Goal: Task Accomplishment & Management: Use online tool/utility

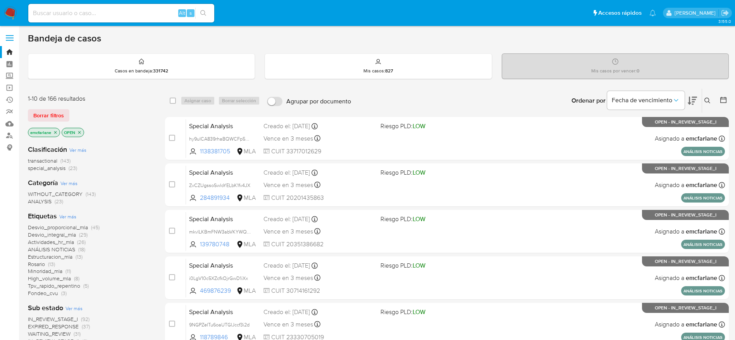
click at [88, 9] on input at bounding box center [121, 13] width 186 height 10
paste input "1795706269"
type input "1795706269"
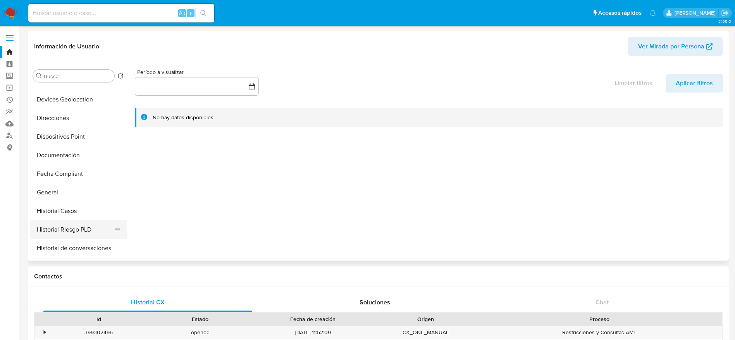
scroll to position [174, 0]
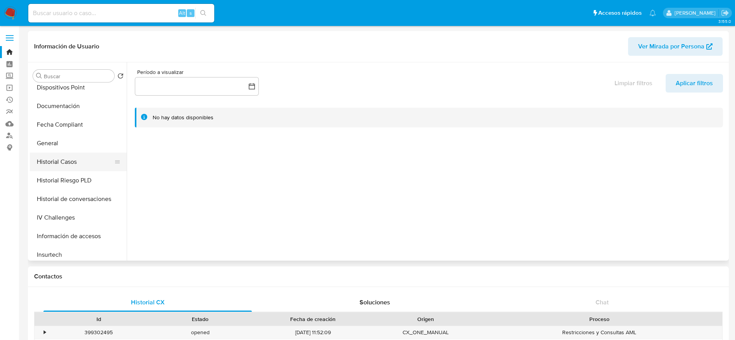
click at [62, 161] on button "Historial Casos" at bounding box center [75, 162] width 91 height 19
select select "10"
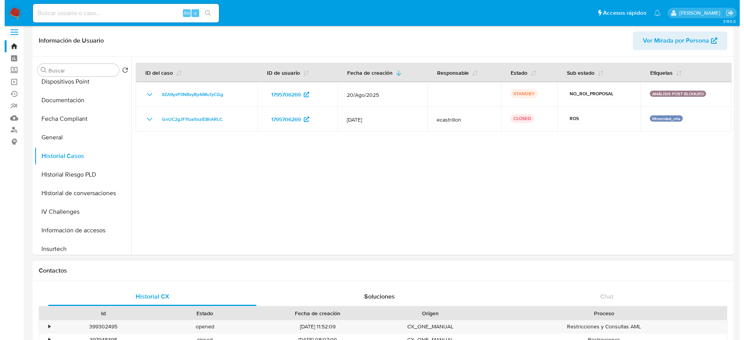
scroll to position [0, 0]
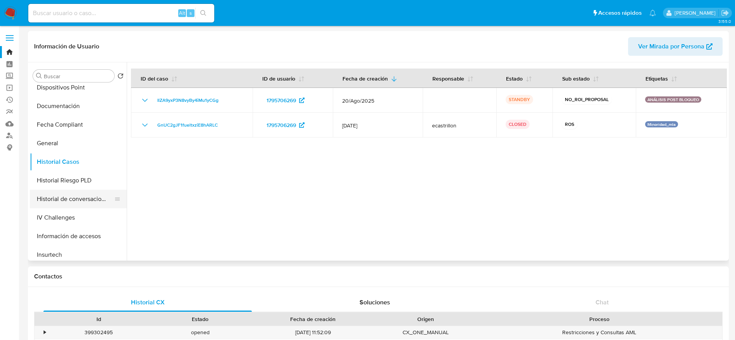
click at [81, 191] on ul "Anticipos de dinero Archivos adjuntos CVU Cruces y Relaciones Créditos Cuentas …" at bounding box center [78, 172] width 97 height 175
click at [78, 198] on button "Historial de conversaciones" at bounding box center [75, 199] width 91 height 19
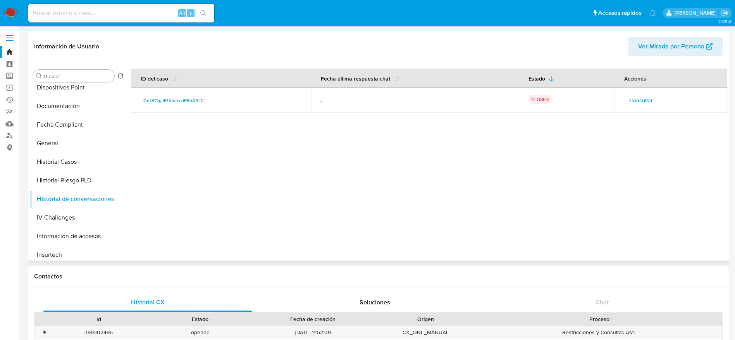
click at [496, 104] on button "Consultar" at bounding box center [641, 100] width 35 height 12
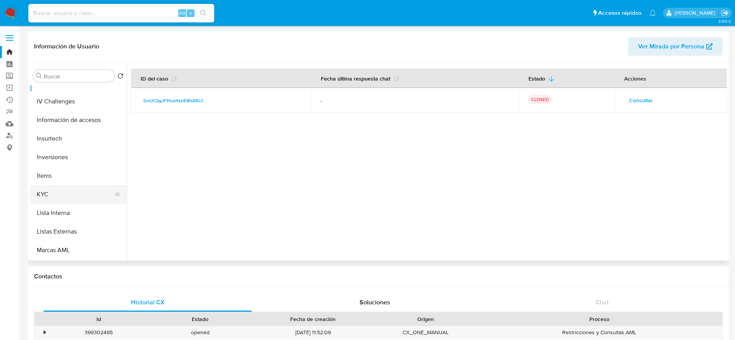
click at [58, 188] on button "KYC" at bounding box center [75, 194] width 91 height 19
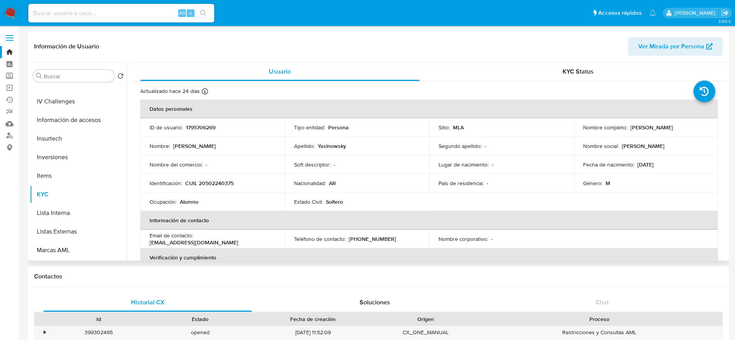
click at [496, 131] on p "Maximiliano Manuel Yasinowsky" at bounding box center [652, 127] width 43 height 7
click at [496, 131] on div "Nombre completo : Maximiliano Manuel Yasinowsky" at bounding box center [646, 127] width 126 height 7
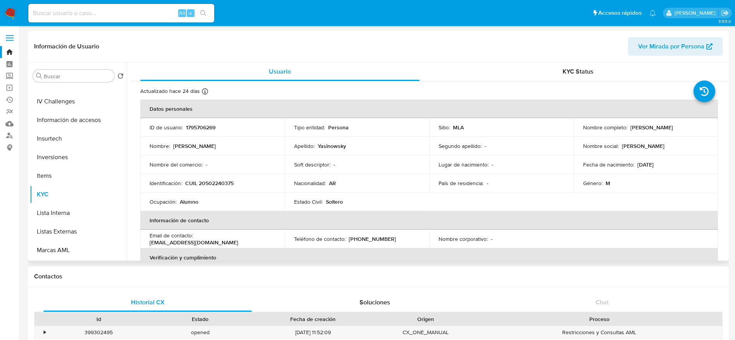
click at [496, 131] on div "Nombre completo : Maximiliano Manuel Yasinowsky" at bounding box center [646, 127] width 126 height 7
click at [496, 131] on p "Maximiliano Manuel Yasinowsky" at bounding box center [652, 127] width 43 height 7
drag, startPoint x: 613, startPoint y: 114, endPoint x: 678, endPoint y: 130, distance: 66.9
click at [496, 117] on th "Datos personales" at bounding box center [429, 109] width 578 height 19
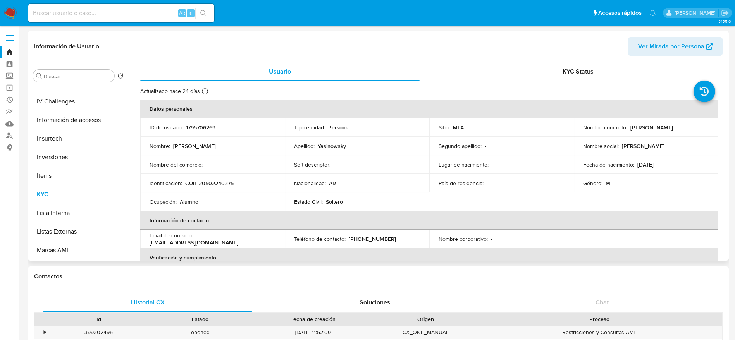
drag, startPoint x: 582, startPoint y: 130, endPoint x: 672, endPoint y: 131, distance: 90.7
click at [496, 131] on div "Nombre completo : Maximiliano Manuel Yasinowsky" at bounding box center [646, 127] width 126 height 7
copy p "Maximiliano Manuel Yasinowsky"
click at [115, 9] on input at bounding box center [121, 13] width 186 height 10
paste input "1422034114"
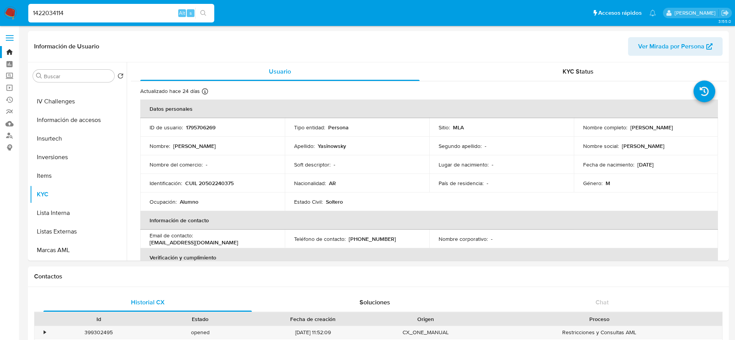
type input "1422034114"
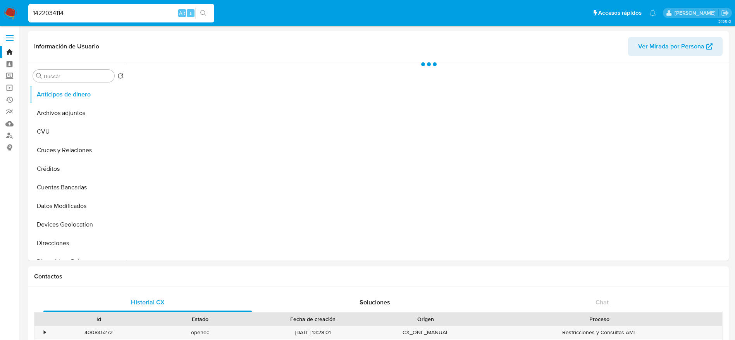
select select "10"
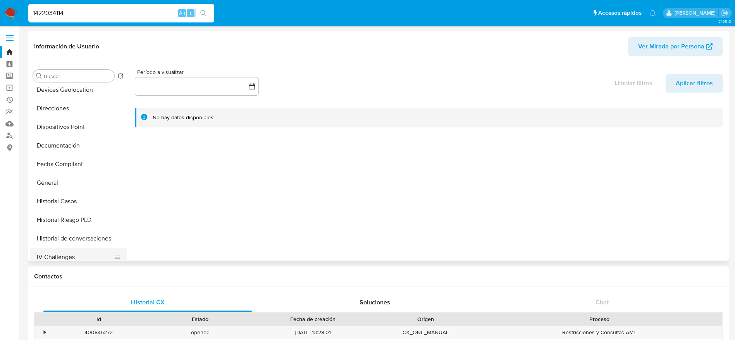
scroll to position [174, 0]
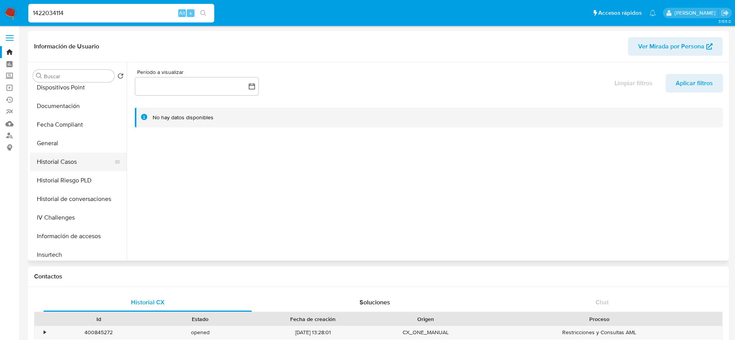
click at [71, 161] on button "Historial Casos" at bounding box center [75, 162] width 91 height 19
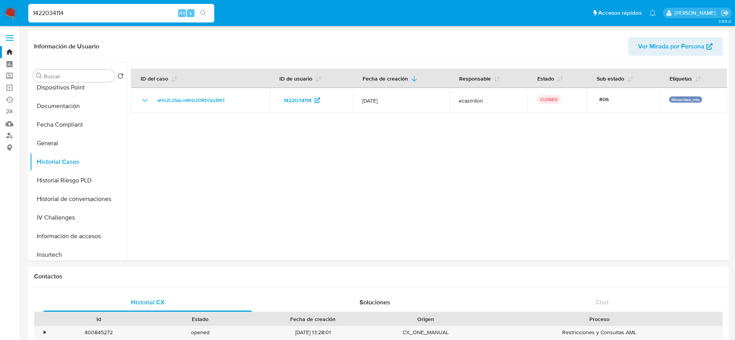
click at [16, 8] on img at bounding box center [10, 13] width 13 height 13
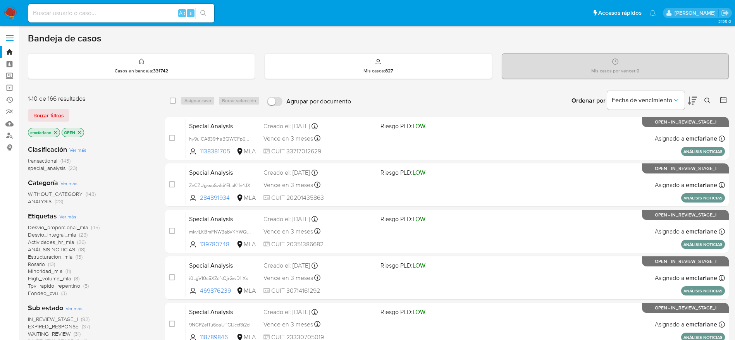
click at [115, 12] on input at bounding box center [121, 13] width 186 height 10
paste input "Xwz337MfUov9wmGUut0UlOHP"
type input "Xwz337MfUov9wmGUut0UlOHP"
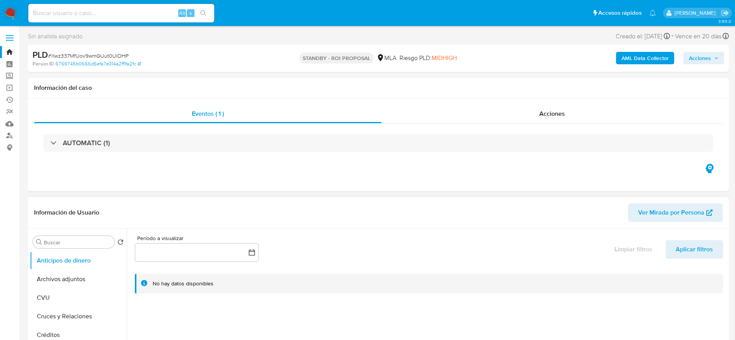
select select "10"
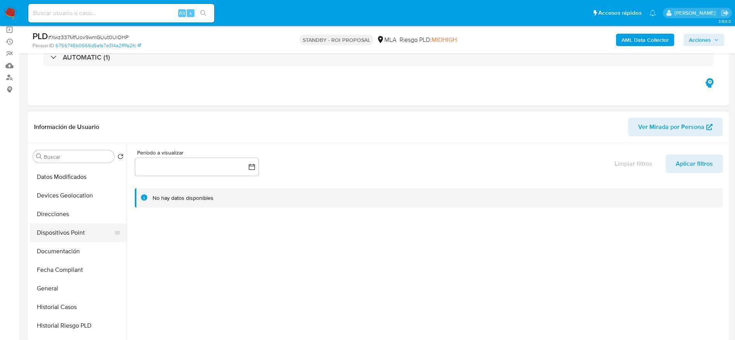
scroll to position [116, 0]
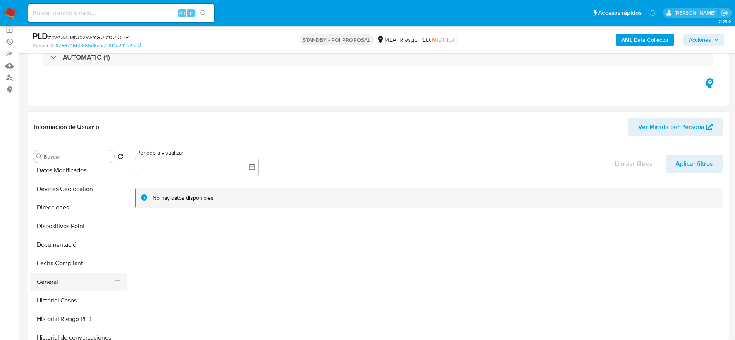
click at [52, 277] on button "General" at bounding box center [75, 282] width 91 height 19
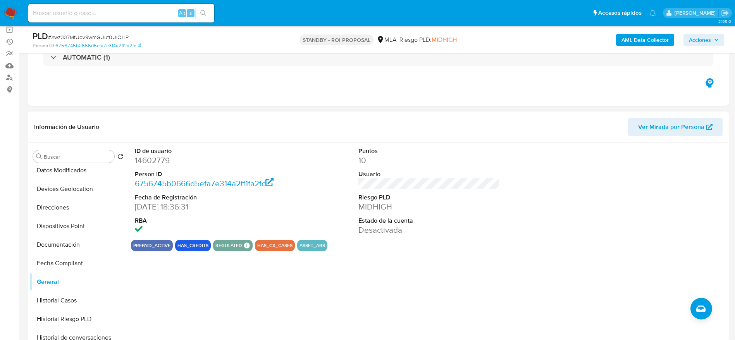
click at [150, 163] on dd "14602779" at bounding box center [205, 160] width 141 height 11
copy dd "14602779"
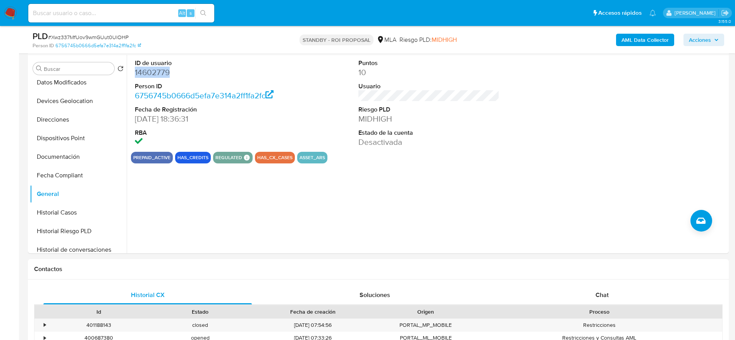
scroll to position [291, 0]
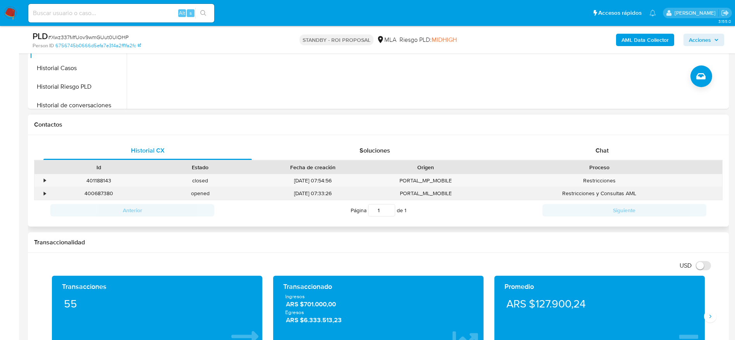
click at [102, 192] on div "400687380" at bounding box center [99, 193] width 102 height 13
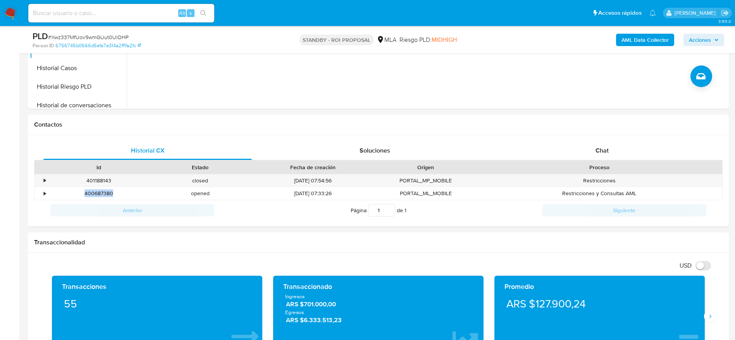
copy div "400687380"
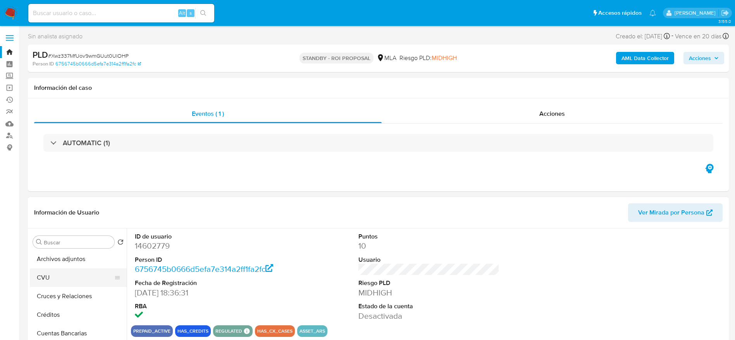
scroll to position [0, 0]
drag, startPoint x: 67, startPoint y: 283, endPoint x: 318, endPoint y: 154, distance: 282.1
click at [67, 284] on button "Archivos adjuntos" at bounding box center [78, 279] width 97 height 19
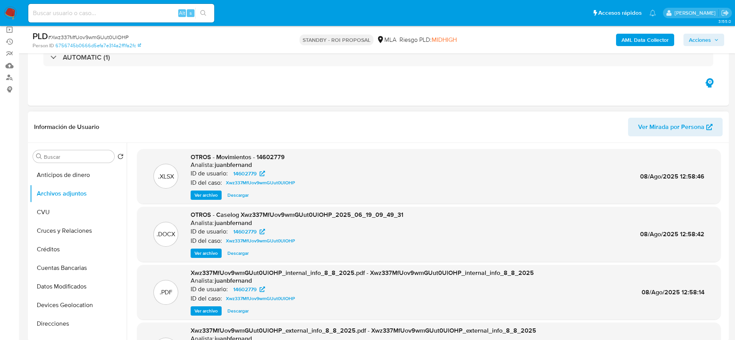
click at [238, 198] on span "Descargar" at bounding box center [238, 196] width 21 height 8
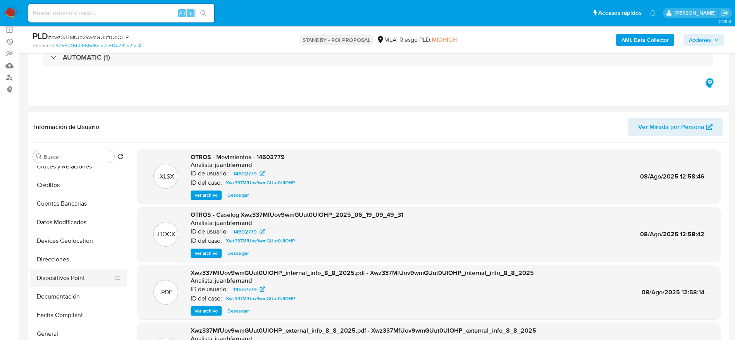
scroll to position [116, 0]
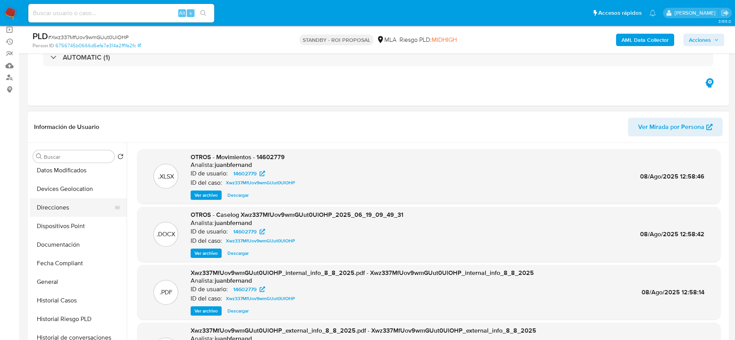
click at [74, 212] on button "Direcciones" at bounding box center [75, 207] width 91 height 19
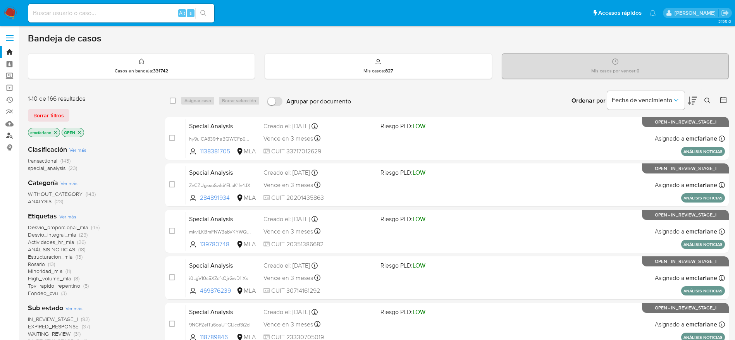
click at [10, 135] on link "Buscador de personas" at bounding box center [46, 136] width 92 height 12
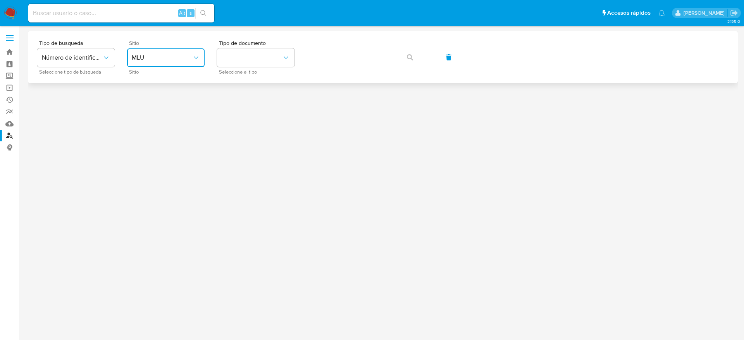
click at [152, 61] on span "MLU" at bounding box center [162, 58] width 60 height 8
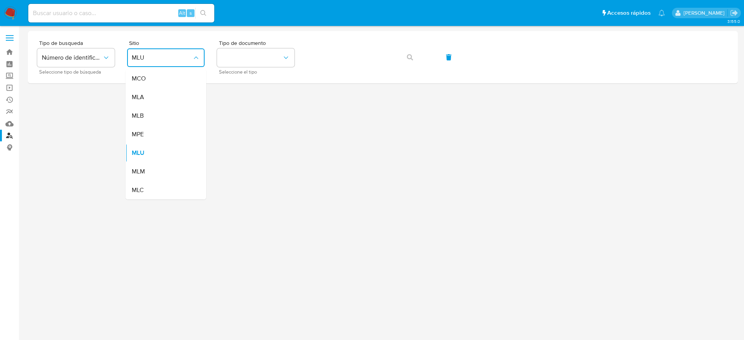
click at [156, 100] on div "MLA" at bounding box center [164, 97] width 64 height 19
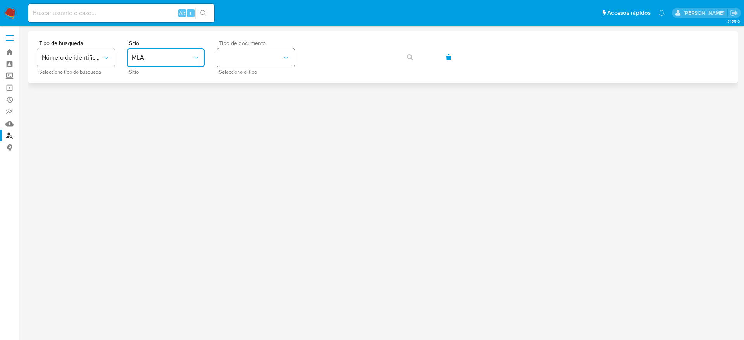
click at [265, 57] on button "identificationType" at bounding box center [256, 57] width 78 height 19
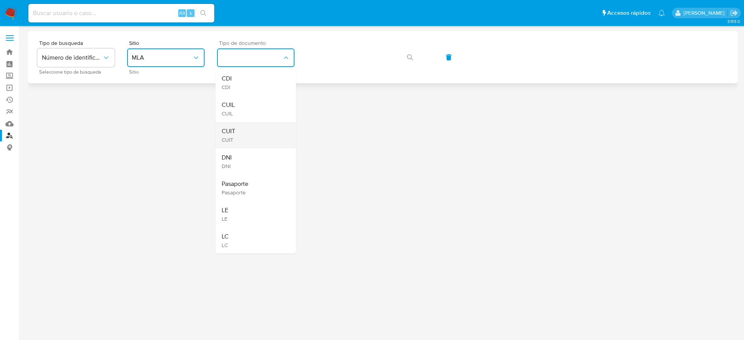
click at [249, 128] on div "CUIT CUIT" at bounding box center [254, 135] width 64 height 26
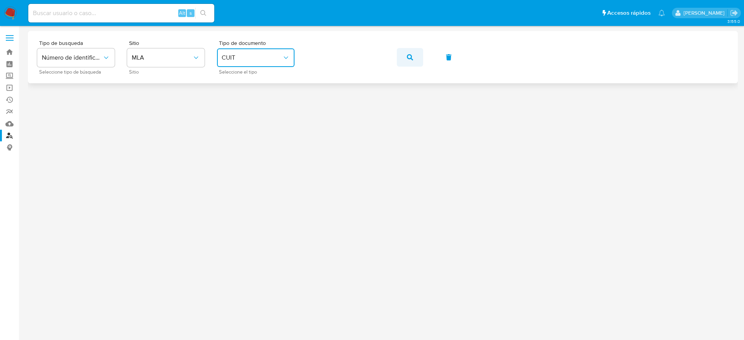
click at [412, 60] on span "button" at bounding box center [410, 57] width 6 height 17
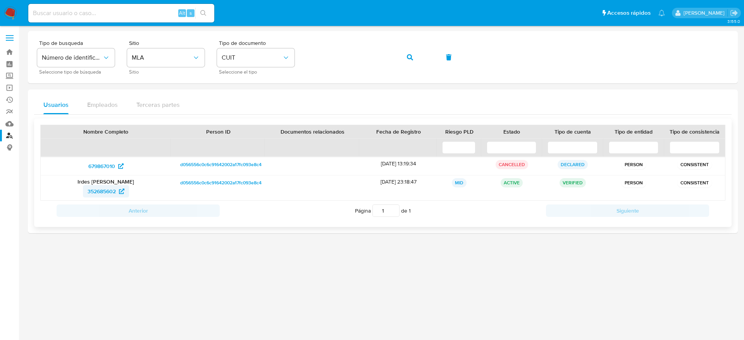
click at [99, 188] on span "352685602" at bounding box center [102, 191] width 28 height 12
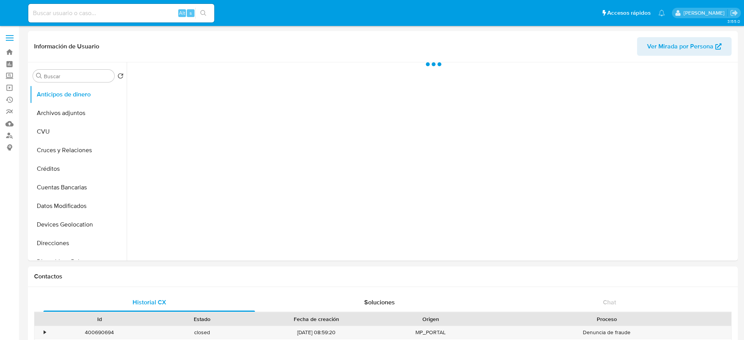
select select "10"
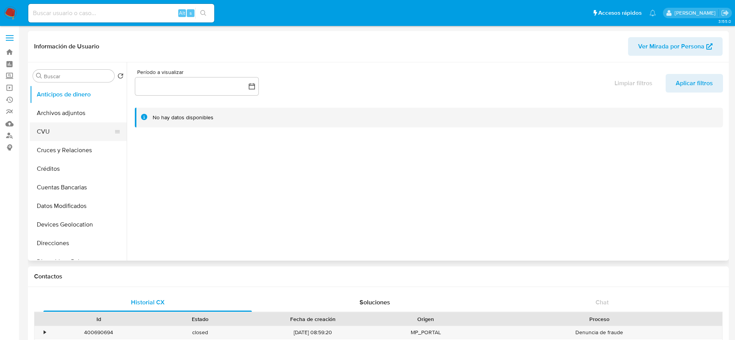
scroll to position [58, 0]
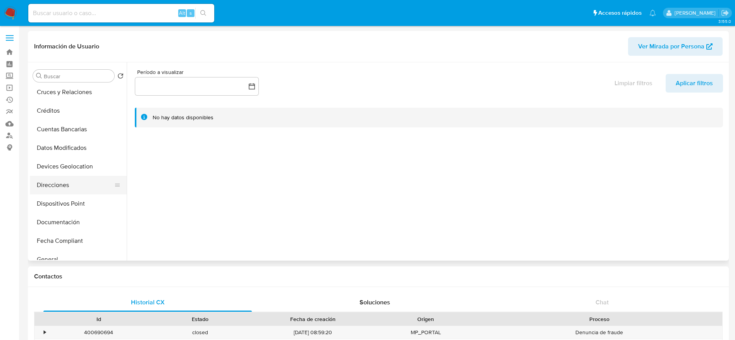
click at [72, 192] on button "Direcciones" at bounding box center [75, 185] width 91 height 19
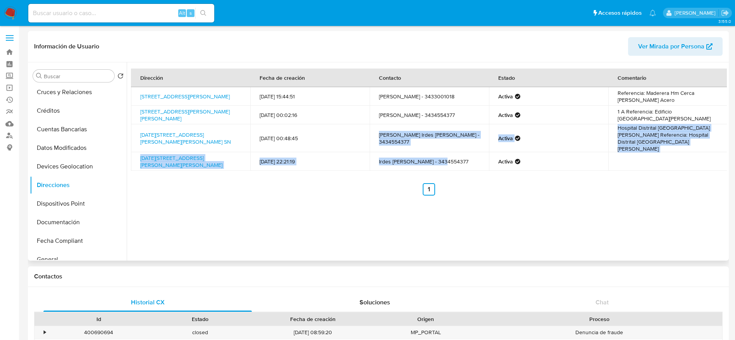
drag, startPoint x: 375, startPoint y: 135, endPoint x: 440, endPoint y: 146, distance: 66.0
click at [440, 146] on tbody "Almafuerte 3596, Paraná, Entre Ríos, 3100, Argentina 3596 13/03/2022 15:44:51 M…" at bounding box center [429, 129] width 597 height 84
click at [441, 142] on td "Gruendemann Irdes Ileine - 3434554377" at bounding box center [429, 138] width 119 height 28
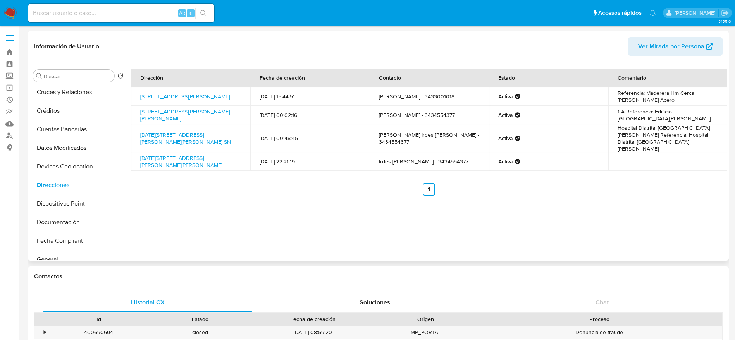
click at [439, 138] on td "Gruendemann Irdes Ileine - 3434554377" at bounding box center [429, 138] width 119 height 28
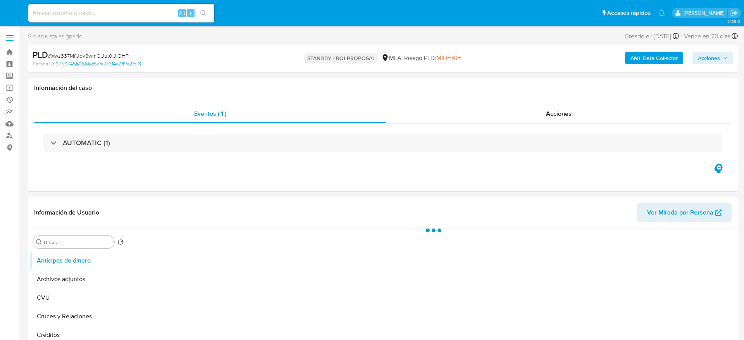
select select "10"
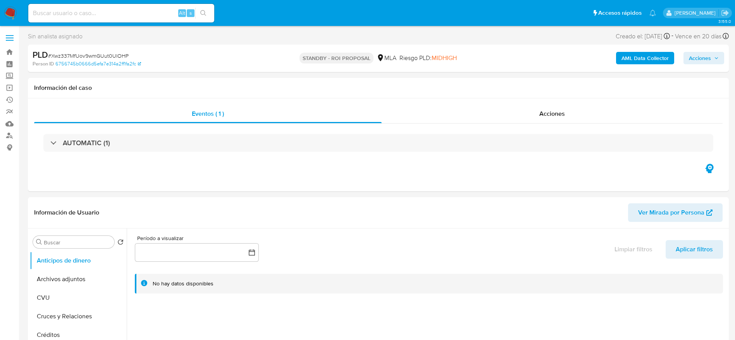
click at [138, 11] on input at bounding box center [121, 13] width 186 height 10
paste input "Gr0iKTzF0i29AbomEBdHEXit"
type input "Gr0iKTzF0i29AbomEBdHEXit"
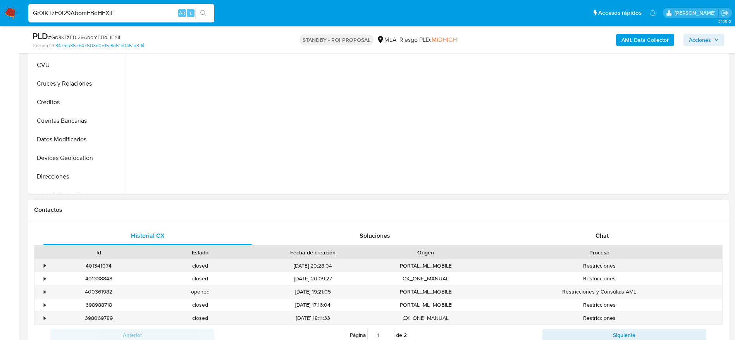
scroll to position [233, 0]
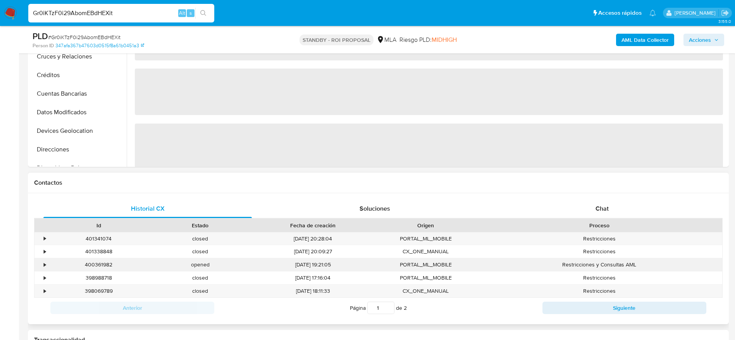
select select "10"
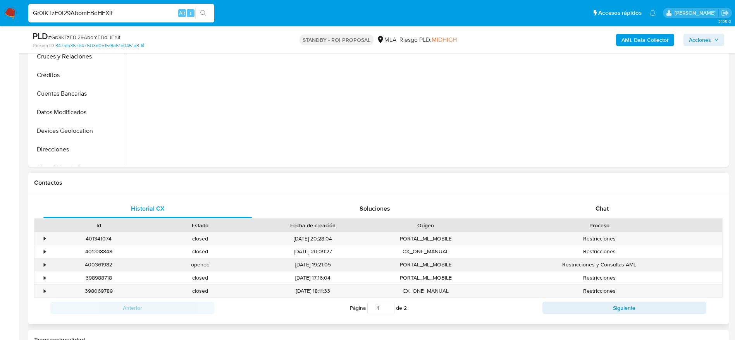
click at [95, 264] on div "400361982" at bounding box center [99, 265] width 102 height 13
copy div "400361982"
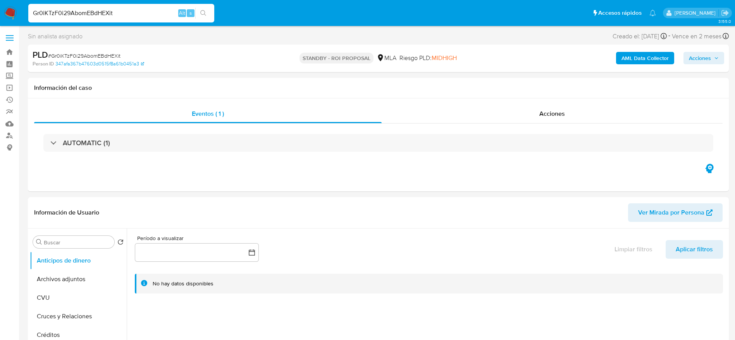
click at [2, 9] on nav "Pausado Ver notificaciones Gr0iKTzF0i29AbomEBdHEXit Alt s Accesos rápidos Presi…" at bounding box center [367, 13] width 735 height 26
click at [8, 13] on img at bounding box center [10, 13] width 13 height 13
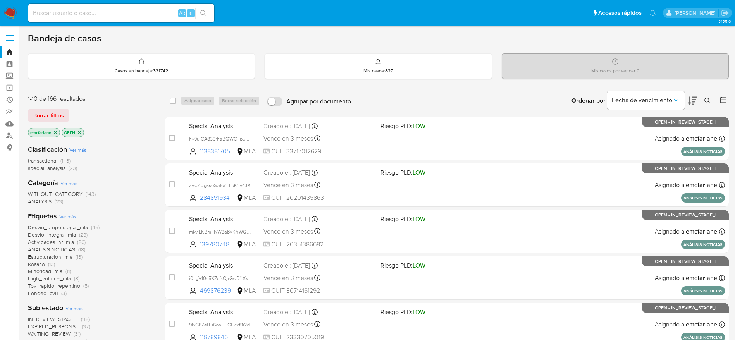
click at [126, 7] on div "Alt s" at bounding box center [121, 13] width 186 height 19
click at [130, 13] on input at bounding box center [121, 13] width 186 height 10
paste input "BvIqMgj97ZMTbXaAy7Ox2WdB"
type input "BvIqMgj97ZMTbXaAy7Ox2WdB"
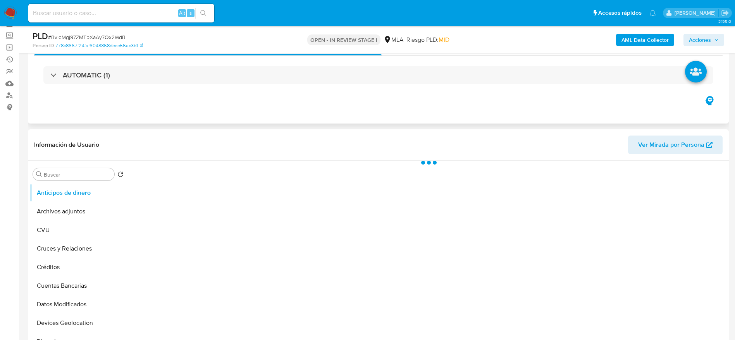
scroll to position [58, 0]
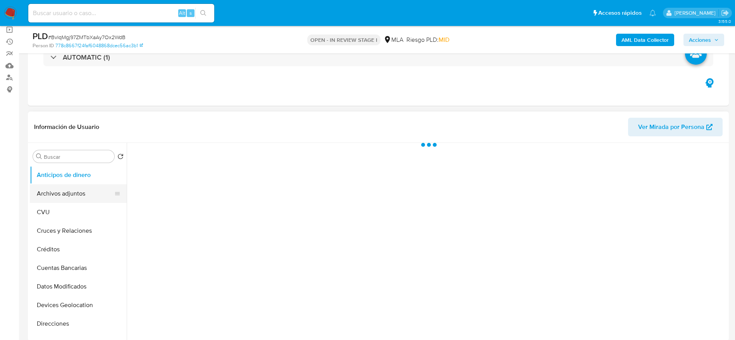
click at [47, 194] on button "Archivos adjuntos" at bounding box center [75, 194] width 91 height 19
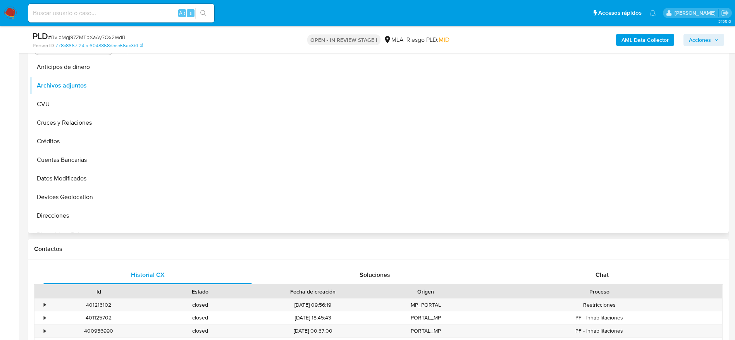
scroll to position [174, 0]
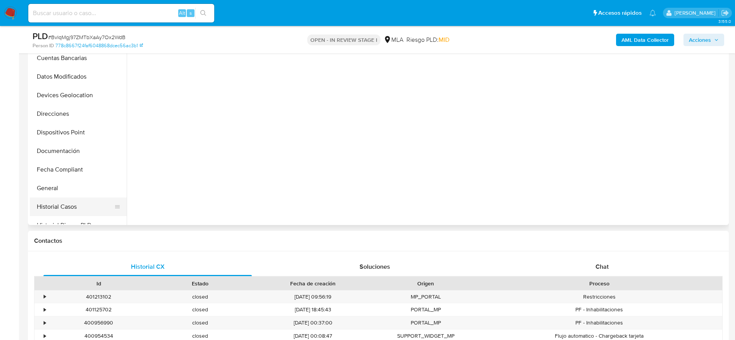
select select "10"
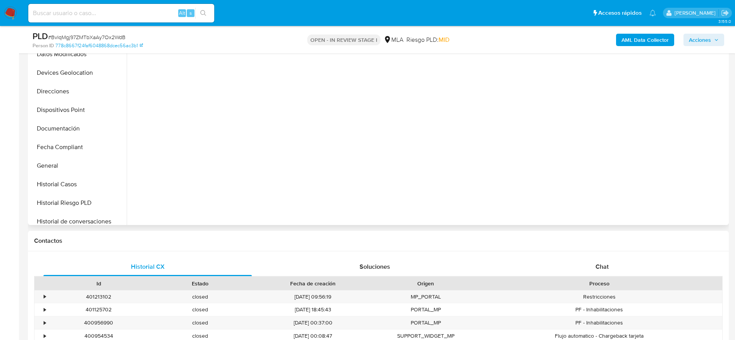
drag, startPoint x: 80, startPoint y: 178, endPoint x: 245, endPoint y: 184, distance: 165.6
click at [80, 179] on button "Historial Casos" at bounding box center [78, 184] width 97 height 19
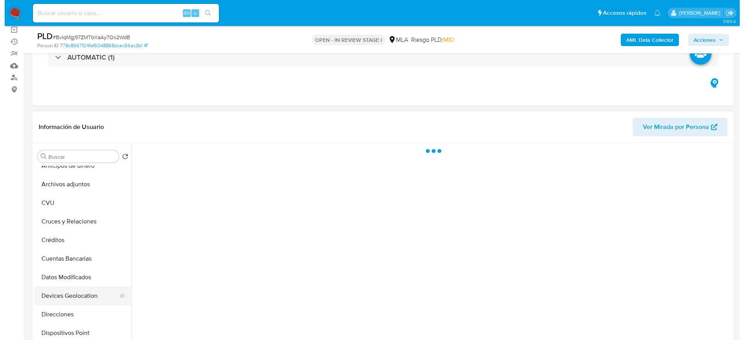
scroll to position [0, 0]
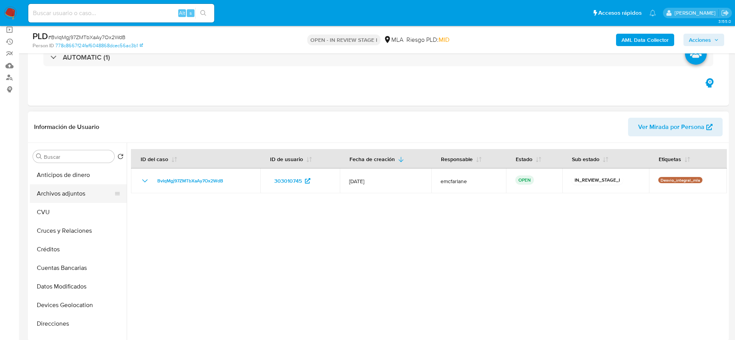
click at [59, 191] on button "Archivos adjuntos" at bounding box center [75, 194] width 91 height 19
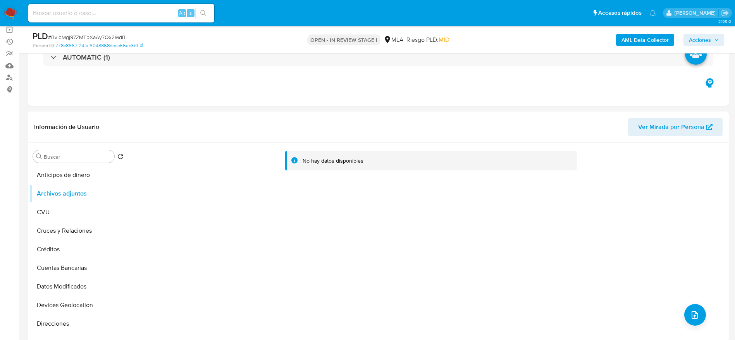
click at [646, 43] on b "AML Data Collector" at bounding box center [645, 40] width 47 height 12
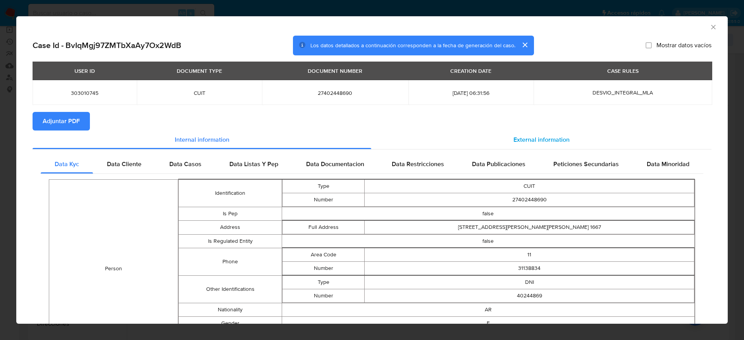
click at [513, 130] on section "Case Id - BvIqMgj97ZMTbXaAy7Ox2WdB Los datos detallados a continuación correspo…" at bounding box center [372, 298] width 679 height 525
click at [516, 135] on span "External information" at bounding box center [542, 139] width 56 height 9
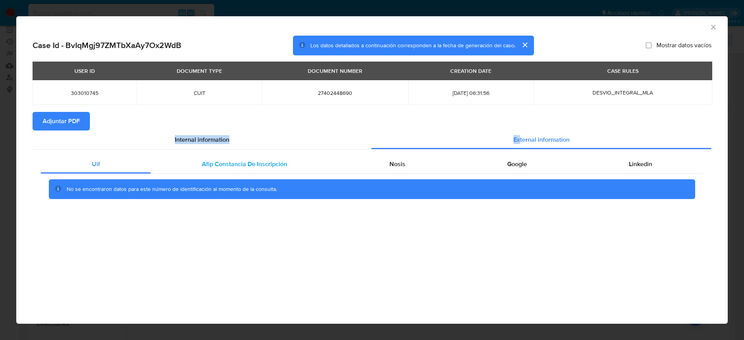
click at [243, 156] on div "Afip Constancia De Inscripción" at bounding box center [244, 164] width 187 height 19
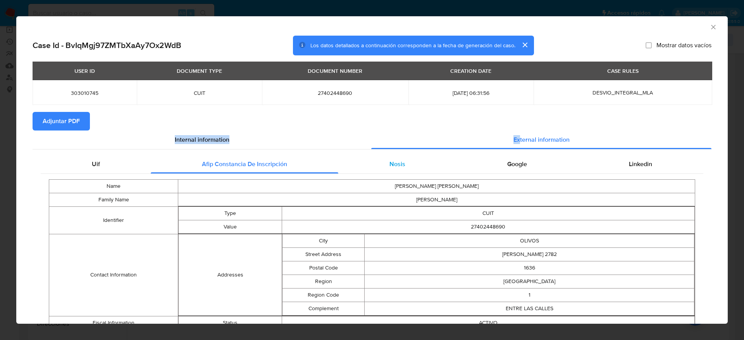
click at [397, 168] on div "Nosis" at bounding box center [397, 164] width 118 height 19
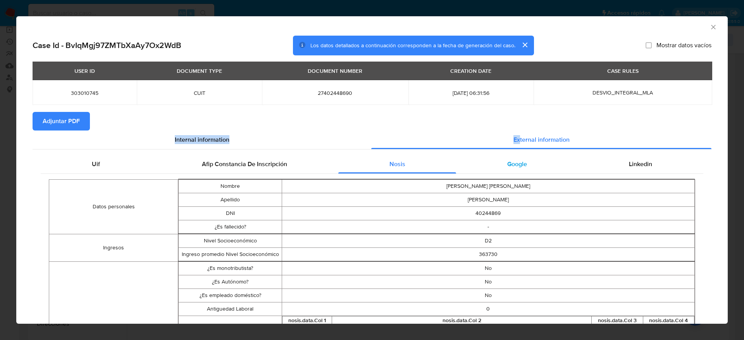
click at [510, 162] on span "Google" at bounding box center [517, 164] width 20 height 9
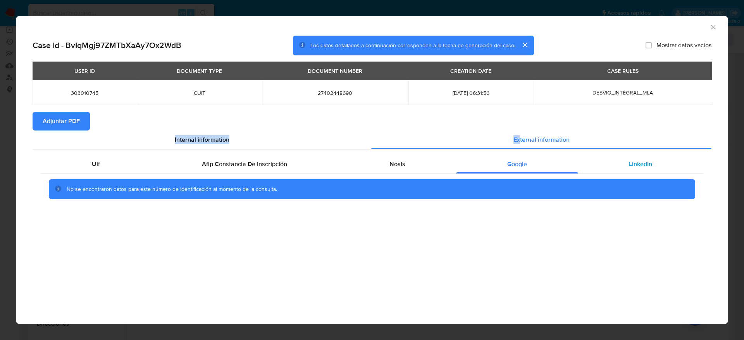
click at [640, 162] on span "Linkedin" at bounding box center [640, 164] width 23 height 9
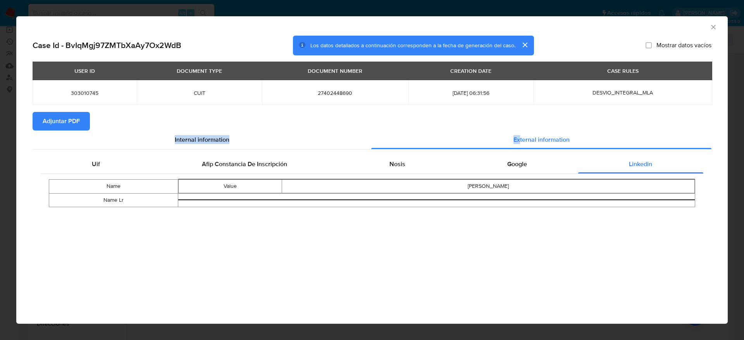
click at [69, 119] on span "Adjuntar PDF" at bounding box center [61, 121] width 37 height 17
drag, startPoint x: 713, startPoint y: 24, endPoint x: 686, endPoint y: 33, distance: 28.4
click at [713, 25] on icon "Cerrar ventana" at bounding box center [714, 27] width 8 height 8
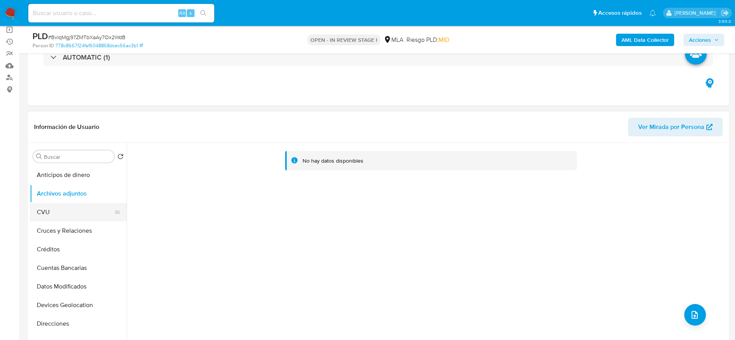
click at [57, 203] on button "CVU" at bounding box center [75, 212] width 91 height 19
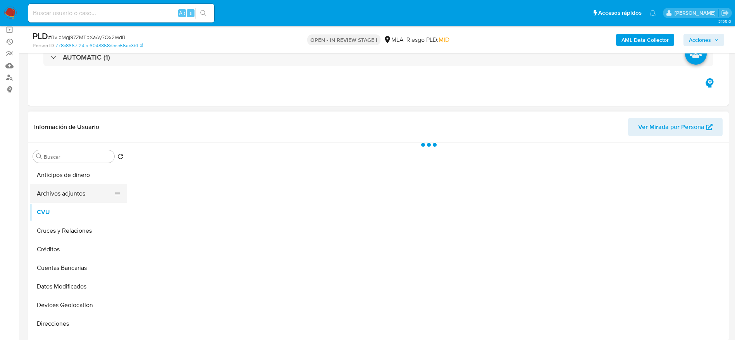
click at [66, 190] on button "Archivos adjuntos" at bounding box center [75, 194] width 91 height 19
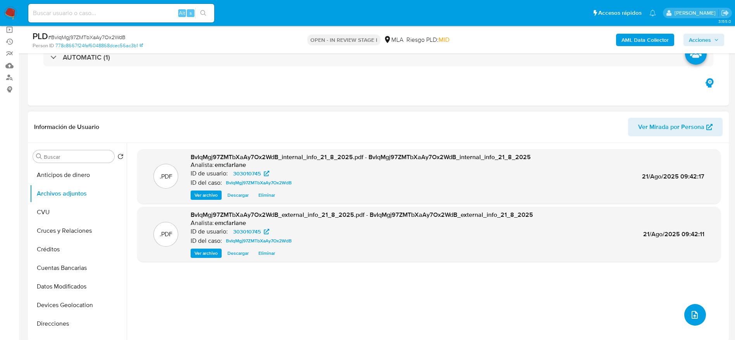
click at [692, 311] on icon "upload-file" at bounding box center [694, 315] width 9 height 9
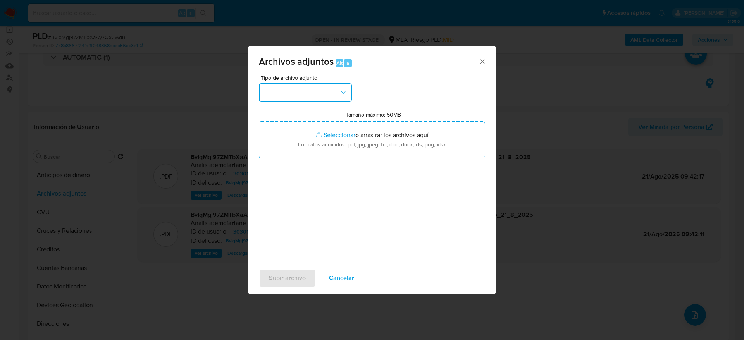
click at [312, 92] on button "button" at bounding box center [305, 92] width 93 height 19
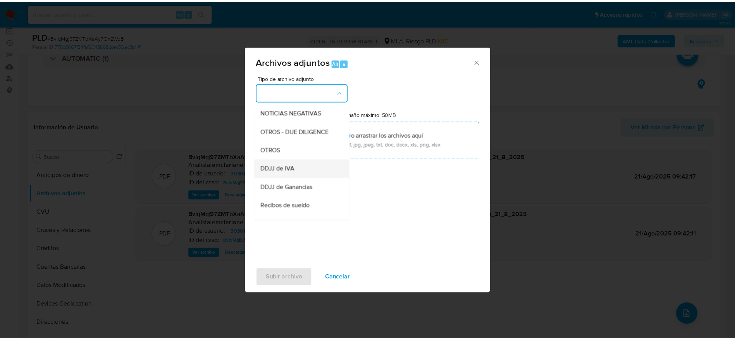
scroll to position [116, 0]
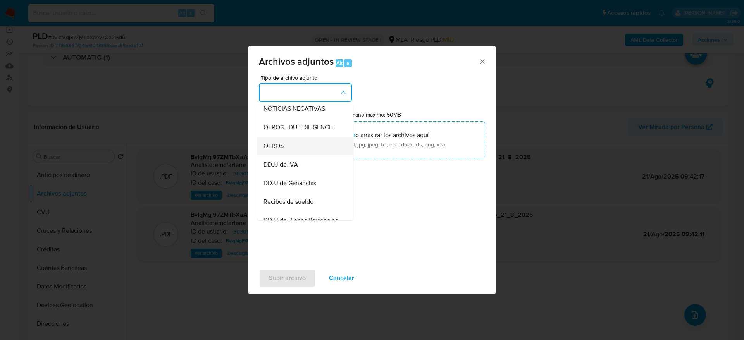
click at [285, 155] on div "OTROS" at bounding box center [303, 146] width 79 height 19
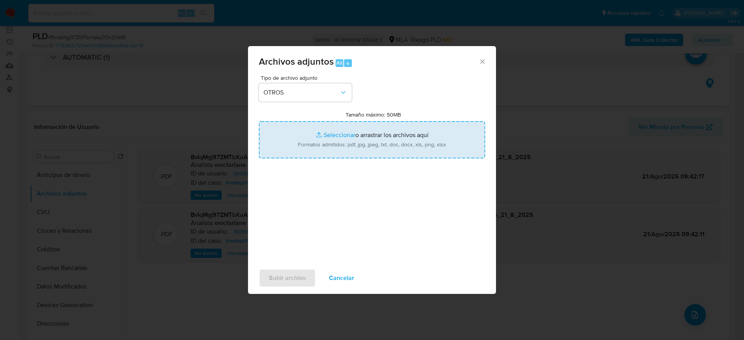
type input "C:\fakepath\303010745_movimientos.xlsx"
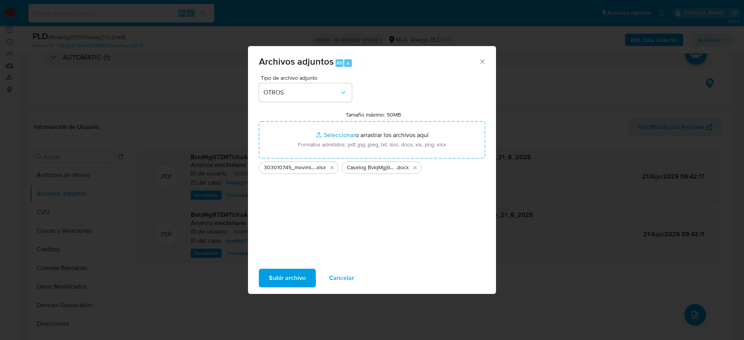
click at [271, 273] on span "Subir archivo" at bounding box center [287, 278] width 37 height 17
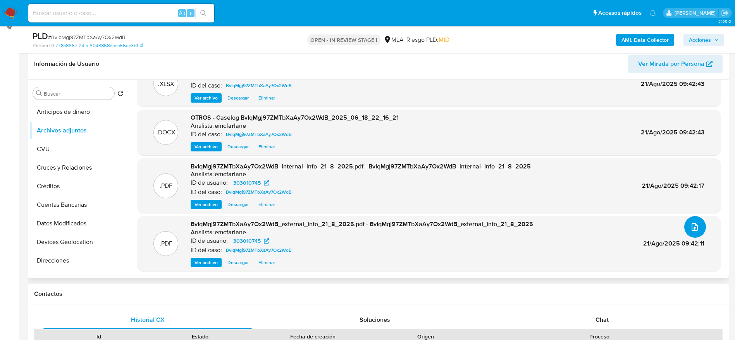
scroll to position [233, 0]
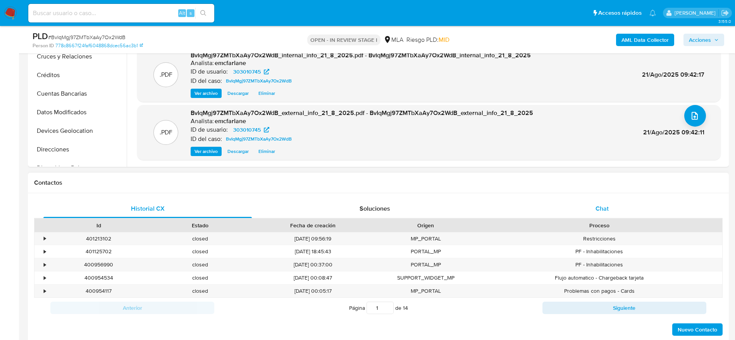
drag, startPoint x: 597, startPoint y: 207, endPoint x: 578, endPoint y: 205, distance: 19.2
click at [597, 207] on span "Chat" at bounding box center [602, 208] width 13 height 9
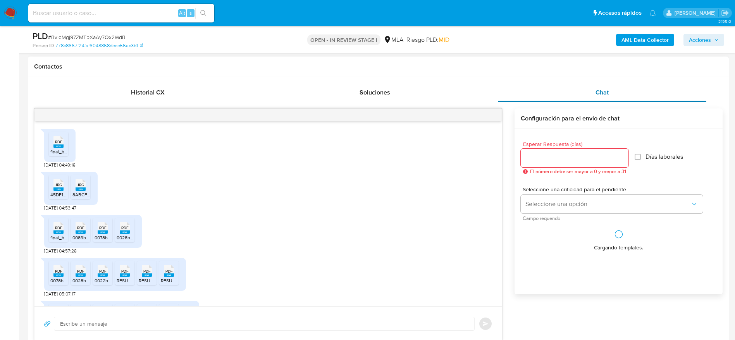
scroll to position [736, 0]
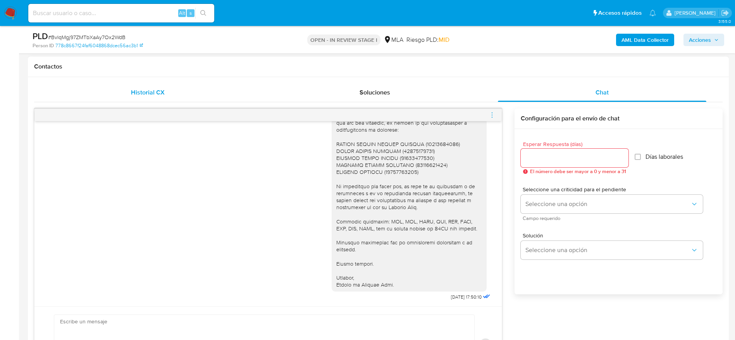
click at [142, 93] on span "Historial CX" at bounding box center [148, 92] width 34 height 9
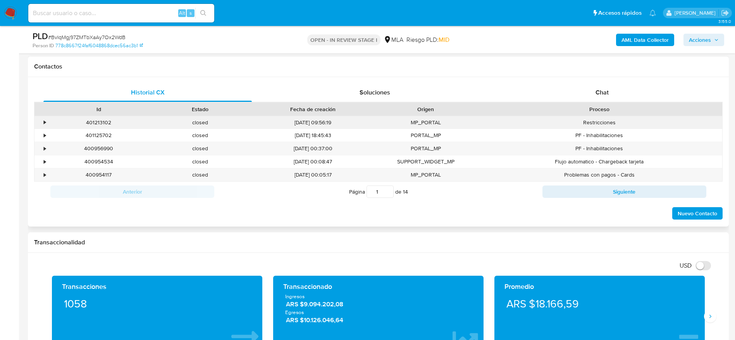
click at [93, 121] on div "401213102" at bounding box center [99, 122] width 102 height 13
copy div "401213102"
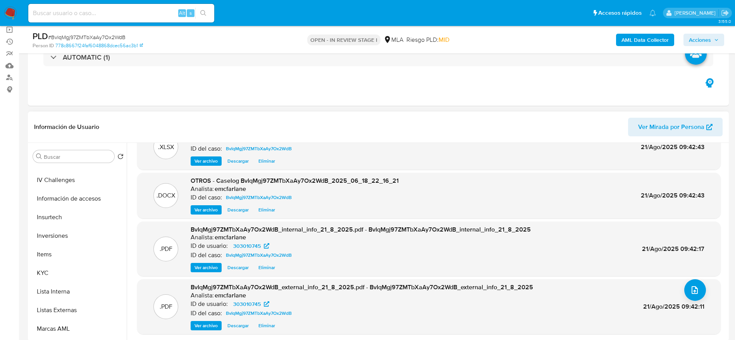
scroll to position [365, 0]
click at [73, 293] on button "Restricciones Nuevo Mundo" at bounding box center [78, 294] width 97 height 19
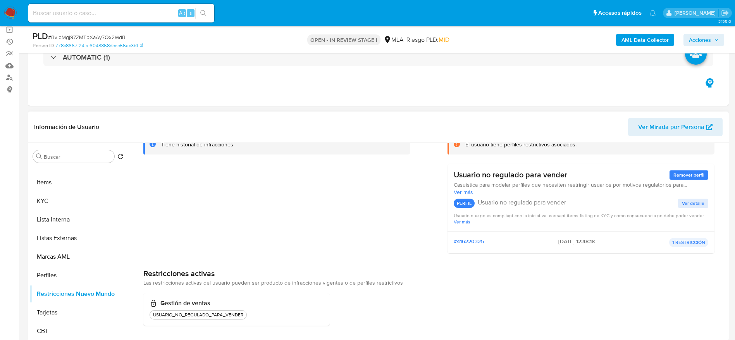
scroll to position [59, 0]
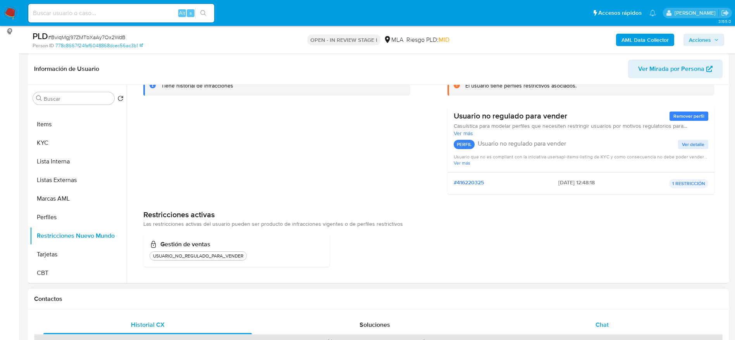
click at [608, 327] on span "Chat" at bounding box center [602, 325] width 13 height 9
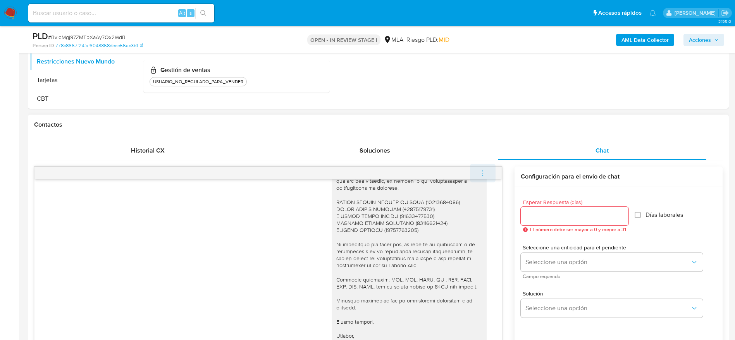
scroll to position [407, 0]
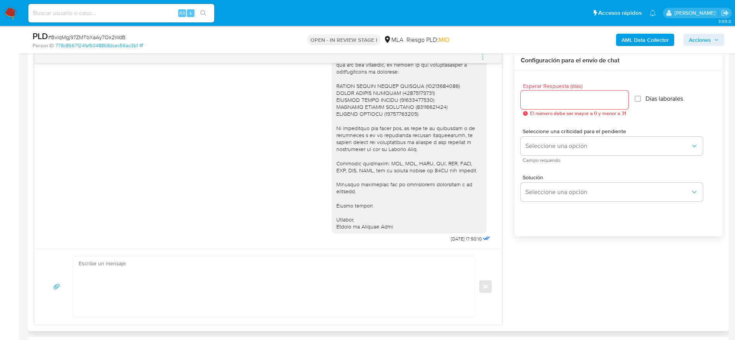
click at [487, 59] on button "menu-action" at bounding box center [483, 57] width 26 height 19
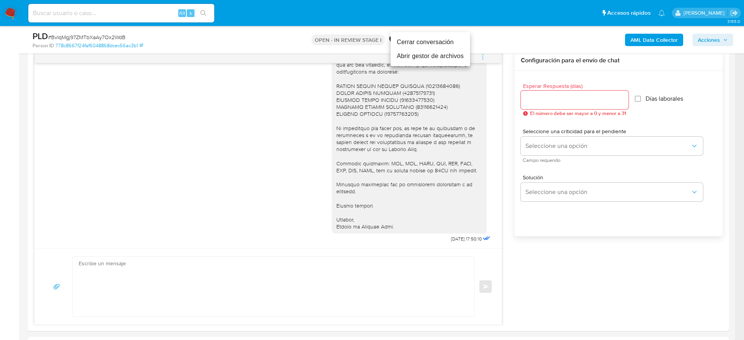
click at [458, 41] on li "Cerrar conversación" at bounding box center [430, 42] width 79 height 14
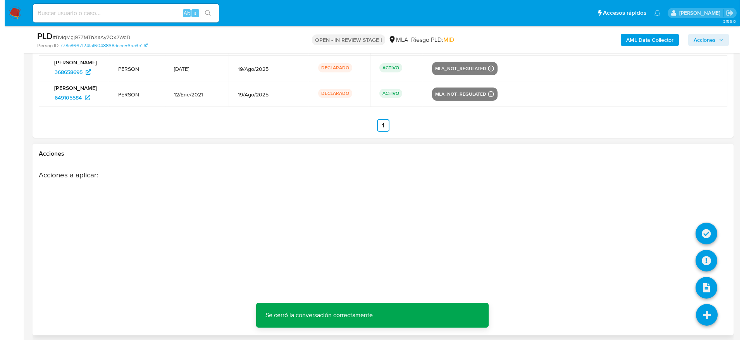
scroll to position [1586, 0]
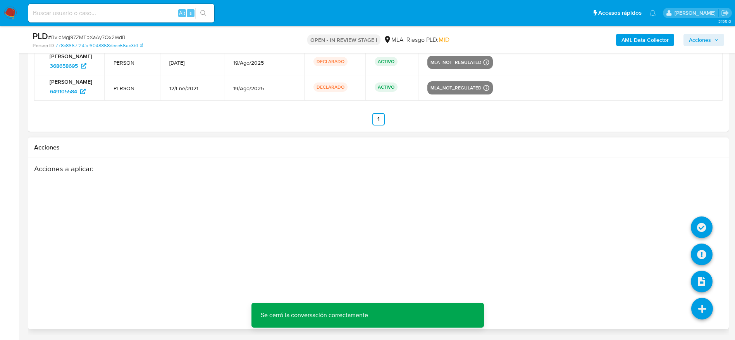
click at [701, 306] on icon at bounding box center [703, 309] width 22 height 22
click at [700, 253] on icon at bounding box center [702, 255] width 22 height 22
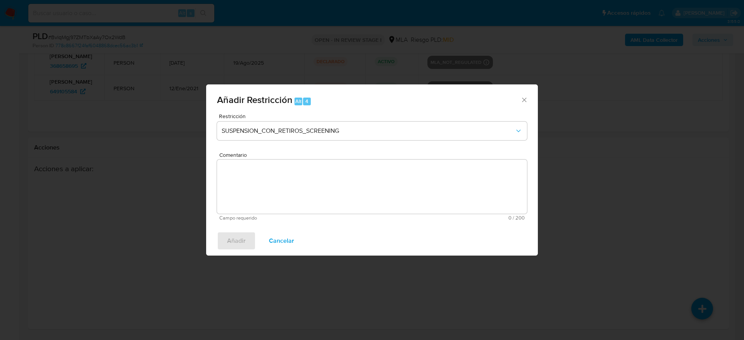
click at [309, 142] on div "Restricción SUSPENSION_CON_RETIROS_SCREENING" at bounding box center [372, 132] width 310 height 37
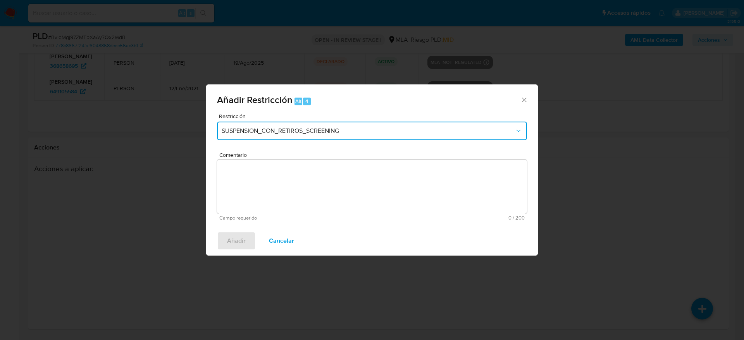
click at [309, 135] on button "SUSPENSION_CON_RETIROS_SCREENING" at bounding box center [372, 131] width 310 height 19
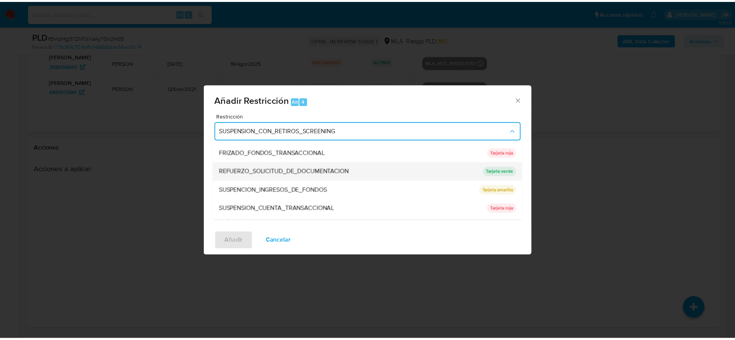
scroll to position [164, 0]
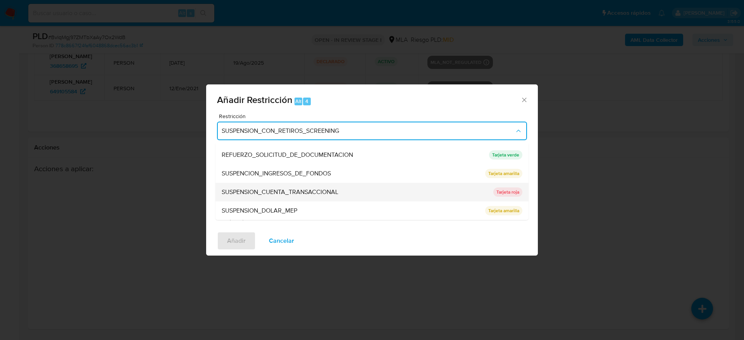
click at [300, 193] on span "SUSPENSION_CUENTA_TRANSACCIONAL" at bounding box center [280, 192] width 117 height 8
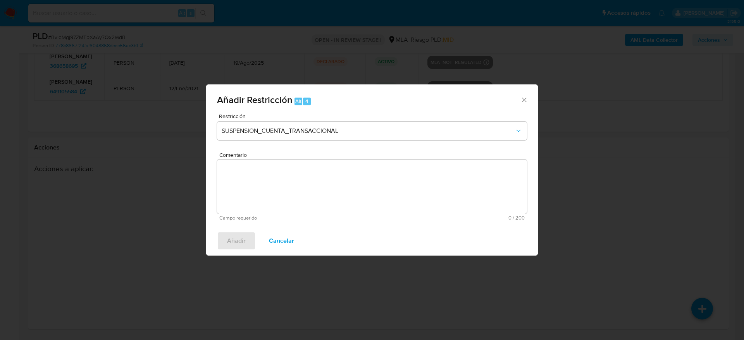
click at [300, 192] on textarea "Comentario" at bounding box center [372, 187] width 310 height 54
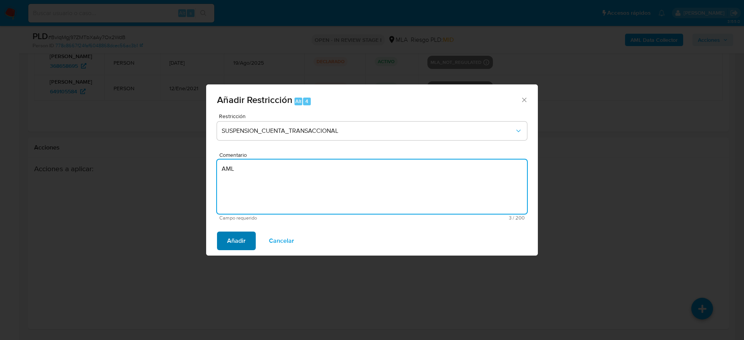
type textarea "AML"
drag, startPoint x: 245, startPoint y: 244, endPoint x: 272, endPoint y: 238, distance: 27.4
click at [245, 243] on span "Añadir" at bounding box center [236, 241] width 19 height 17
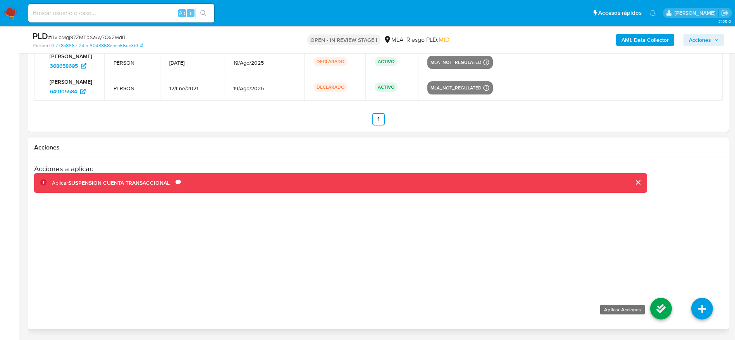
click at [653, 309] on icon at bounding box center [662, 309] width 22 height 22
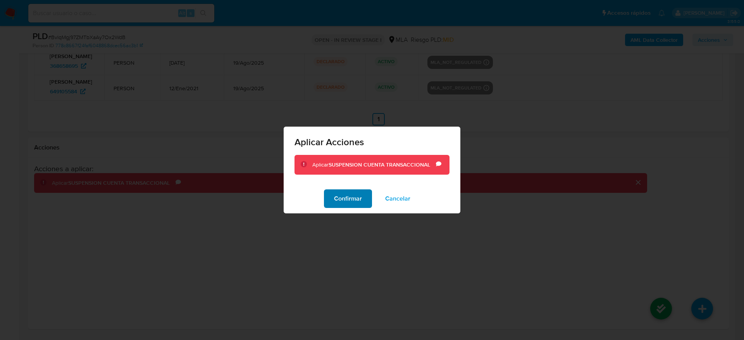
click at [347, 194] on span "Confirmar" at bounding box center [348, 198] width 28 height 17
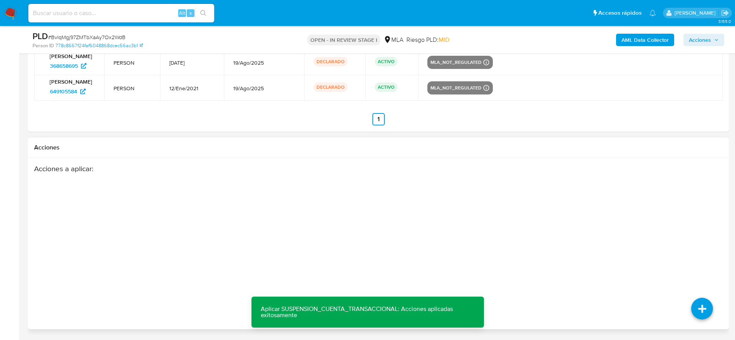
drag, startPoint x: 486, startPoint y: 207, endPoint x: 504, endPoint y: 204, distance: 17.7
click at [486, 206] on div "Acciones a aplicar :" at bounding box center [340, 226] width 613 height 124
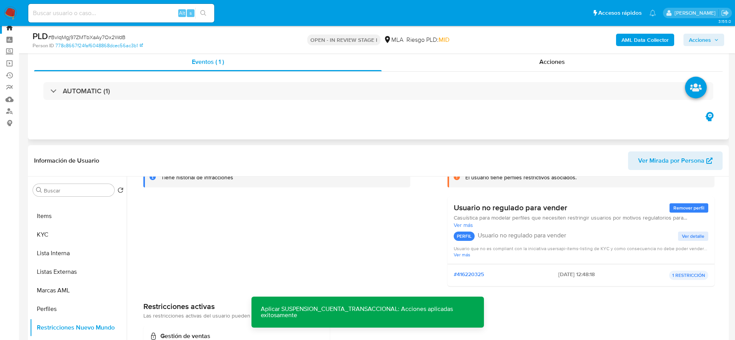
scroll to position [0, 0]
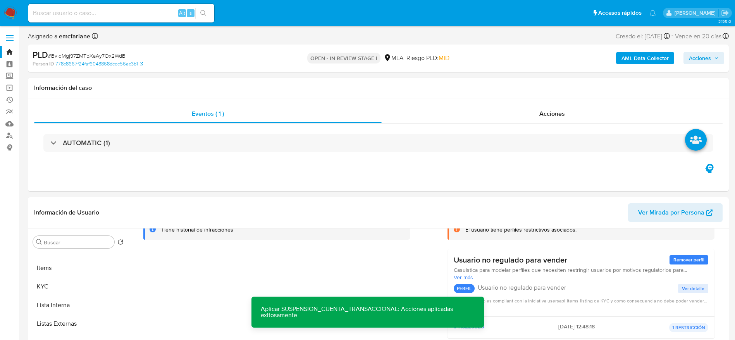
click at [702, 62] on span "Acciones" at bounding box center [700, 58] width 22 height 12
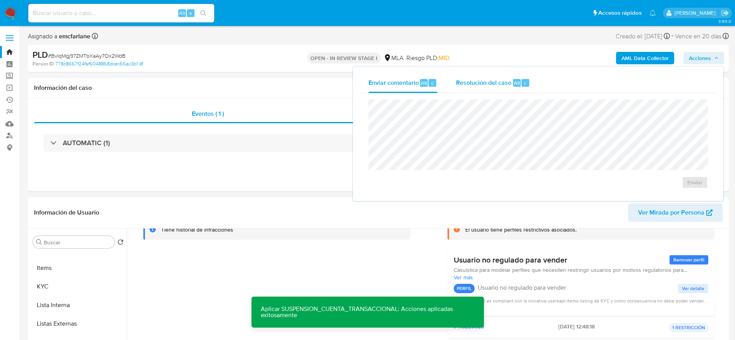
click at [492, 90] on div "Resolución del caso Alt r" at bounding box center [493, 83] width 74 height 20
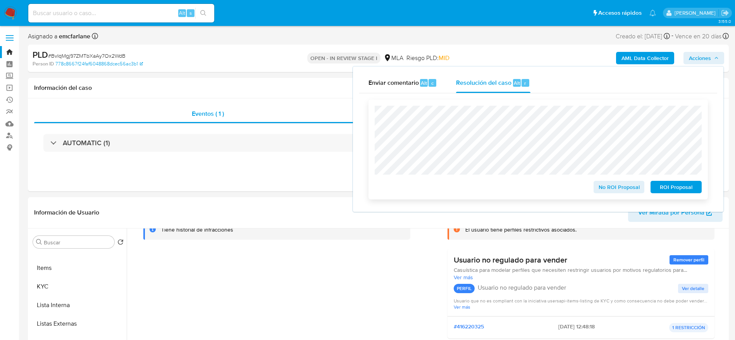
click at [675, 188] on span "ROI Proposal" at bounding box center [676, 187] width 40 height 11
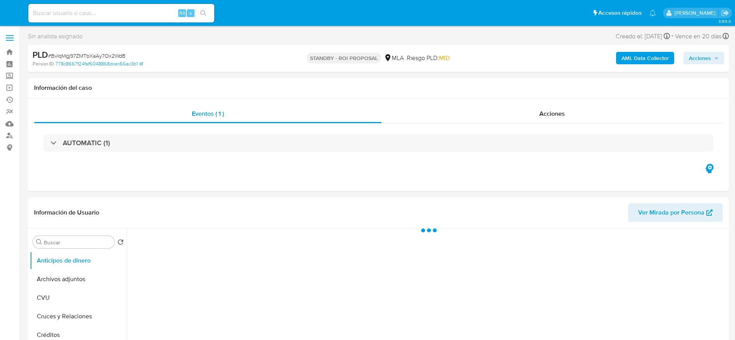
select select "10"
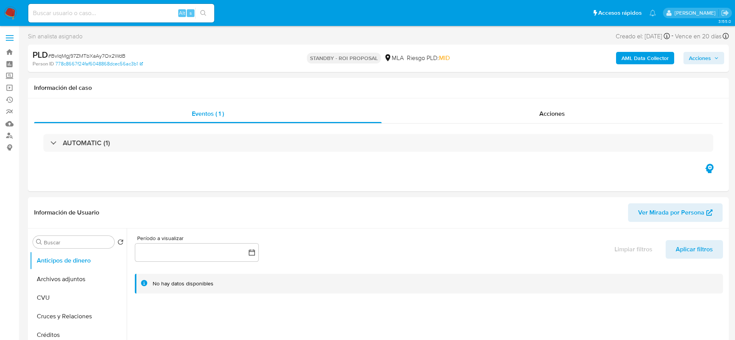
click at [112, 13] on input at bounding box center [121, 13] width 186 height 10
paste input "pRyvP7fDngd5UQD09rPN1ISB"
type input "pRyvP7fDngd5UQD09rPN1ISB"
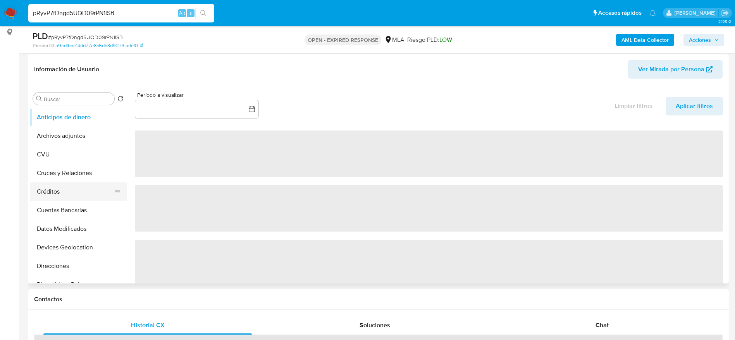
scroll to position [116, 0]
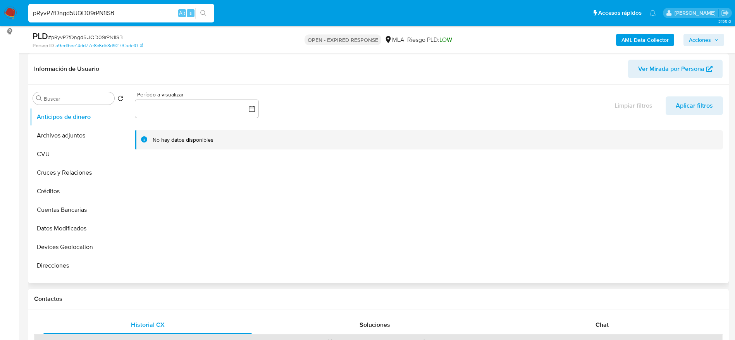
select select "10"
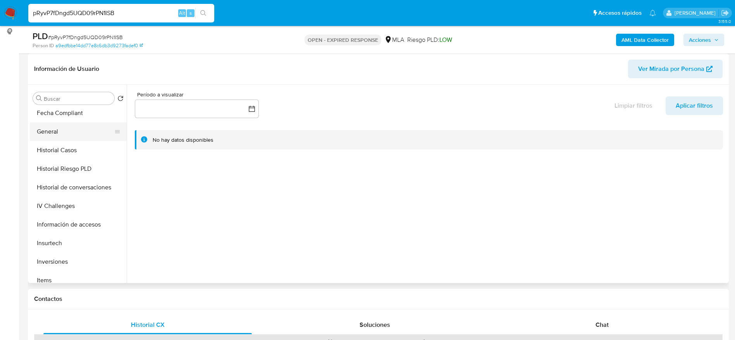
scroll to position [190, 0]
click at [59, 144] on button "General" at bounding box center [75, 150] width 91 height 19
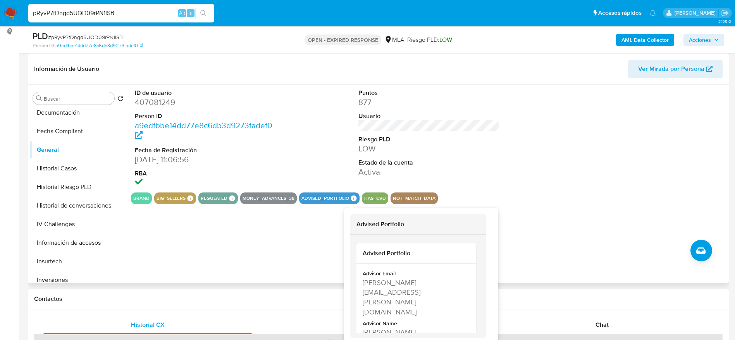
click at [354, 196] on icon at bounding box center [353, 198] width 7 height 7
click at [385, 328] on div "[PERSON_NAME]" at bounding box center [416, 333] width 106 height 10
click at [385, 316] on div "Soluciones" at bounding box center [375, 325] width 209 height 19
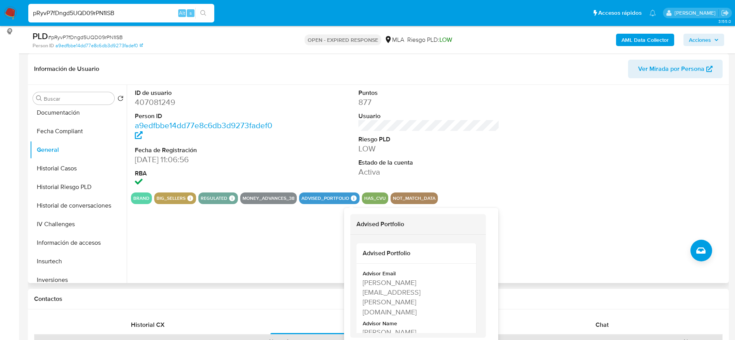
click at [351, 198] on icon at bounding box center [354, 198] width 6 height 6
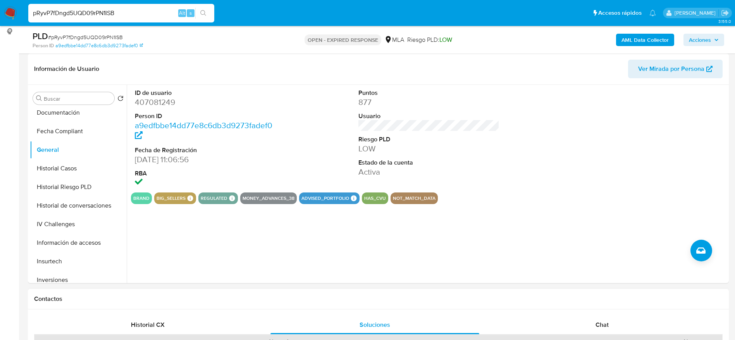
drag, startPoint x: 440, startPoint y: 311, endPoint x: 364, endPoint y: 303, distance: 75.6
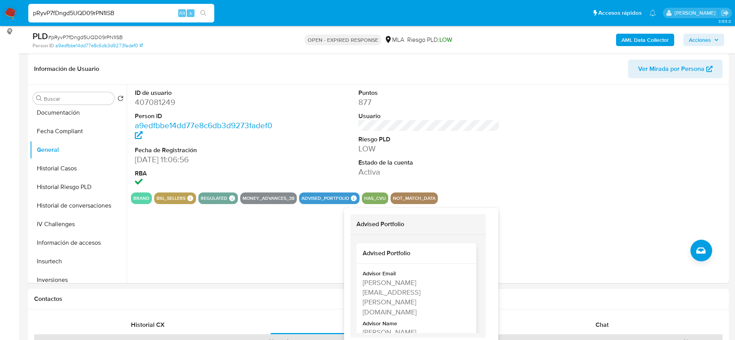
drag, startPoint x: 352, startPoint y: 197, endPoint x: 371, endPoint y: 248, distance: 54.7
click at [352, 198] on icon at bounding box center [353, 198] width 7 height 7
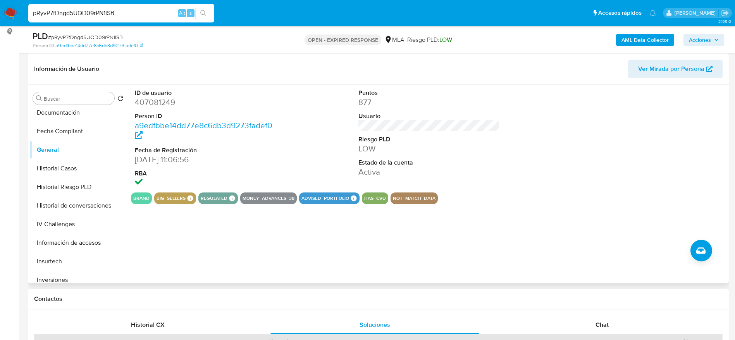
drag, startPoint x: 364, startPoint y: 312, endPoint x: 363, endPoint y: 253, distance: 58.9
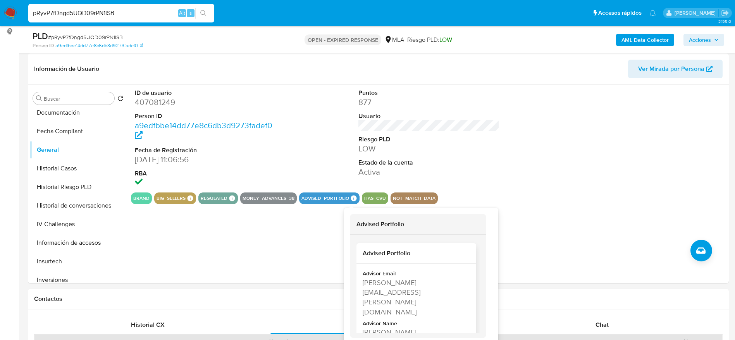
drag, startPoint x: 352, startPoint y: 199, endPoint x: 397, endPoint y: 264, distance: 78.6
click at [352, 199] on icon at bounding box center [354, 198] width 6 height 6
click at [382, 328] on div "Maria Milagros Marcone" at bounding box center [416, 333] width 106 height 10
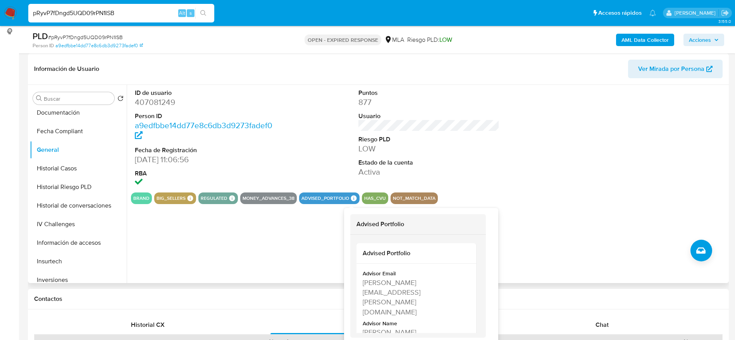
click at [351, 198] on icon at bounding box center [354, 198] width 6 height 6
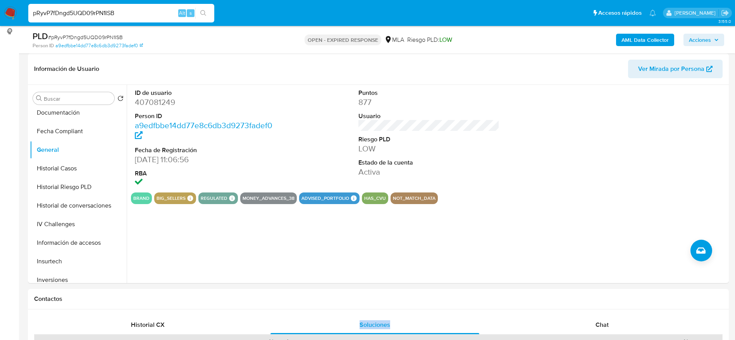
click at [129, 9] on input "pRyvP7fDngd5UQD09rPN1ISB" at bounding box center [121, 13] width 186 height 10
click at [131, 14] on input "pRyvP7fDngd5UQD09rPN1ISB" at bounding box center [121, 13] width 186 height 10
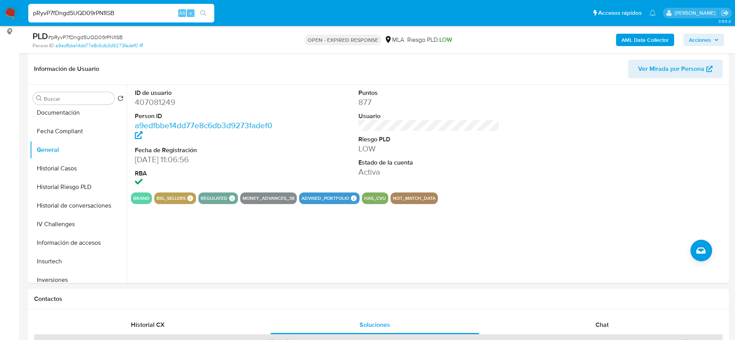
paste input "WHGXM9EU1KlyJ0Wcj8ZQBoPG"
type input "WHGXM9EU1KlyJ0Wcj8ZQBoPG"
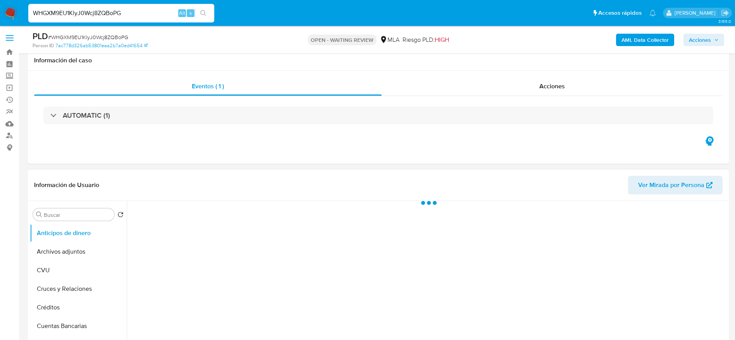
scroll to position [233, 0]
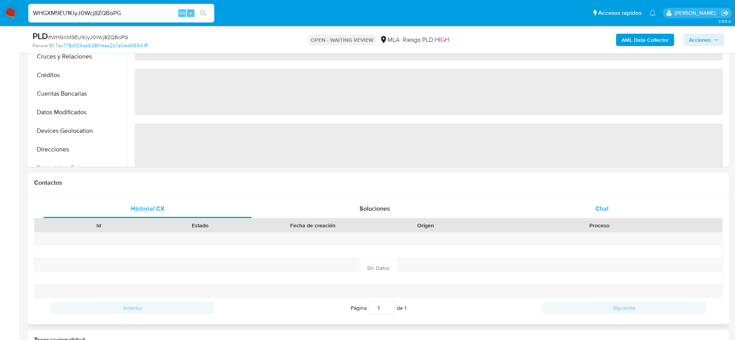
click at [619, 204] on div "Chat" at bounding box center [602, 209] width 209 height 19
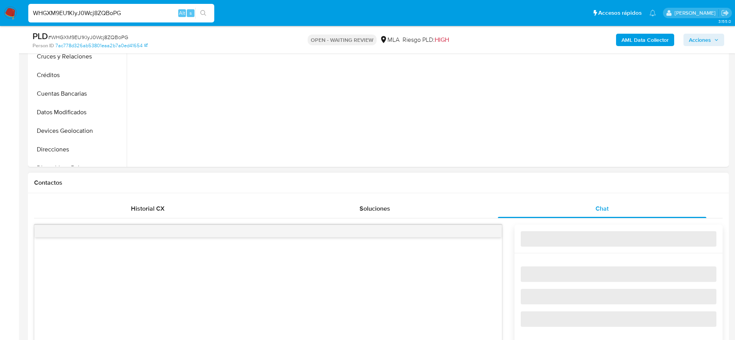
select select "10"
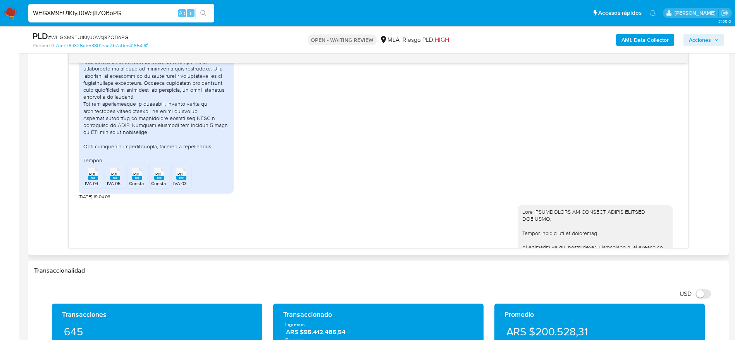
scroll to position [546, 0]
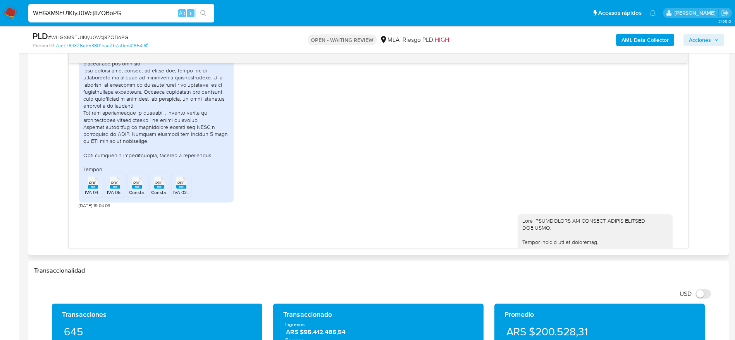
click at [91, 34] on span "# WHGXM9EU1KlyJ0Wcj8ZQBoPG" at bounding box center [88, 37] width 80 height 8
click at [91, 33] on span "# WHGXM9EU1KlyJ0Wcj8ZQBoPG" at bounding box center [88, 37] width 80 height 8
copy span "WHGXM9EU1KlyJ0Wcj8ZQBoPG"
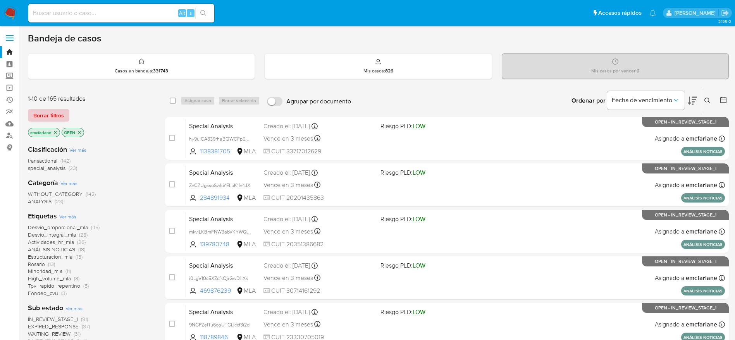
click at [43, 116] on span "Borrar filtros" at bounding box center [48, 115] width 31 height 11
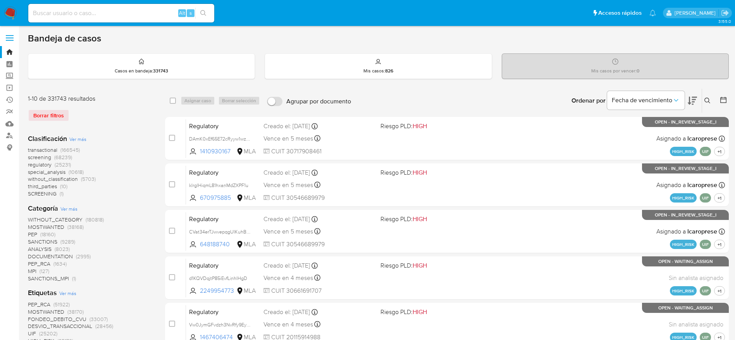
click at [707, 102] on icon at bounding box center [708, 101] width 6 height 6
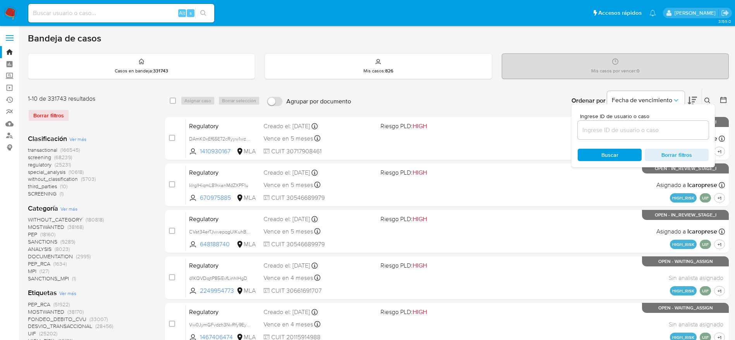
click at [597, 132] on input at bounding box center [643, 130] width 131 height 10
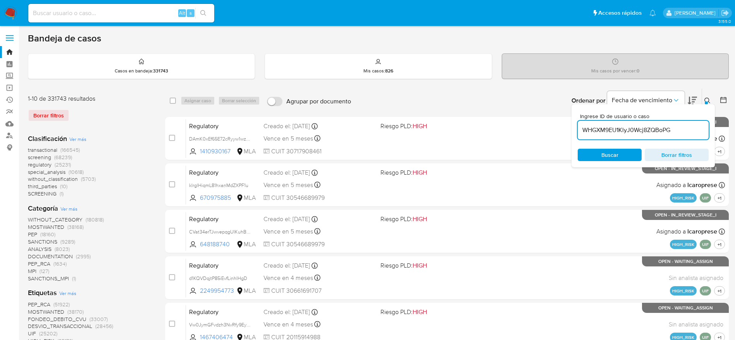
type input "WHGXM9EU1KlyJ0Wcj8ZQBoPG"
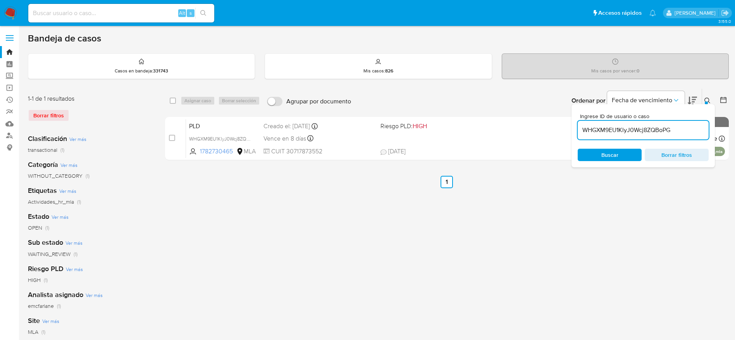
drag, startPoint x: 173, startPoint y: 100, endPoint x: 178, endPoint y: 102, distance: 5.6
click at [173, 101] on input "checkbox" at bounding box center [173, 101] width 6 height 6
checkbox input "true"
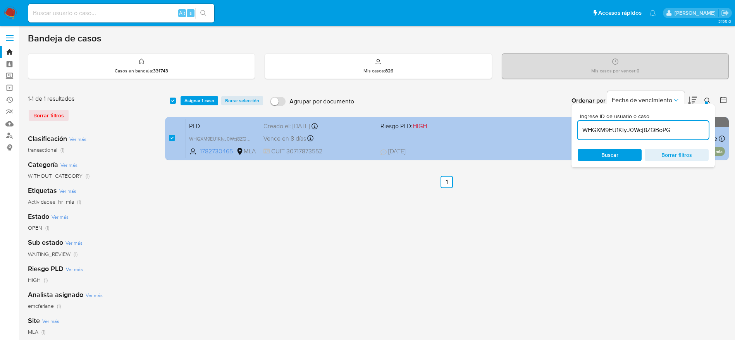
drag, startPoint x: 198, startPoint y: 103, endPoint x: 198, endPoint y: 117, distance: 14.3
click at [198, 103] on span "Asignar 1 caso" at bounding box center [200, 101] width 30 height 8
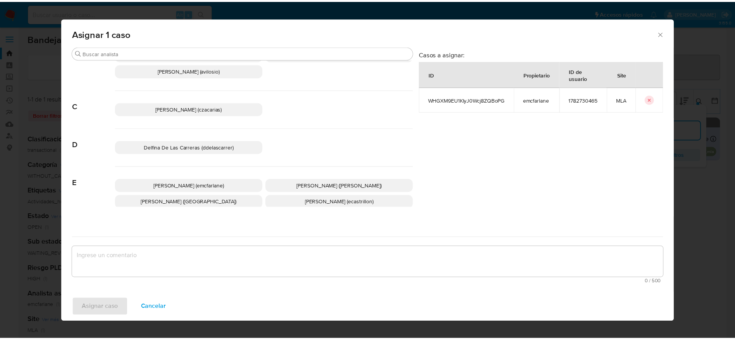
scroll to position [58, 0]
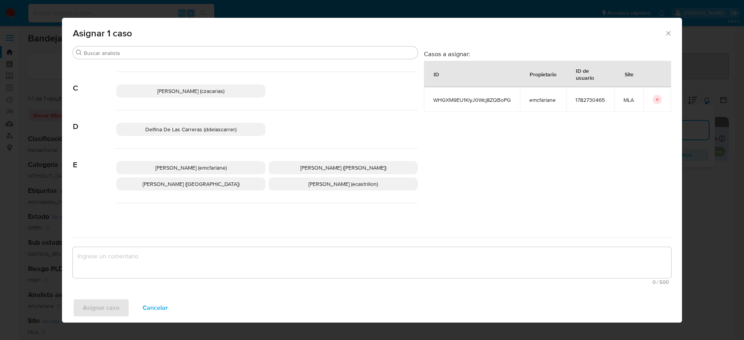
click at [189, 164] on span "Elaine Mc Farlane (emcfarlane)" at bounding box center [190, 168] width 71 height 8
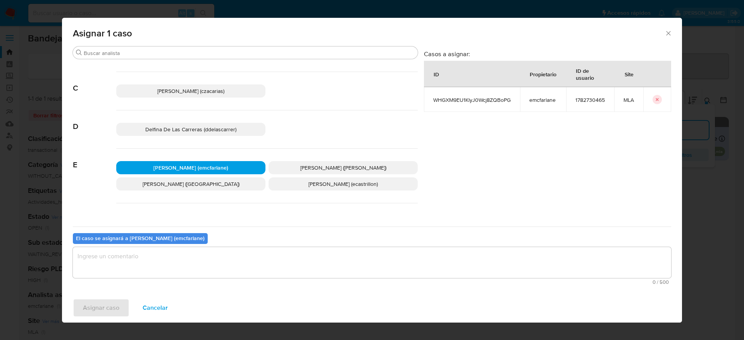
click at [129, 275] on textarea "assign-modal" at bounding box center [372, 262] width 599 height 31
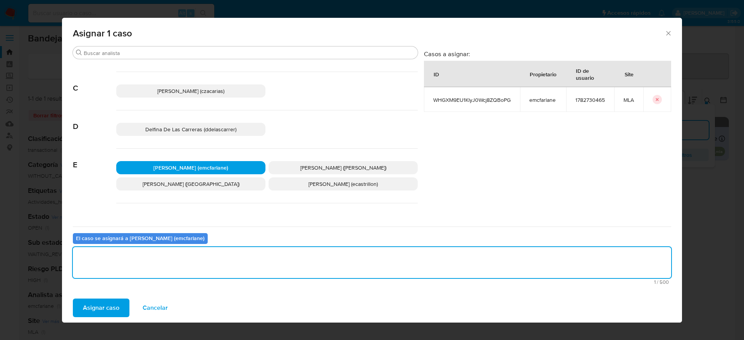
click at [106, 307] on span "Asignar caso" at bounding box center [101, 308] width 36 height 17
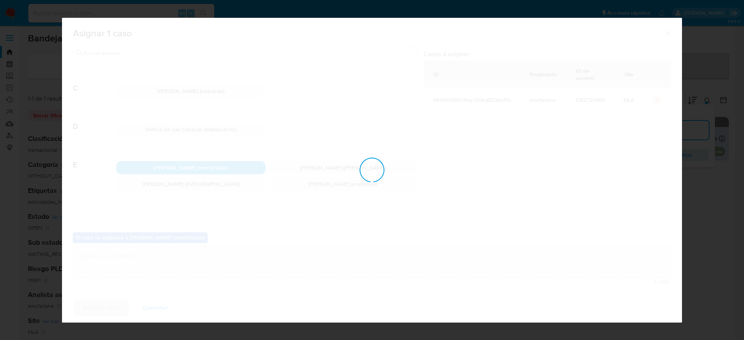
checkbox input "false"
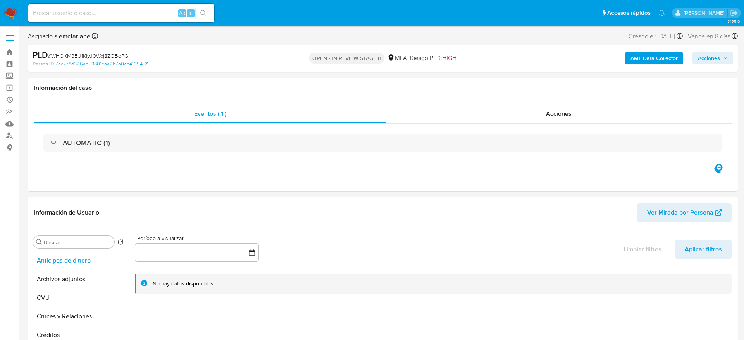
select select "10"
click at [699, 62] on span "Acciones" at bounding box center [700, 58] width 22 height 12
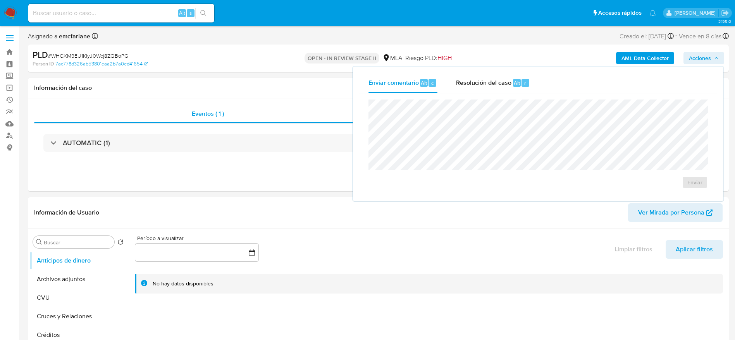
click at [498, 94] on div "Enviar" at bounding box center [538, 144] width 358 height 102
click at [497, 93] on div "Resolución del caso Alt r" at bounding box center [493, 83] width 74 height 20
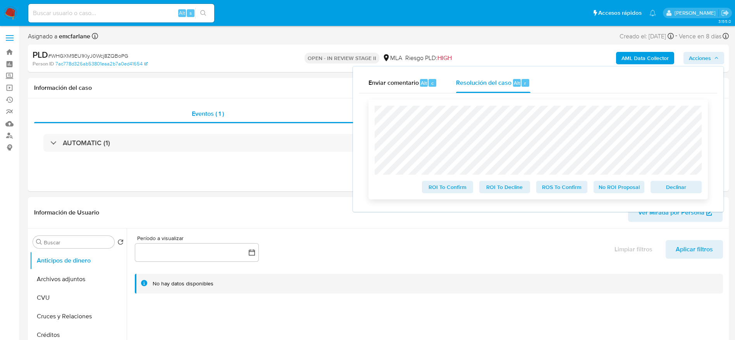
click at [670, 189] on span "Declinar" at bounding box center [676, 187] width 40 height 11
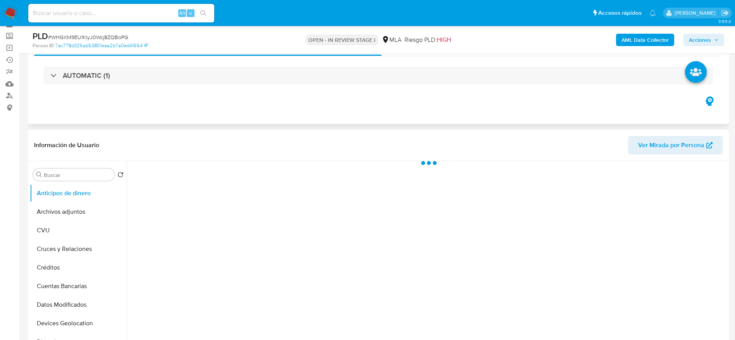
scroll to position [58, 0]
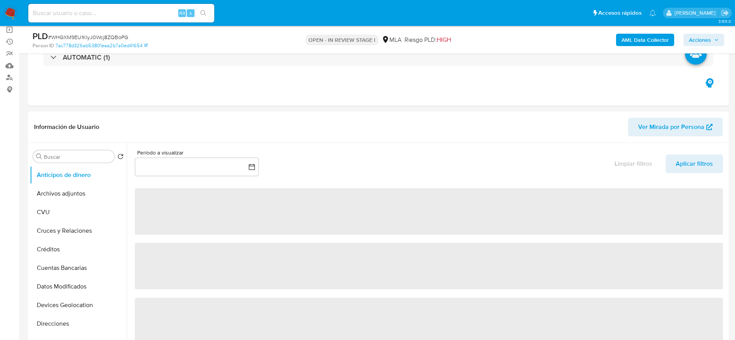
select select "10"
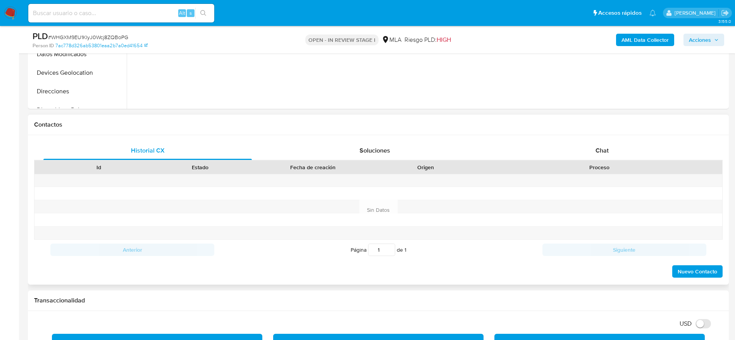
click at [607, 162] on div "Proceso" at bounding box center [600, 167] width 246 height 13
click at [605, 151] on span "Chat" at bounding box center [602, 150] width 13 height 9
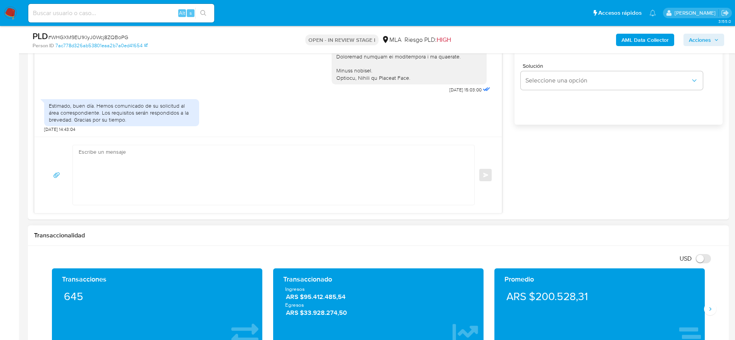
scroll to position [523, 0]
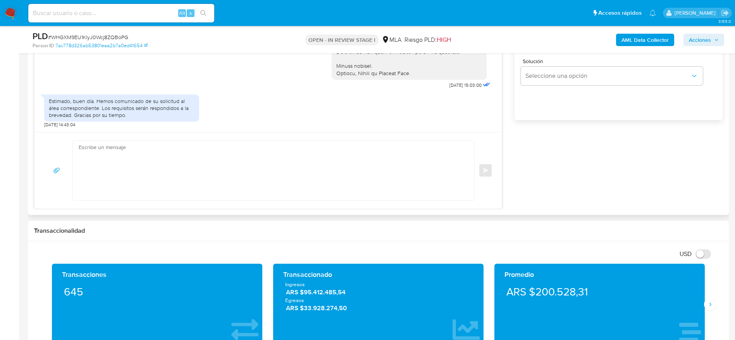
click at [242, 167] on textarea at bounding box center [272, 171] width 386 height 60
paste textarea "Hola, Esperamos que te encuentres muy bien. Te consultamos si tuviste oportunid…"
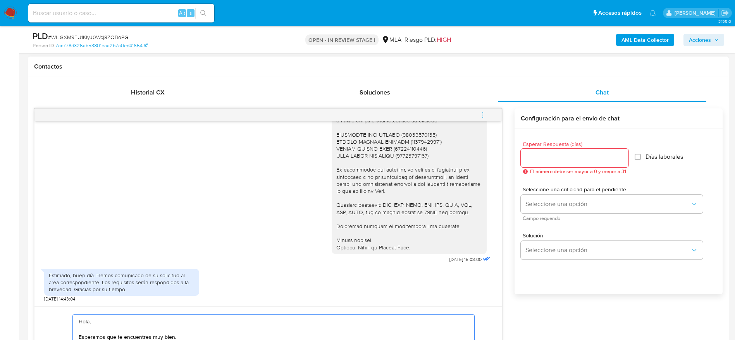
scroll to position [604, 0]
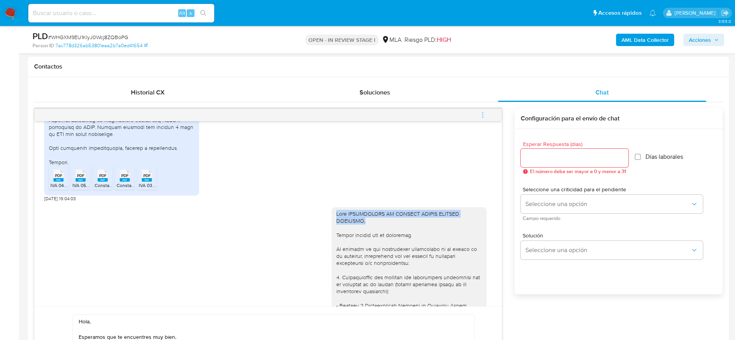
drag, startPoint x: 354, startPoint y: 235, endPoint x: 326, endPoint y: 229, distance: 28.9
copy div "Hola COOPERATIVA DE TRABAJO TEXTIL PUNTANA LIMITADA,"
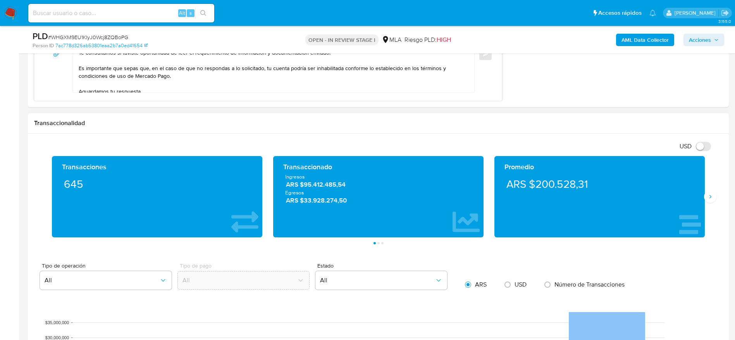
scroll to position [582, 0]
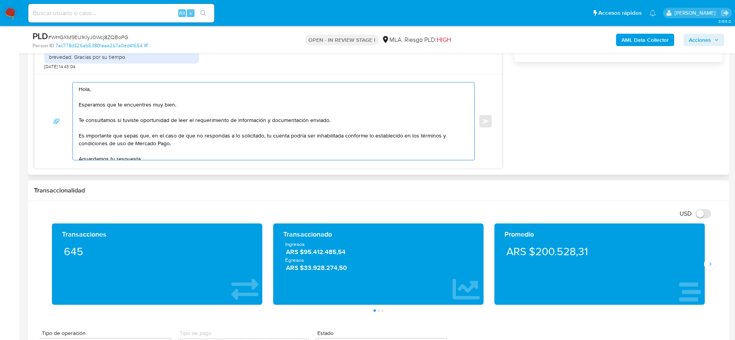
click at [83, 97] on textarea "Hola, Esperamos que te encuentres muy bien. Te consultamos si tuviste oportunid…" at bounding box center [272, 122] width 386 height 78
paste textarea "COOPERATIVA DE TRABAJO TEXTIL PUNTANA LIMITADA,"
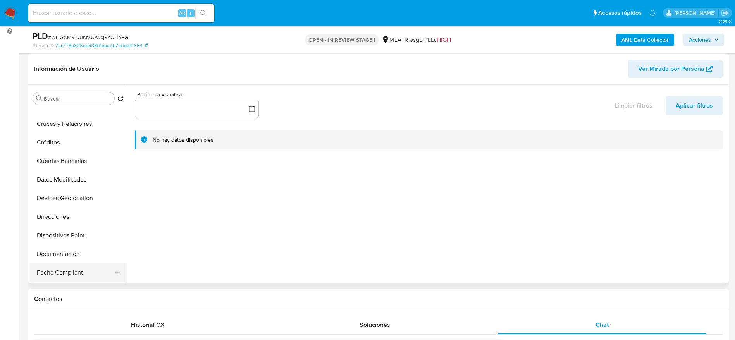
scroll to position [116, 0]
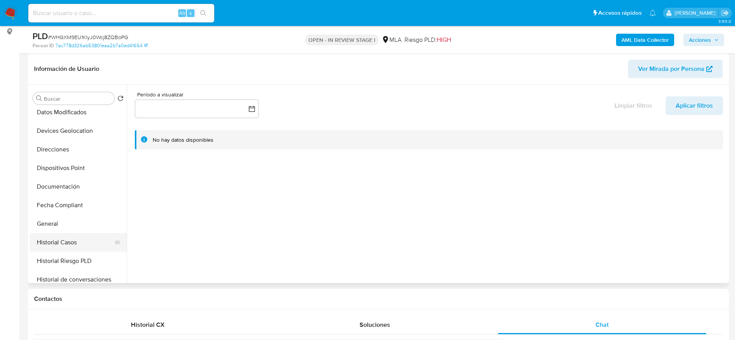
type textarea "Hola COOPERATIVA DE TRABAJO TEXTIL PUNTANA LIMITADA, Esperamos que te encuentre…"
click at [72, 241] on button "Historial Casos" at bounding box center [75, 242] width 91 height 19
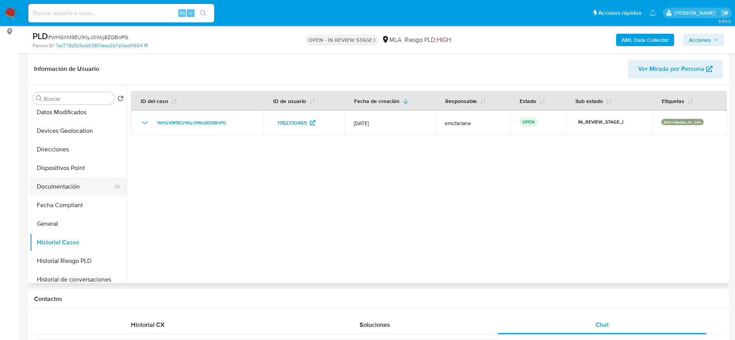
click at [52, 182] on button "Documentación" at bounding box center [75, 187] width 91 height 19
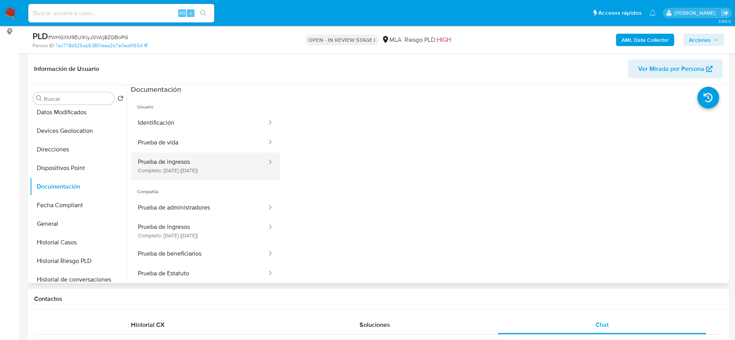
click at [195, 170] on button "Prueba de ingresos Completo: 24/04/2025 (hace 4 meses)" at bounding box center [199, 166] width 137 height 26
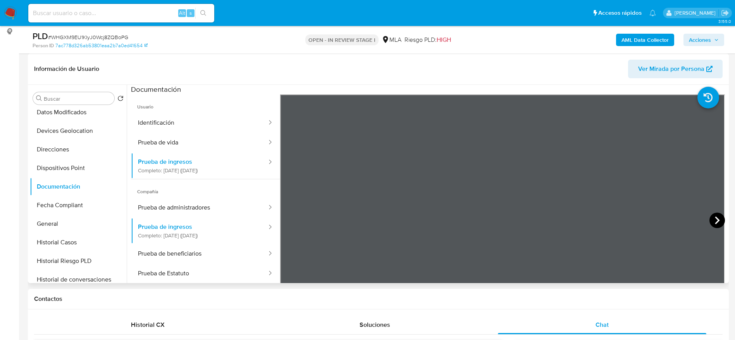
click at [713, 216] on icon at bounding box center [718, 221] width 16 height 16
click at [716, 221] on icon at bounding box center [717, 221] width 5 height 8
click at [716, 220] on icon at bounding box center [717, 221] width 5 height 8
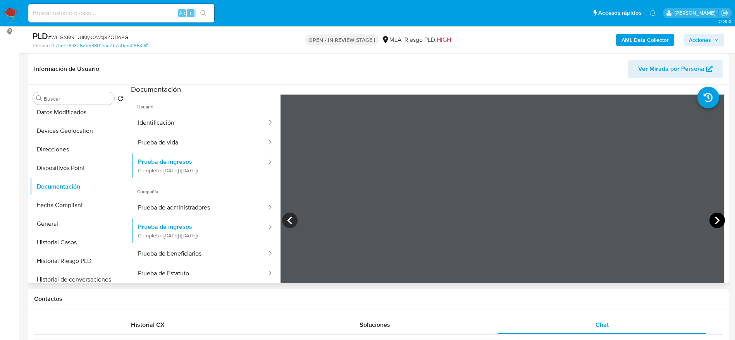
click at [716, 219] on icon at bounding box center [718, 221] width 16 height 16
click at [296, 219] on icon at bounding box center [290, 221] width 16 height 16
click at [287, 217] on icon at bounding box center [290, 221] width 16 height 16
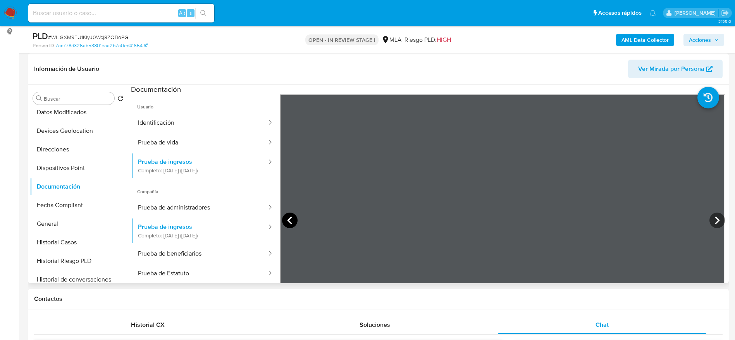
click at [295, 219] on icon at bounding box center [290, 221] width 16 height 16
click at [710, 220] on icon at bounding box center [718, 221] width 16 height 16
click at [710, 219] on icon at bounding box center [718, 221] width 16 height 16
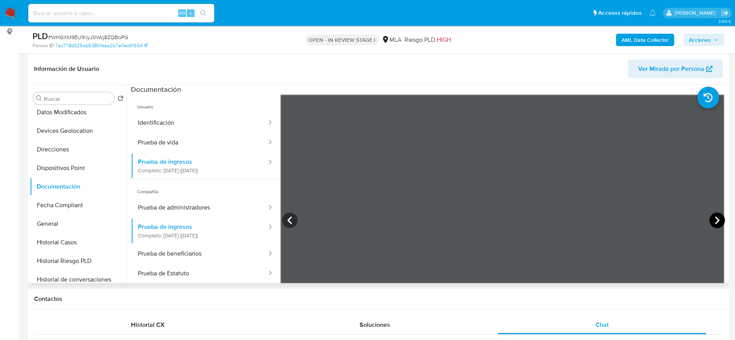
click at [710, 223] on icon at bounding box center [718, 221] width 16 height 16
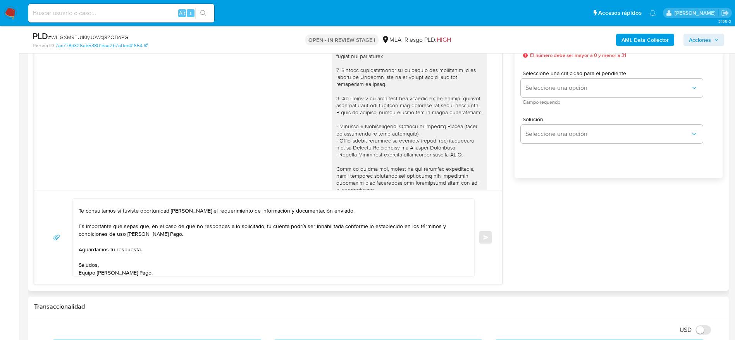
scroll to position [36, 0]
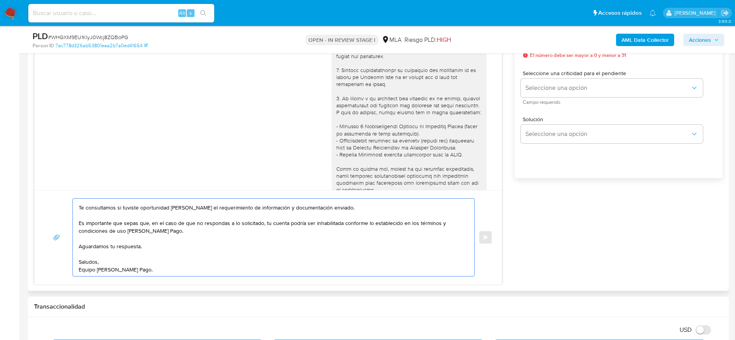
click at [186, 269] on textarea "Hola COOPERATIVA DE TRABAJO TEXTIL PUNTANA LIMITADA, Esperamos que te encuentre…" at bounding box center [272, 238] width 386 height 78
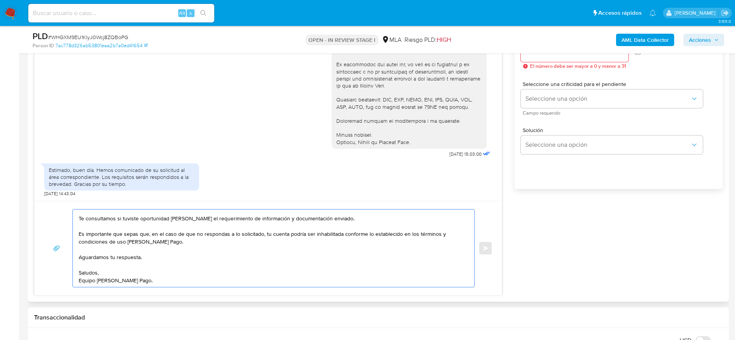
scroll to position [465, 0]
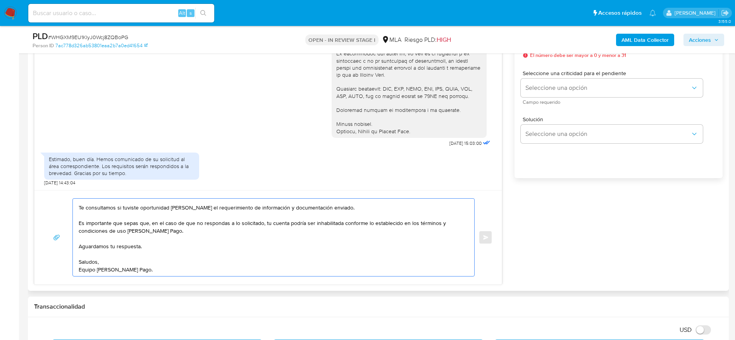
drag, startPoint x: 130, startPoint y: 235, endPoint x: 158, endPoint y: 266, distance: 41.7
click at [158, 266] on textarea "Hola COOPERATIVA DE TRABAJO TEXTIL PUNTANA LIMITADA, Esperamos que te encuentre…" at bounding box center [272, 238] width 386 height 78
type textarea "Hola COOPERATIVA DE TRABAJO TEXTIL PUNTANA LIMITADA, Esperamos que te encuentre…"
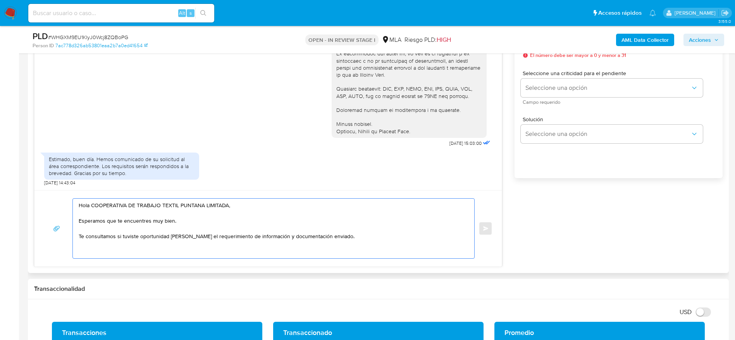
scroll to position [0, 0]
drag, startPoint x: 340, startPoint y: 240, endPoint x: 1, endPoint y: 194, distance: 342.0
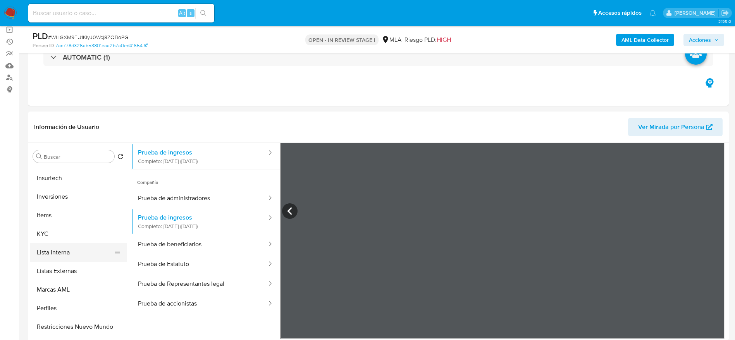
scroll to position [349, 0]
drag, startPoint x: 53, startPoint y: 208, endPoint x: 129, endPoint y: 205, distance: 75.3
click at [54, 209] on button "KYC" at bounding box center [78, 217] width 97 height 19
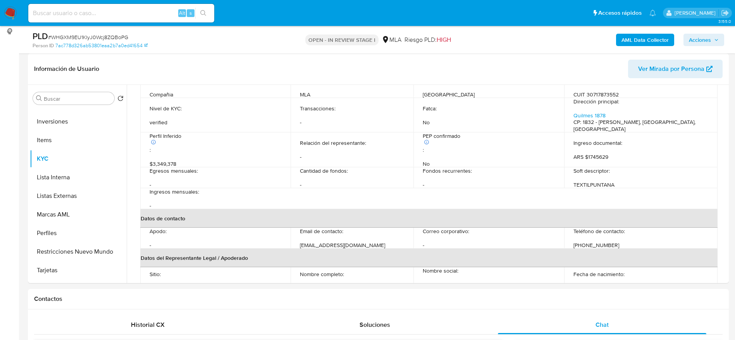
scroll to position [116, 0]
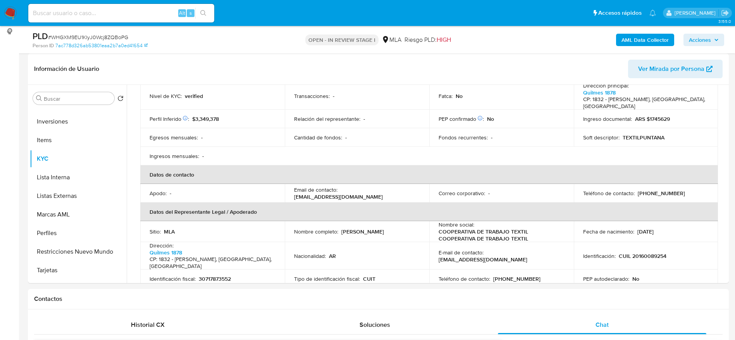
click at [361, 193] on p "sluis.adm1n@gmail.com" at bounding box center [338, 196] width 89 height 7
click at [417, 188] on td "Email de contacto : sluis.adm1n@gmail.com" at bounding box center [357, 193] width 145 height 19
drag, startPoint x: 400, startPoint y: 193, endPoint x: 340, endPoint y: 193, distance: 59.7
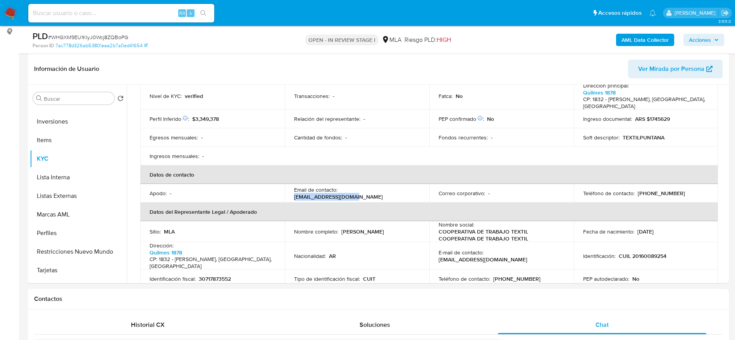
click at [340, 193] on div "Email de contacto : sluis.adm1n@gmail.com" at bounding box center [357, 193] width 126 height 14
copy p "sluis.adm1n@gmail.com"
click at [654, 193] on p "(11) 69427123" at bounding box center [661, 193] width 47 height 7
copy p "69427123"
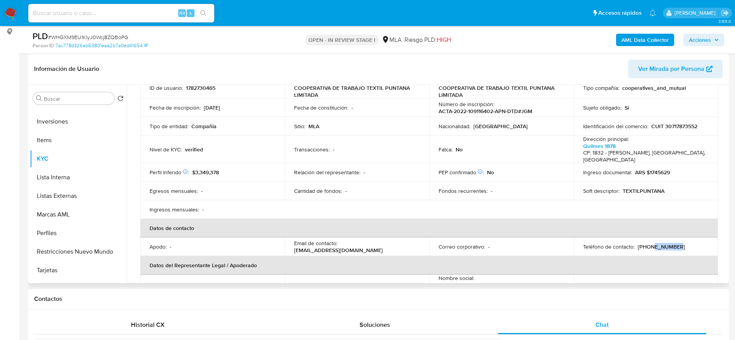
scroll to position [0, 0]
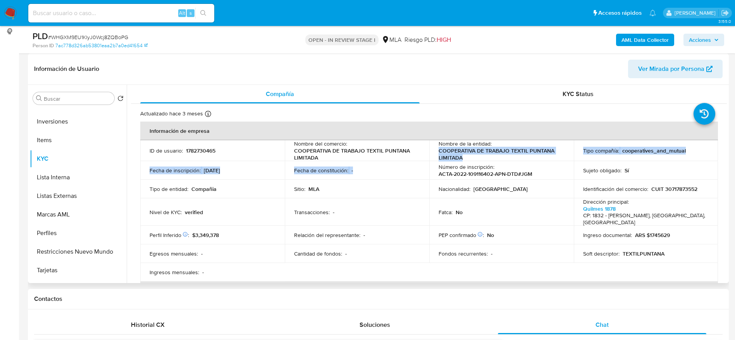
drag, startPoint x: 463, startPoint y: 162, endPoint x: 436, endPoint y: 154, distance: 28.0
click at [436, 154] on tbody "ID de usuario : 1782730465 Nombre del comercio : COOPERATIVA DE TRABAJO TEXTIL …" at bounding box center [429, 210] width 578 height 141
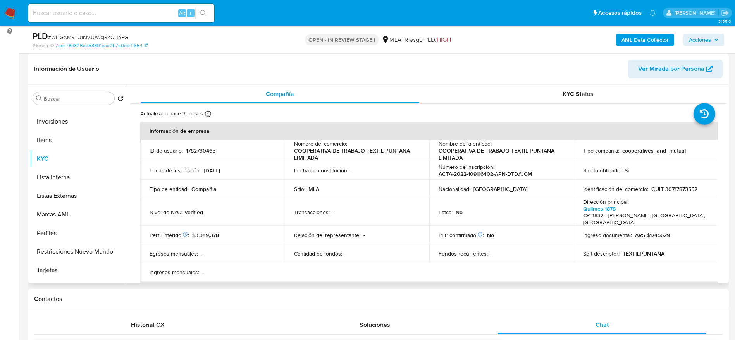
click at [524, 161] on td "Número de inscripción : ACTA-2022-109116402-APN-DTD#JGM" at bounding box center [502, 170] width 145 height 19
drag, startPoint x: 438, startPoint y: 151, endPoint x: 463, endPoint y: 157, distance: 25.5
click at [463, 157] on p "COOPERATIVA DE TRABAJO TEXTIL PUNTANA LIMITADA" at bounding box center [500, 154] width 123 height 14
copy p "COOPERATIVA DE TRABAJO TEXTIL PUNTANA LIMITADA"
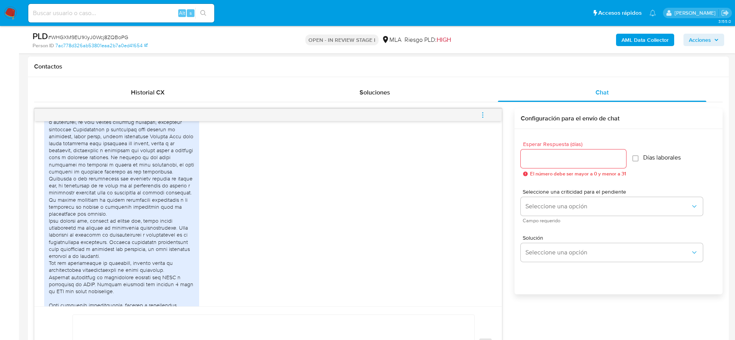
scroll to position [430, 0]
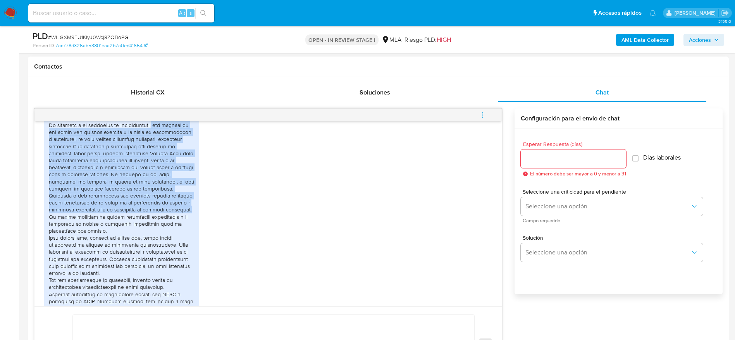
drag, startPoint x: 154, startPoint y: 137, endPoint x: 194, endPoint y: 227, distance: 98.9
click at [194, 227] on div at bounding box center [122, 228] width 146 height 226
copy div "les informamos que somos una empresa dedicada a la venta de indumentaria y acce…"
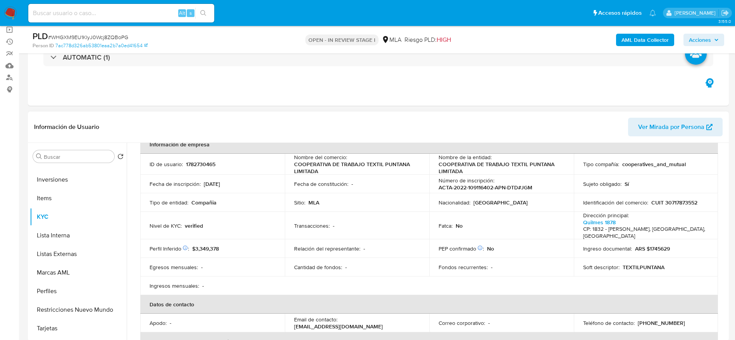
scroll to position [0, 0]
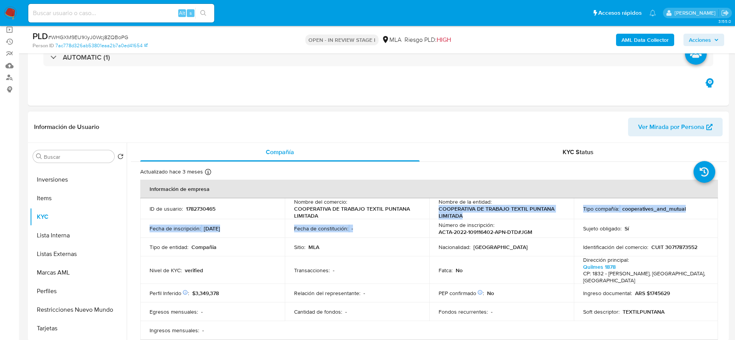
drag, startPoint x: 474, startPoint y: 221, endPoint x: 444, endPoint y: 212, distance: 31.2
click at [438, 212] on tbody "ID de usuario : 1782730465 Nombre del comercio : COOPERATIVA DE TRABAJO TEXTIL …" at bounding box center [429, 268] width 578 height 141
click at [462, 209] on p "COOPERATIVA DE TRABAJO TEXTIL PUNTANA LIMITADA" at bounding box center [500, 212] width 123 height 14
drag, startPoint x: 459, startPoint y: 216, endPoint x: 528, endPoint y: 38, distance: 190.6
click at [439, 213] on p "COOPERATIVA DE TRABAJO TEXTIL PUNTANA LIMITADA" at bounding box center [500, 212] width 123 height 14
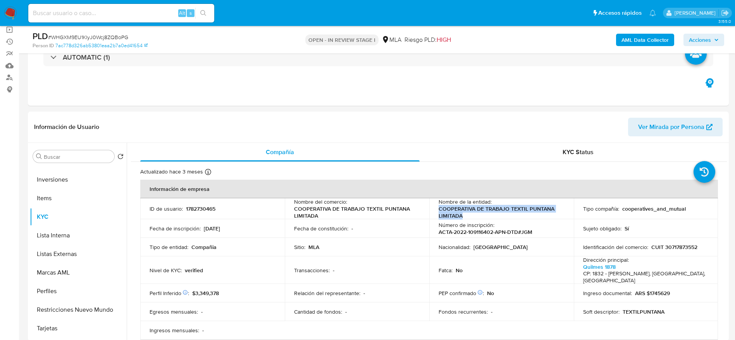
copy p "COOPERATIVA DE TRABAJO TEXTIL PUNTANA LIMITADA"
click at [681, 244] on p "CUIT 30717873552" at bounding box center [675, 247] width 46 height 7
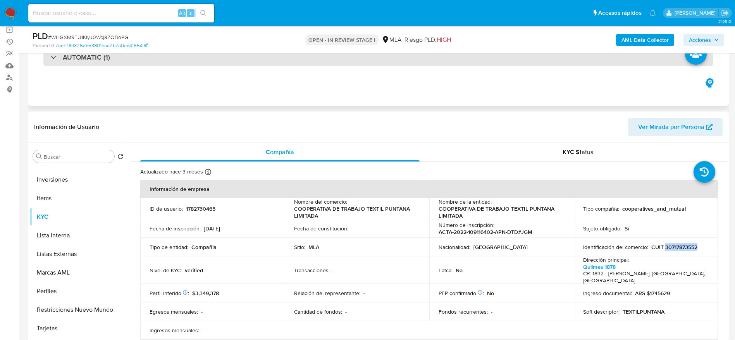
copy p "30717873552"
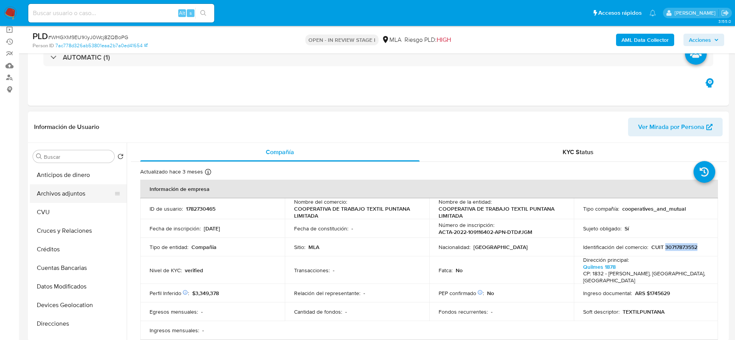
click at [74, 196] on button "Archivos adjuntos" at bounding box center [75, 194] width 91 height 19
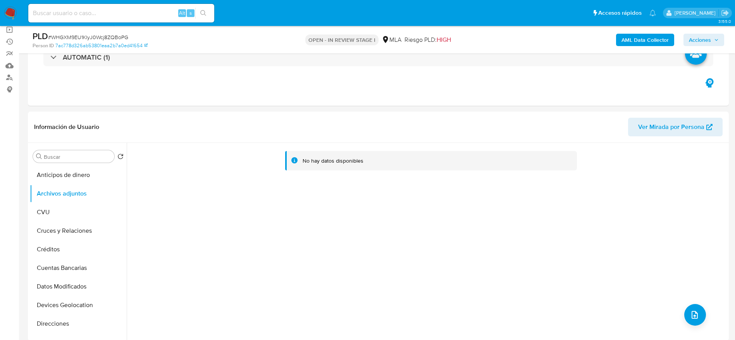
click at [640, 35] on b "AML Data Collector" at bounding box center [645, 40] width 47 height 12
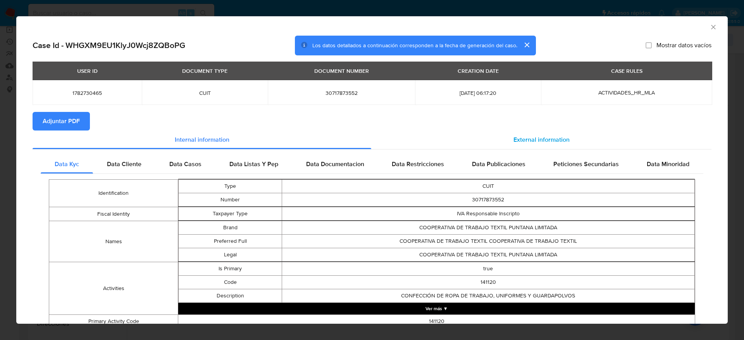
click at [544, 134] on div "External information" at bounding box center [541, 140] width 340 height 19
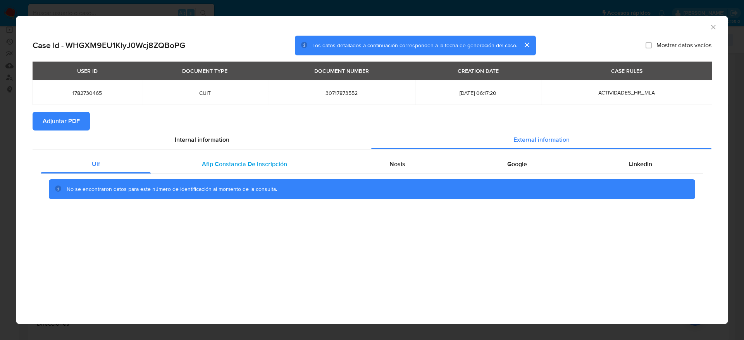
click at [237, 167] on span "Afip Constancia De Inscripción" at bounding box center [244, 164] width 85 height 9
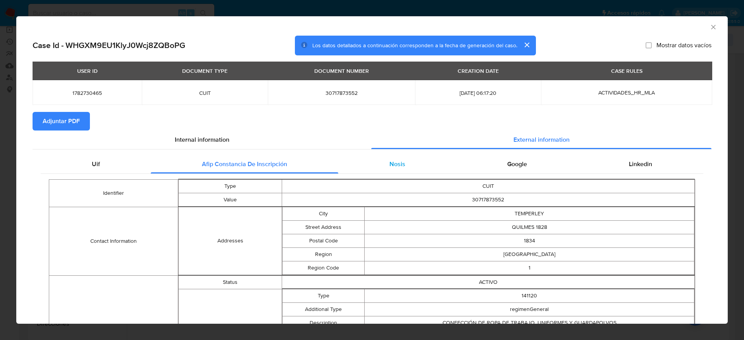
click at [405, 159] on div "Nosis" at bounding box center [397, 164] width 118 height 19
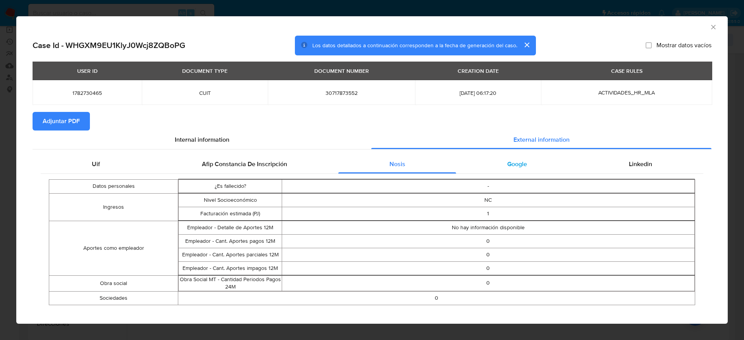
click at [494, 166] on div "Google" at bounding box center [517, 164] width 122 height 19
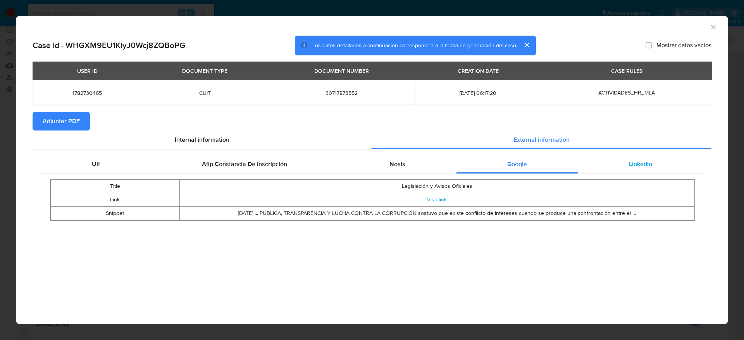
click at [626, 168] on div "Linkedin" at bounding box center [640, 164] width 125 height 19
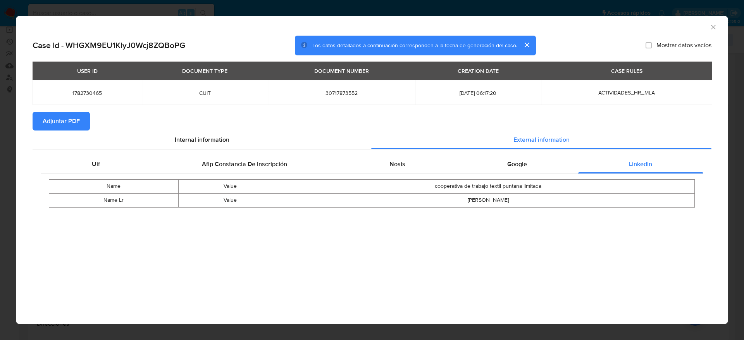
click at [510, 174] on div "Name Value cooperativa de trabajo textil puntana limitada Name Lr Value horacio…" at bounding box center [372, 193] width 663 height 39
click at [516, 164] on span "Google" at bounding box center [517, 164] width 20 height 9
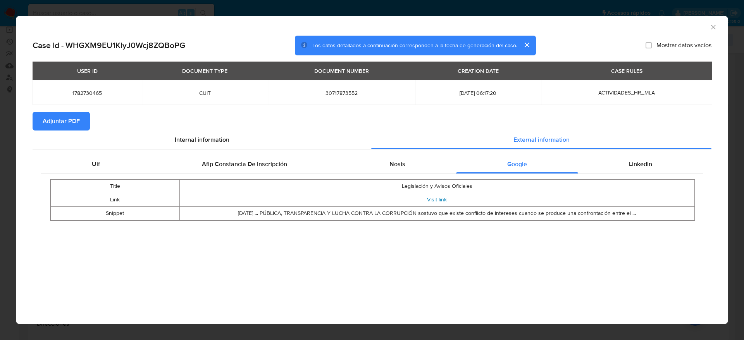
click at [442, 198] on link "Visit link" at bounding box center [437, 200] width 20 height 8
click at [647, 162] on span "Linkedin" at bounding box center [640, 164] width 23 height 9
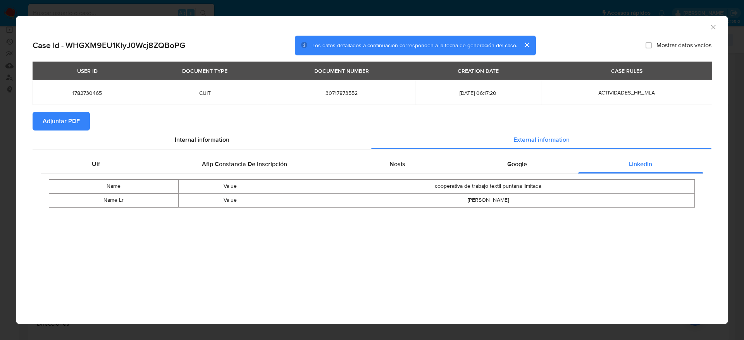
click at [80, 120] on button "Adjuntar PDF" at bounding box center [61, 121] width 57 height 19
click at [713, 28] on icon "Cerrar ventana" at bounding box center [714, 27] width 8 height 8
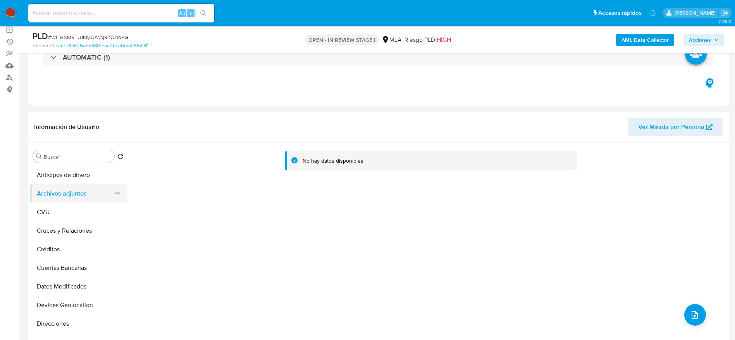
click at [64, 207] on button "CVU" at bounding box center [78, 212] width 97 height 19
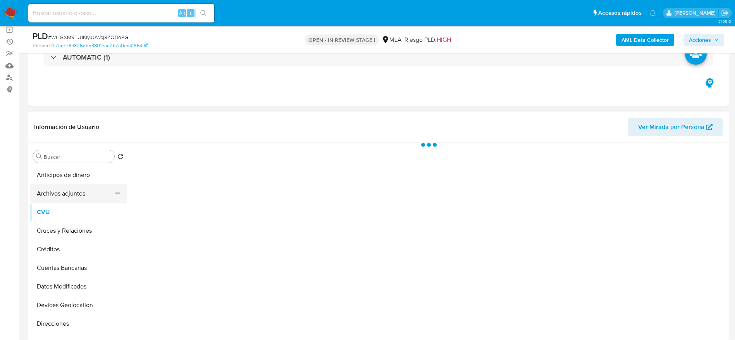
drag, startPoint x: 67, startPoint y: 191, endPoint x: 84, endPoint y: 195, distance: 17.2
click at [67, 191] on button "Archivos adjuntos" at bounding box center [75, 194] width 91 height 19
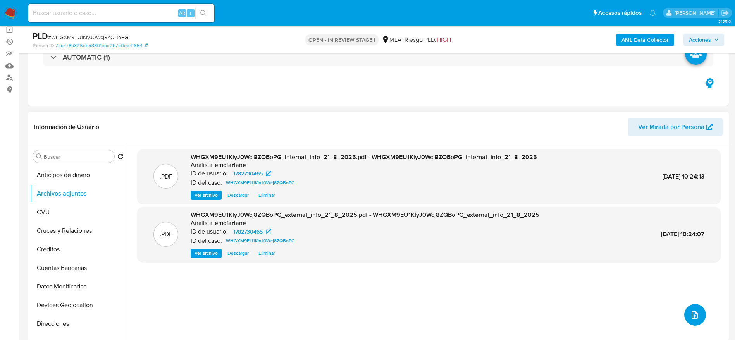
click at [695, 311] on icon "upload-file" at bounding box center [694, 315] width 9 height 9
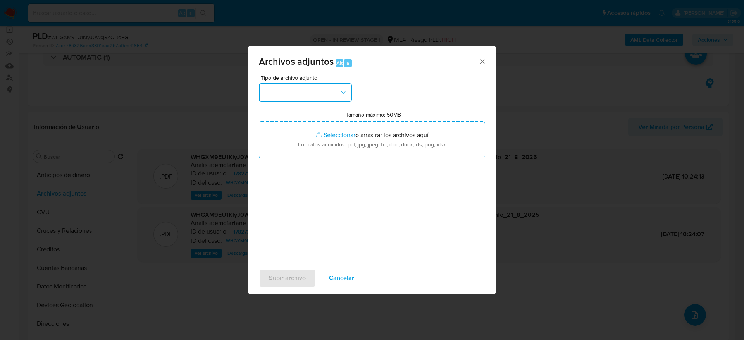
click at [310, 96] on button "button" at bounding box center [305, 92] width 93 height 19
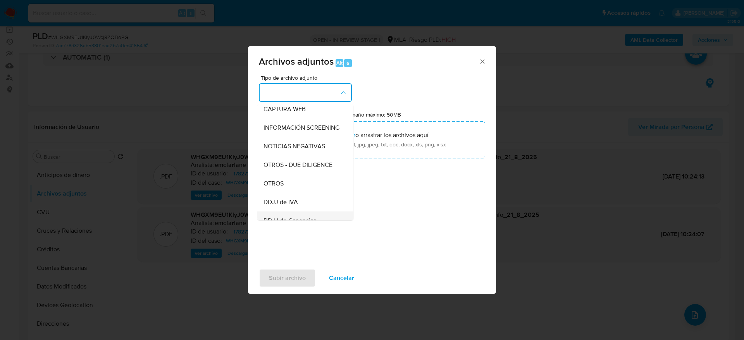
scroll to position [116, 0]
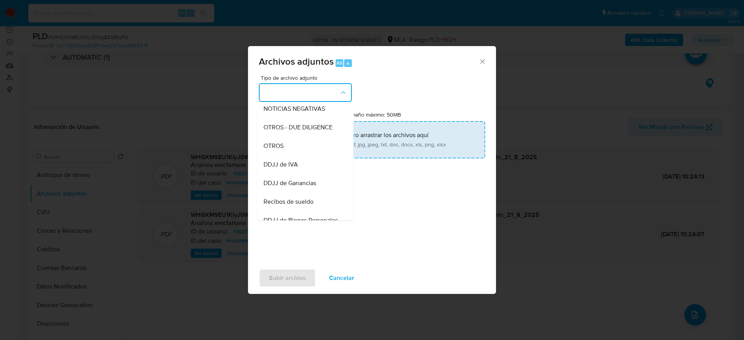
click at [271, 148] on div "OTROS" at bounding box center [303, 146] width 79 height 19
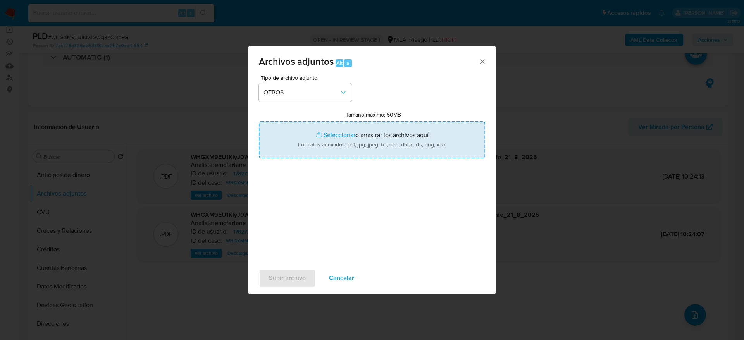
type input "C:\fakepath\1782730465_documentacion II.pdf"
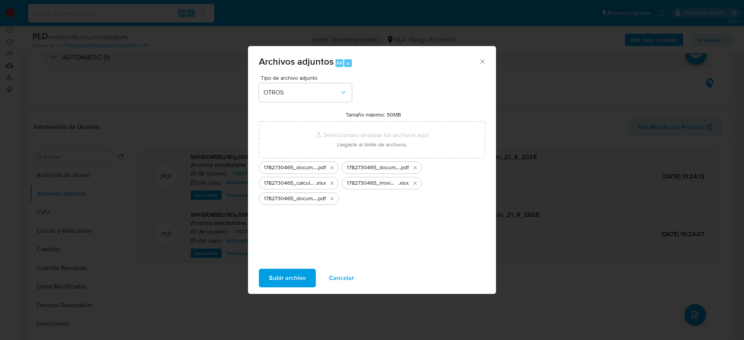
click at [283, 281] on span "Subir archivo" at bounding box center [287, 278] width 37 height 17
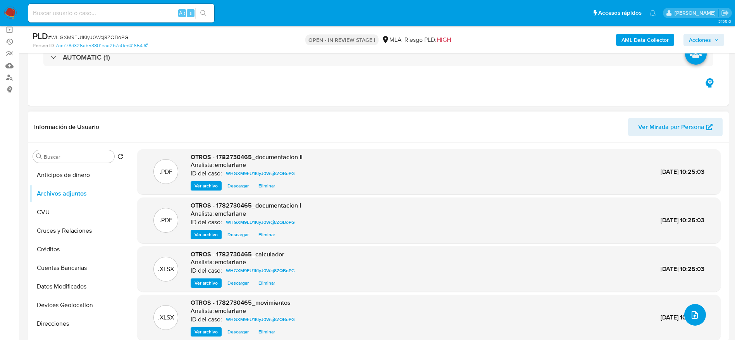
click at [685, 314] on button "upload-file" at bounding box center [696, 315] width 22 height 22
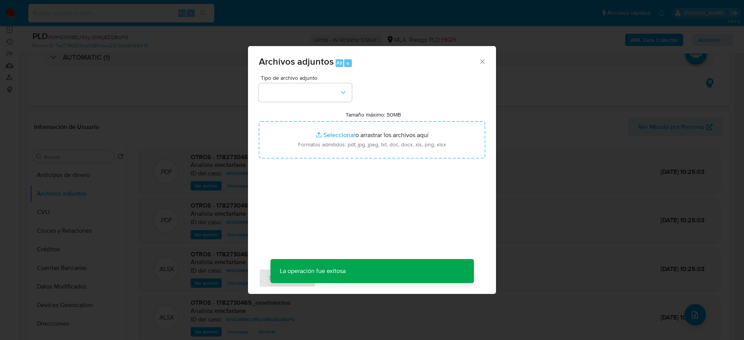
click at [319, 83] on div "Tipo de archivo adjunto" at bounding box center [305, 88] width 93 height 27
click at [311, 98] on button "button" at bounding box center [305, 92] width 93 height 19
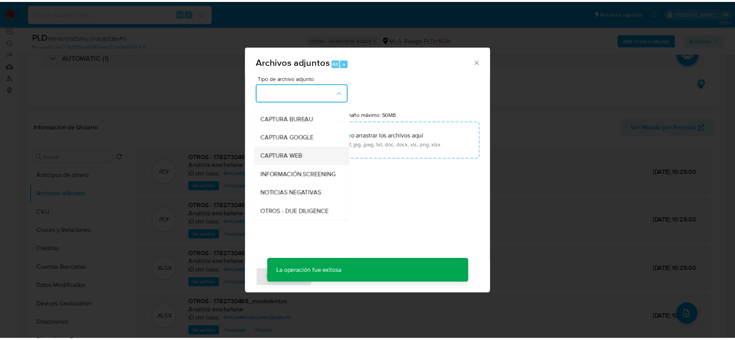
scroll to position [58, 0]
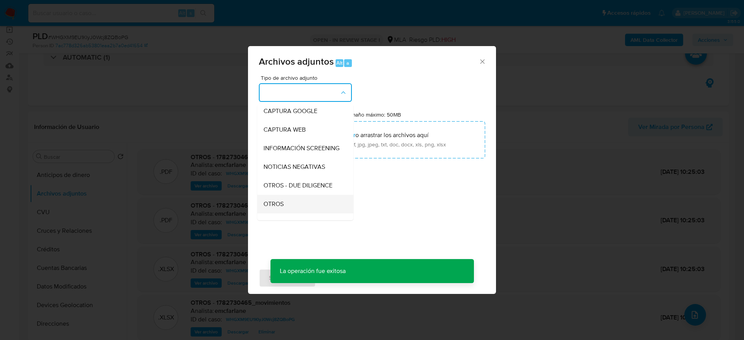
click at [279, 207] on span "OTROS" at bounding box center [274, 204] width 20 height 8
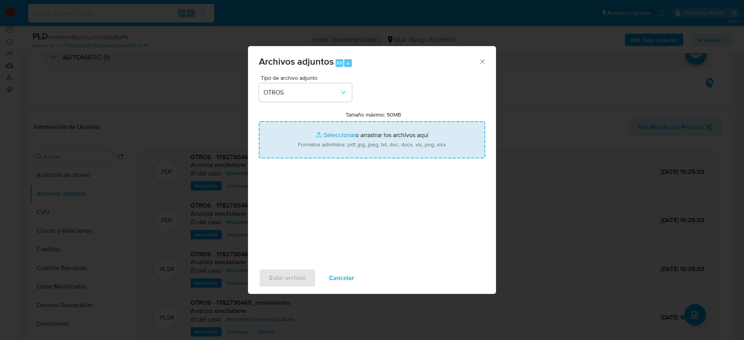
type input "C:\fakepath\Caselog WHGXM9EU1KlyJ0Wcj8ZQBoPG_2025_07_17_16_29_36.docx"
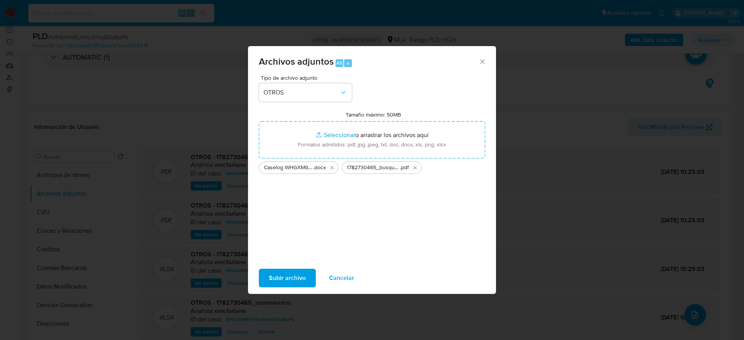
click at [291, 273] on span "Subir archivo" at bounding box center [287, 278] width 37 height 17
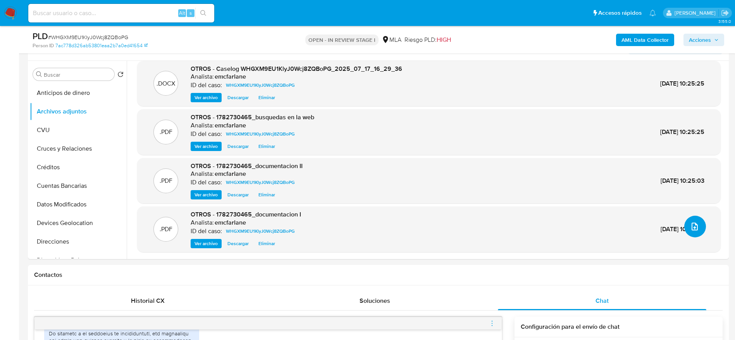
scroll to position [0, 0]
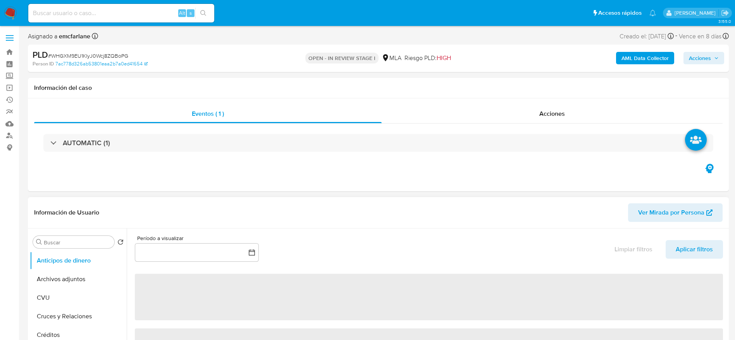
select select "10"
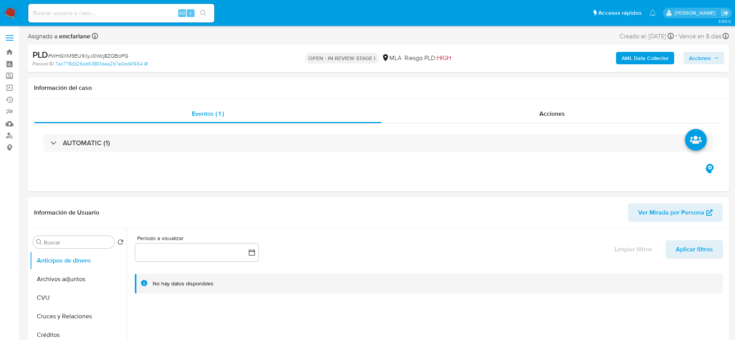
drag, startPoint x: 706, startPoint y: 61, endPoint x: 685, endPoint y: 63, distance: 21.0
click at [705, 61] on span "Acciones" at bounding box center [700, 58] width 22 height 12
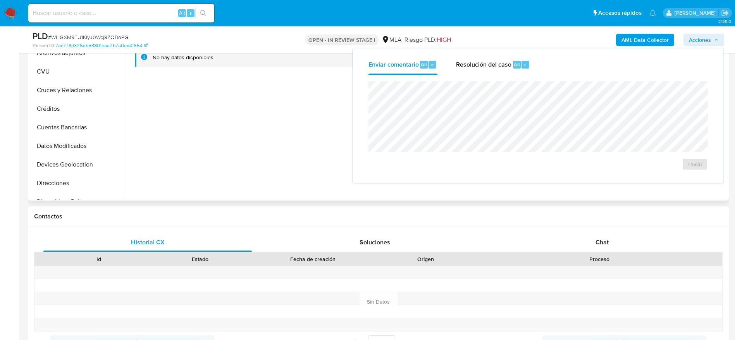
scroll to position [116, 0]
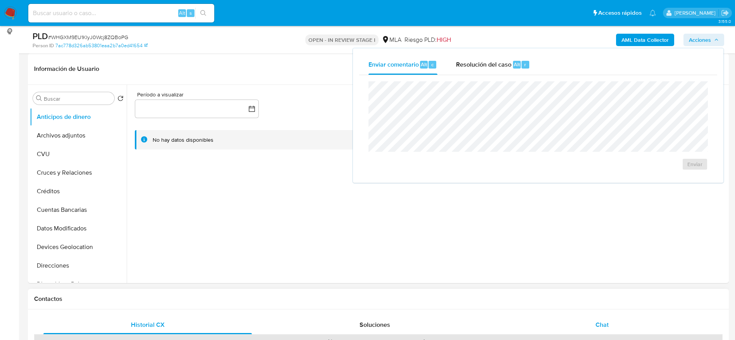
click at [597, 327] on span "Chat" at bounding box center [602, 325] width 13 height 9
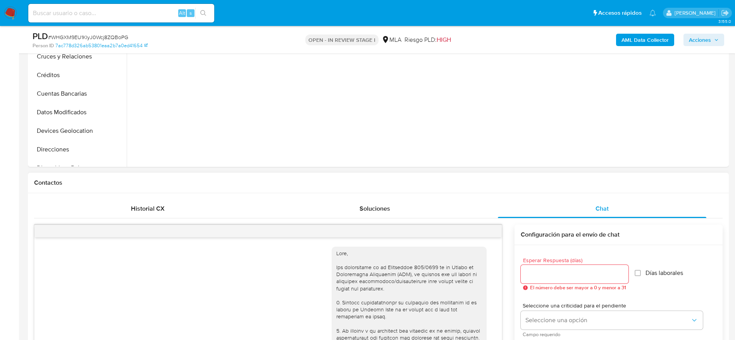
scroll to position [895, 0]
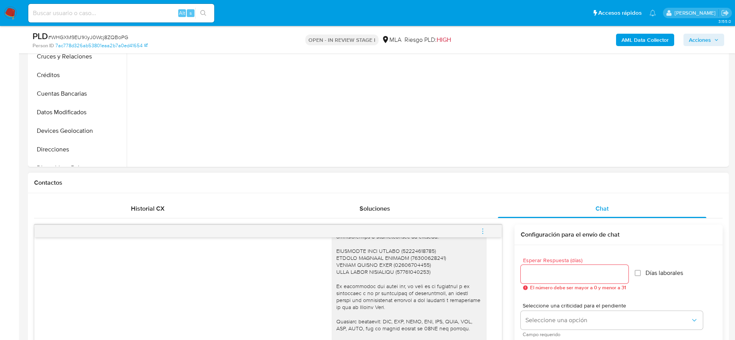
click at [483, 231] on icon "menu-action" at bounding box center [483, 231] width 7 height 7
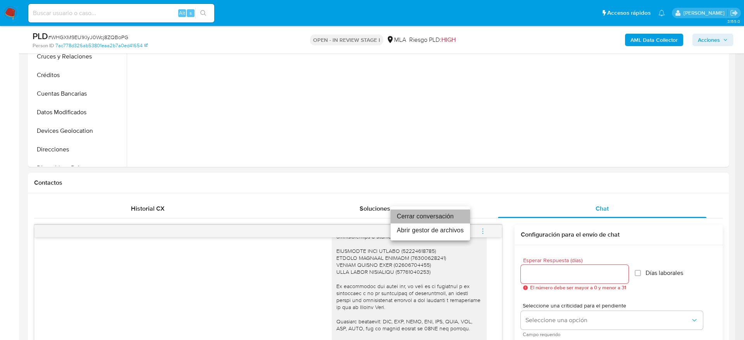
drag, startPoint x: 441, startPoint y: 210, endPoint x: 451, endPoint y: 214, distance: 11.3
click at [441, 211] on li "Cerrar conversación" at bounding box center [430, 217] width 79 height 14
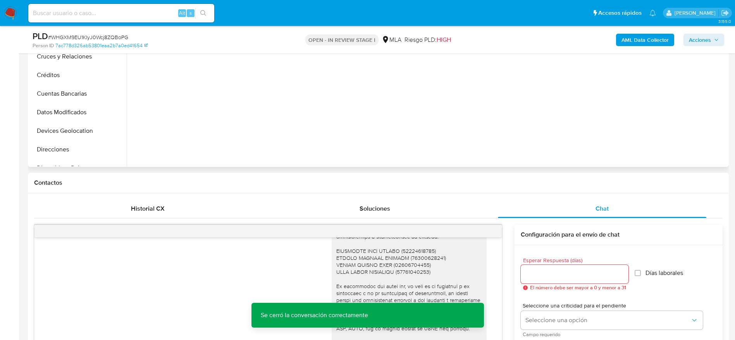
scroll to position [0, 0]
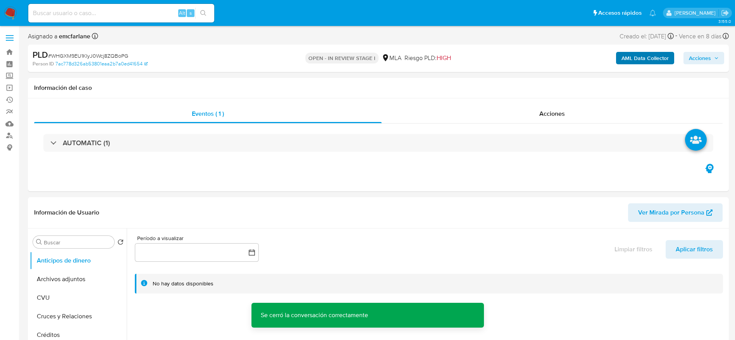
drag, startPoint x: 717, startPoint y: 53, endPoint x: 644, endPoint y: 62, distance: 74.1
click at [717, 53] on span "Acciones" at bounding box center [704, 58] width 30 height 11
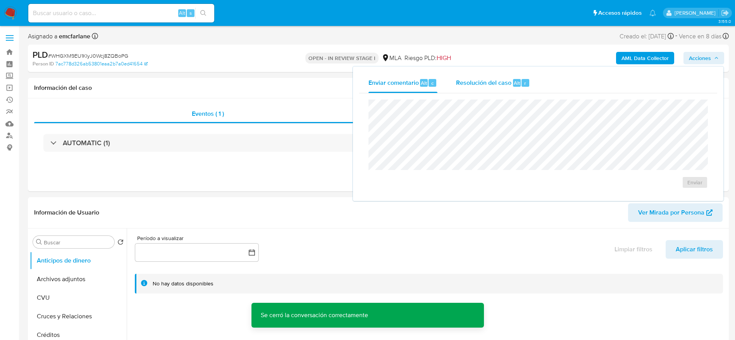
click at [495, 85] on span "Resolución del caso" at bounding box center [483, 82] width 55 height 9
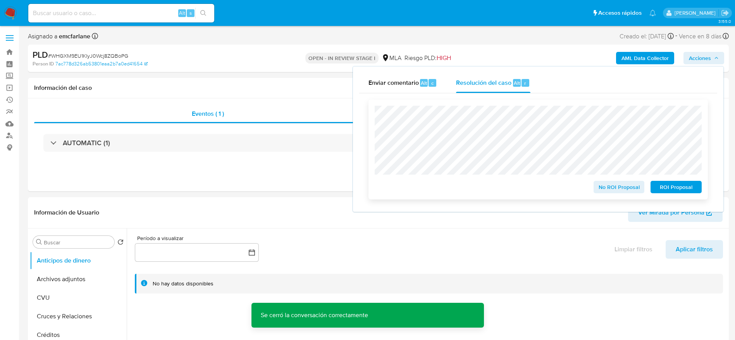
click at [608, 189] on span "No ROI Proposal" at bounding box center [619, 187] width 40 height 11
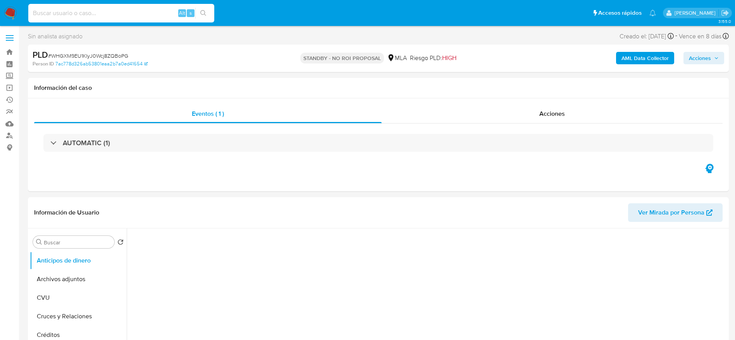
click at [135, 17] on input at bounding box center [121, 13] width 186 height 10
select select "10"
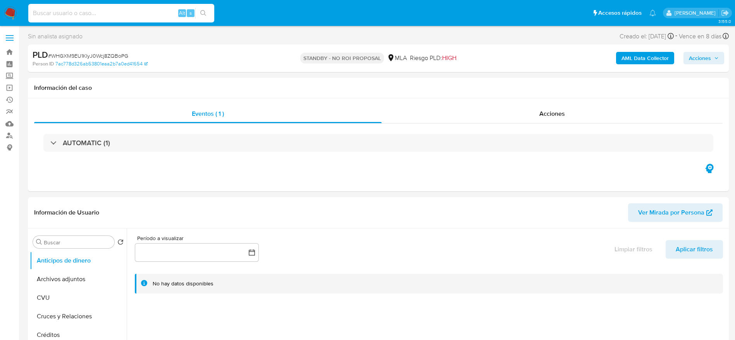
paste input "46iCXo9BlO7TJLqPKa1qZ8CQ"
type input "46iCXo9BlO7TJLqPKa1qZ8CQ"
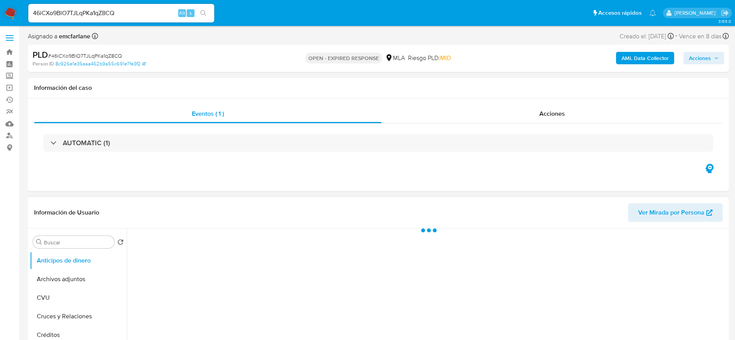
select select "10"
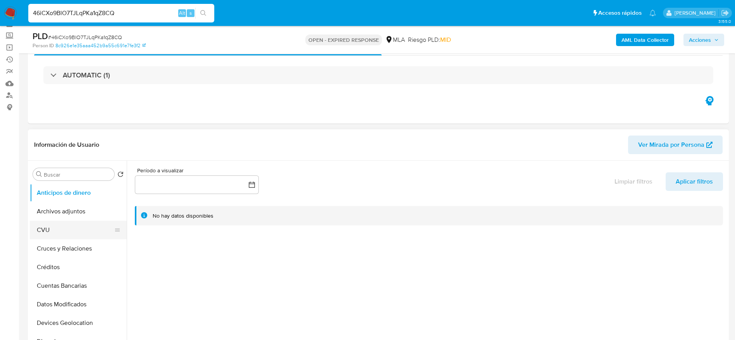
scroll to position [58, 0]
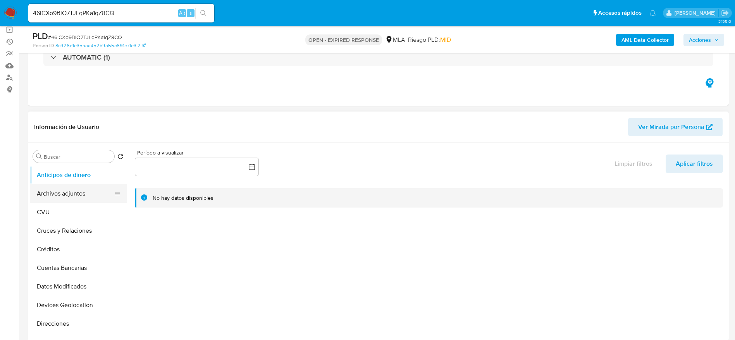
click at [46, 193] on button "Archivos adjuntos" at bounding box center [75, 194] width 91 height 19
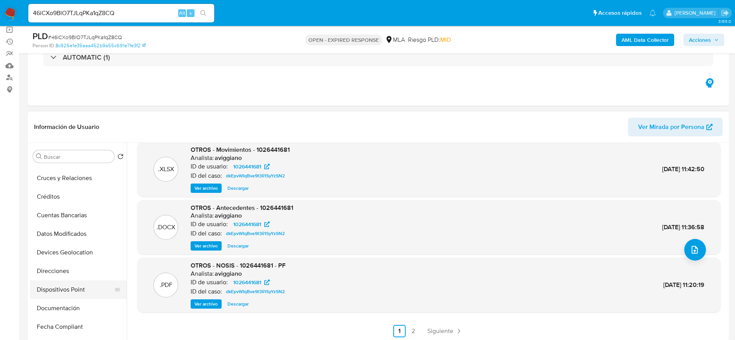
scroll to position [116, 0]
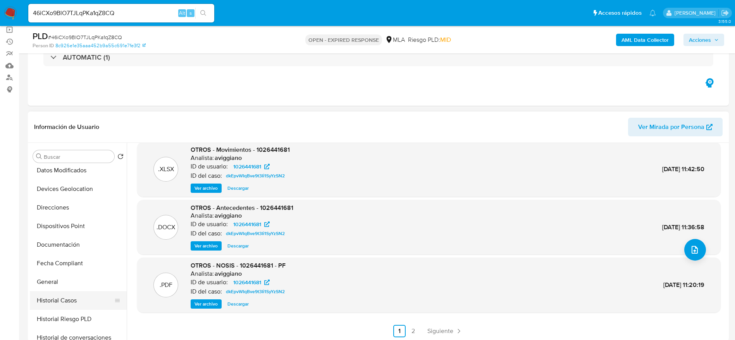
click at [73, 305] on button "Historial Casos" at bounding box center [75, 301] width 91 height 19
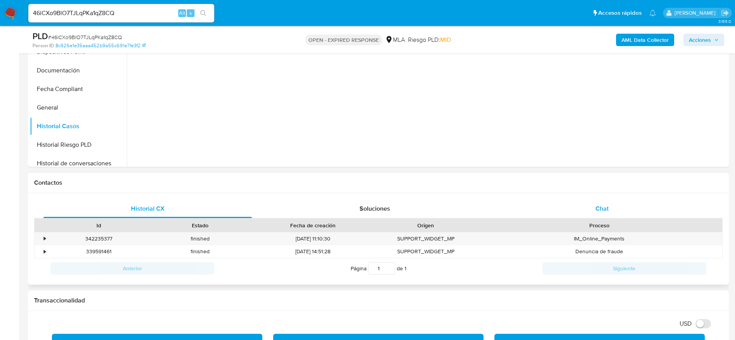
click at [614, 209] on div "Chat" at bounding box center [602, 209] width 209 height 19
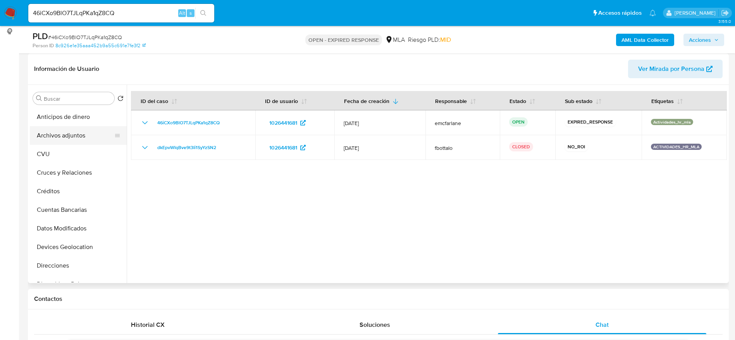
click at [78, 135] on button "Archivos adjuntos" at bounding box center [75, 135] width 91 height 19
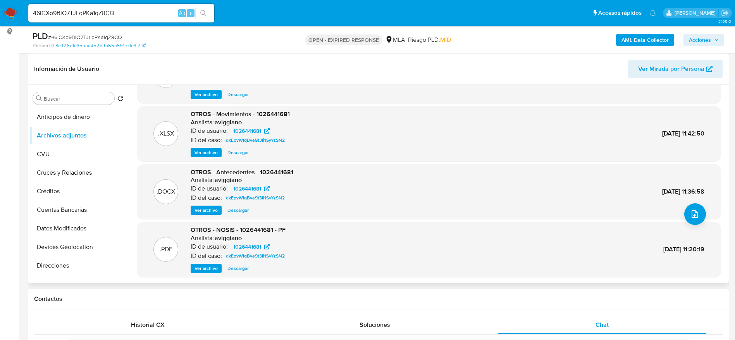
scroll to position [58, 0]
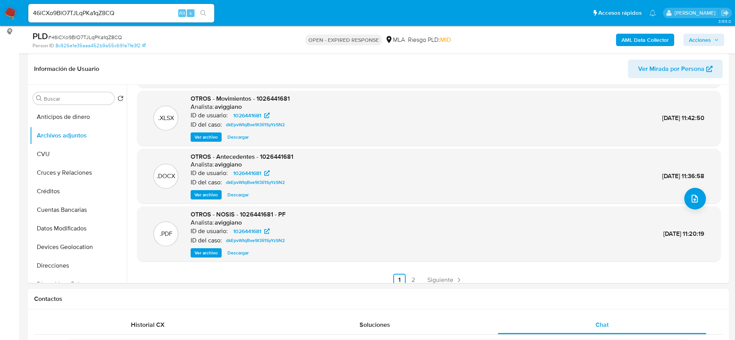
click at [440, 277] on span "Siguiente" at bounding box center [441, 280] width 26 height 6
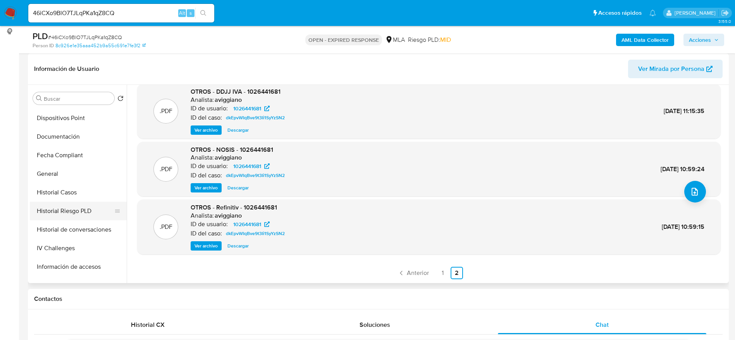
scroll to position [174, 0]
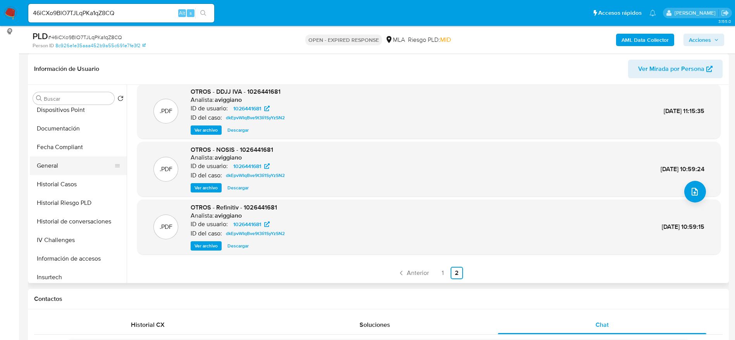
drag, startPoint x: 53, startPoint y: 164, endPoint x: 85, endPoint y: 157, distance: 33.1
click at [53, 165] on button "General" at bounding box center [75, 166] width 91 height 19
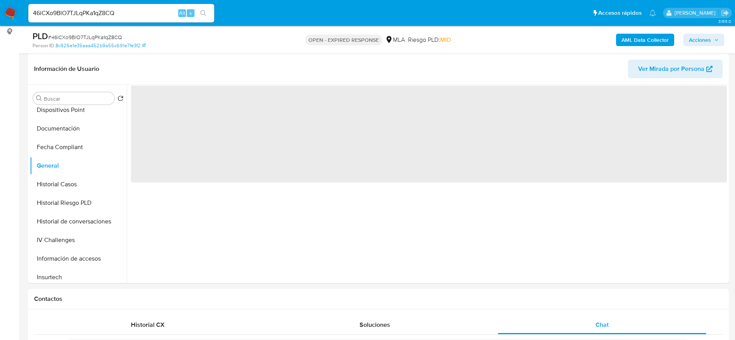
scroll to position [0, 0]
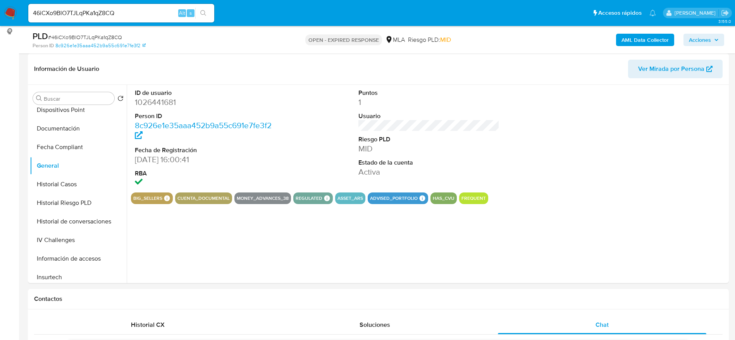
click at [167, 105] on dd "1026441681" at bounding box center [205, 102] width 141 height 11
copy dd "1026441681"
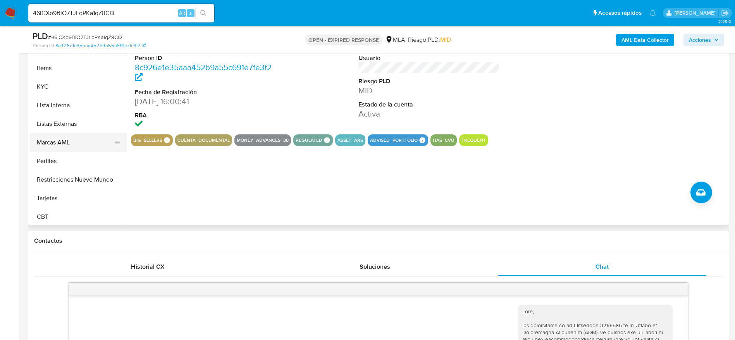
scroll to position [365, 0]
click at [62, 88] on button "KYC" at bounding box center [75, 85] width 91 height 19
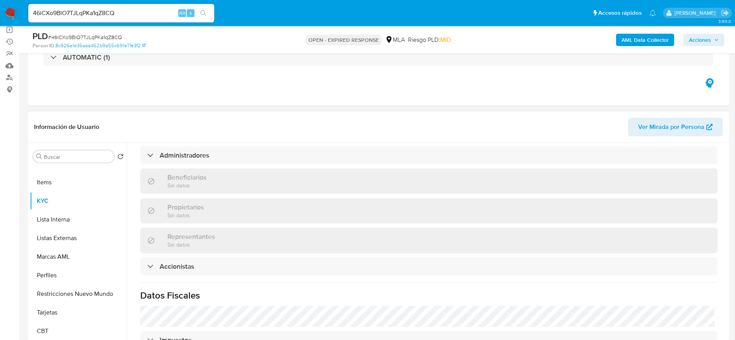
scroll to position [0, 0]
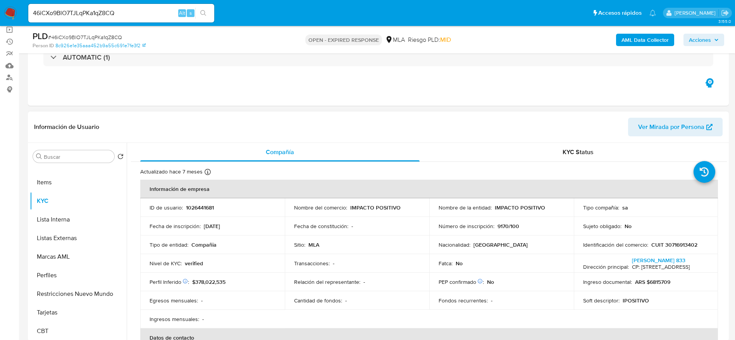
click at [674, 244] on p "CUIT 30716913402" at bounding box center [675, 245] width 46 height 7
copy p "30716913402"
drag, startPoint x: 495, startPoint y: 207, endPoint x: 543, endPoint y: 209, distance: 48.1
click at [543, 209] on div "Nombre de la entidad : IMPACTO POSITIVO" at bounding box center [502, 207] width 126 height 7
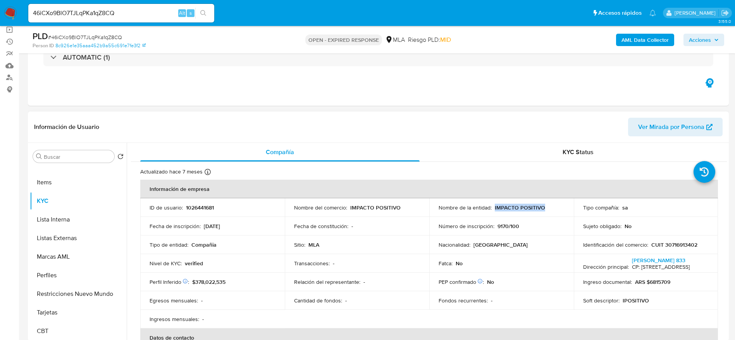
copy p "IMPACTO POSITIVO"
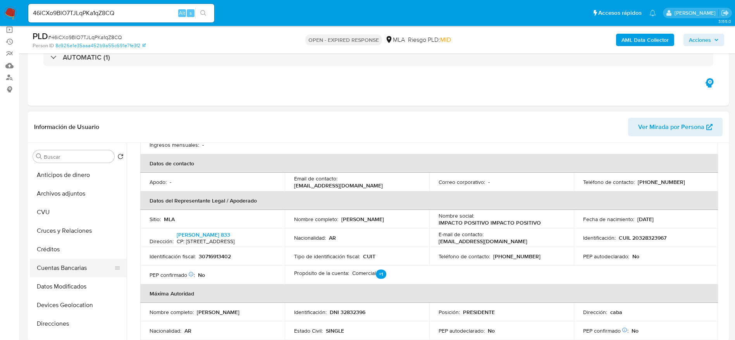
drag, startPoint x: 64, startPoint y: 320, endPoint x: 100, endPoint y: 265, distance: 66.3
click at [64, 320] on button "Direcciones" at bounding box center [78, 324] width 97 height 19
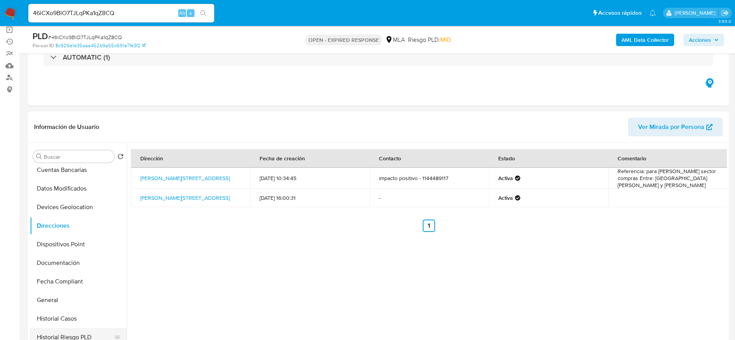
scroll to position [116, 0]
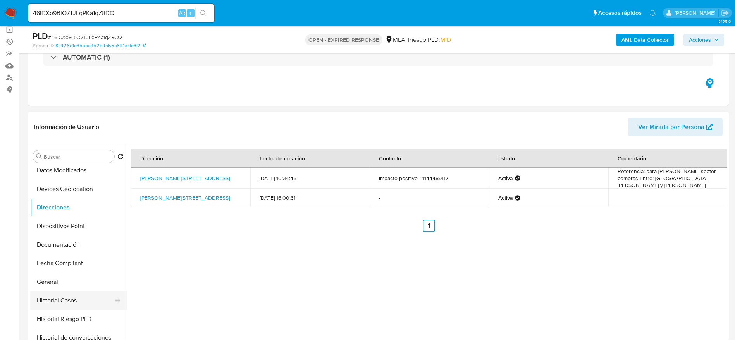
click at [62, 304] on button "Historial Casos" at bounding box center [75, 301] width 91 height 19
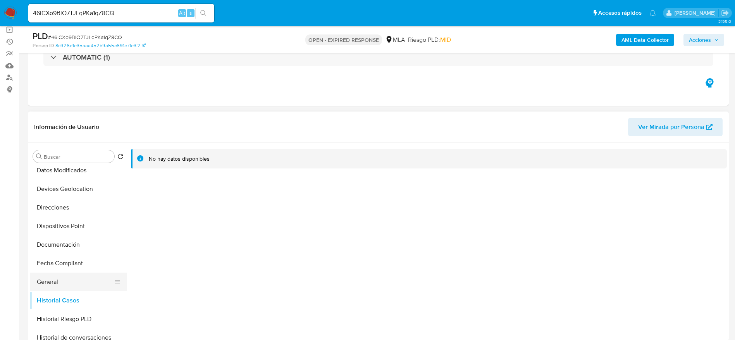
click at [64, 290] on button "General" at bounding box center [75, 282] width 91 height 19
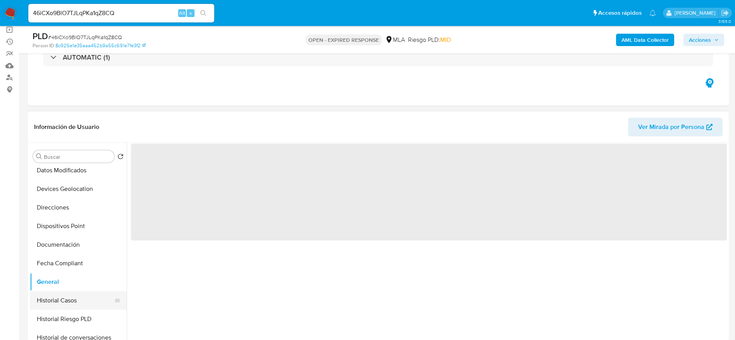
click at [66, 298] on button "Historial Casos" at bounding box center [75, 301] width 91 height 19
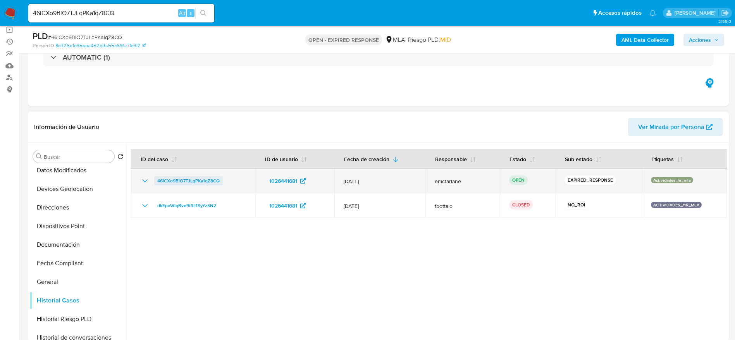
drag, startPoint x: 226, startPoint y: 178, endPoint x: 155, endPoint y: 180, distance: 70.2
click at [155, 180] on div "46iCXo9BlO7TJLqPKa1qZ8CQ" at bounding box center [193, 180] width 106 height 9
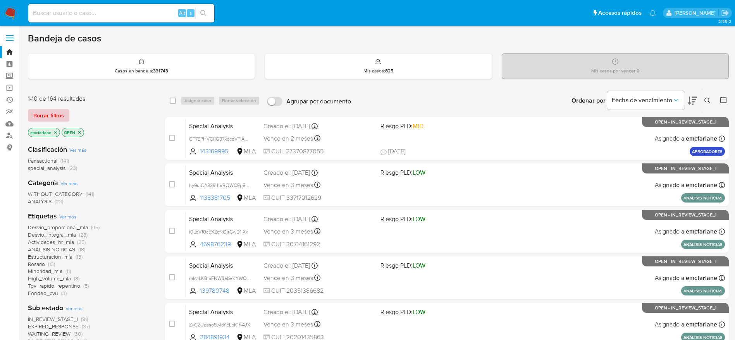
click at [54, 115] on span "Borrar filtros" at bounding box center [48, 115] width 31 height 11
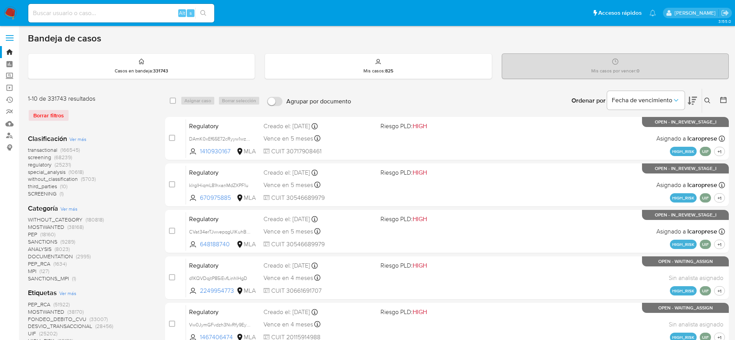
click at [709, 97] on button at bounding box center [708, 100] width 13 height 9
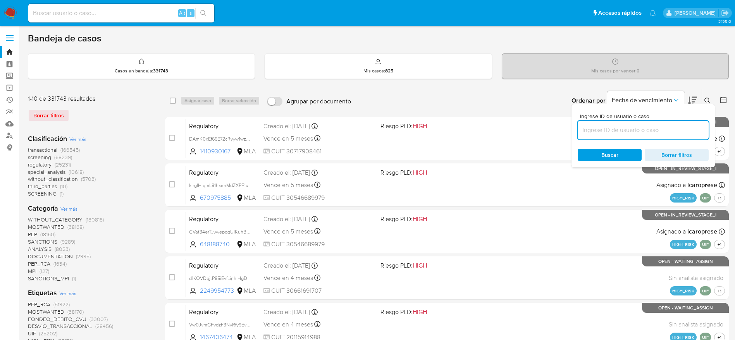
click at [635, 133] on input at bounding box center [643, 130] width 131 height 10
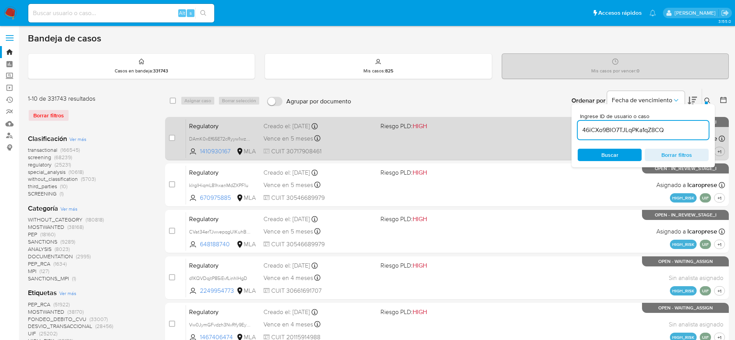
type input "46iCXo9BlO7TJLqPKa1qZ8CQ"
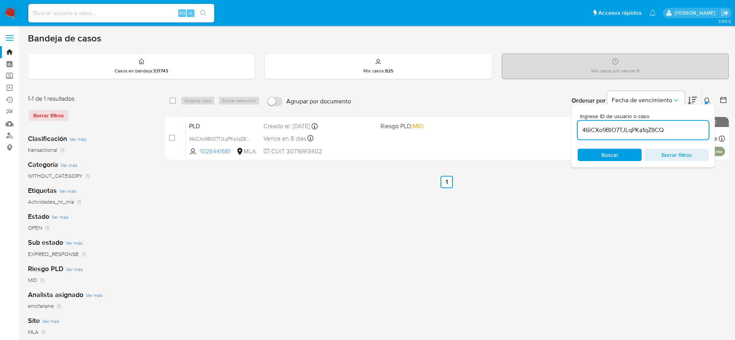
drag, startPoint x: 171, startPoint y: 100, endPoint x: 187, endPoint y: 100, distance: 15.9
click at [171, 100] on input "checkbox" at bounding box center [173, 101] width 6 height 6
checkbox input "true"
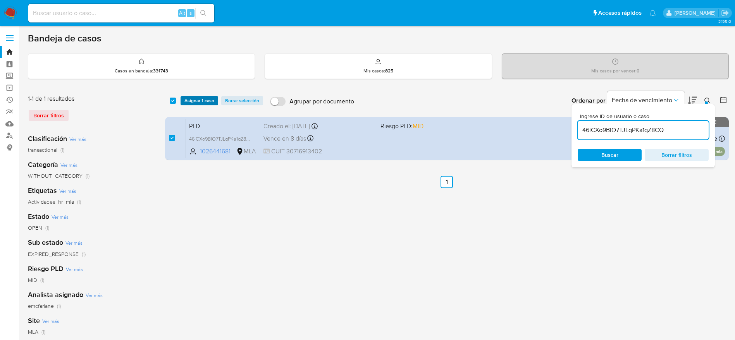
click at [188, 100] on span "Asignar 1 caso" at bounding box center [200, 101] width 30 height 8
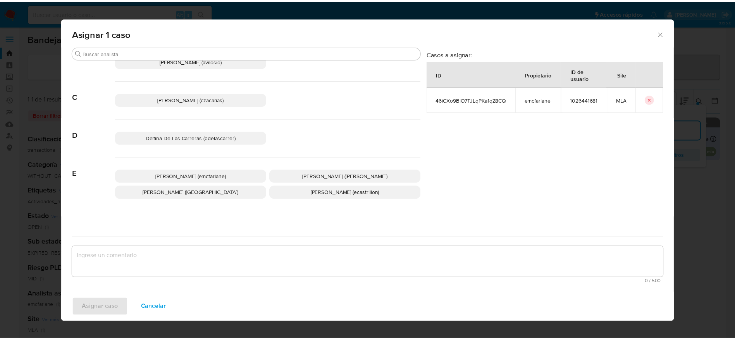
scroll to position [116, 0]
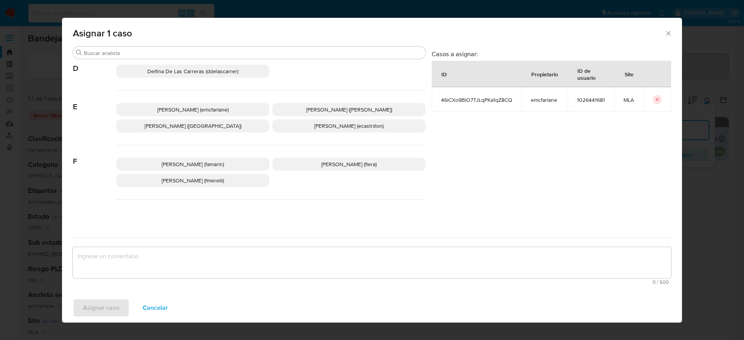
click at [193, 117] on div "[PERSON_NAME] (emcfarlane) [PERSON_NAME] ([PERSON_NAME]) [PERSON_NAME] (evitiel…" at bounding box center [270, 118] width 309 height 55
click at [195, 109] on span "[PERSON_NAME] (emcfarlane)" at bounding box center [192, 110] width 71 height 8
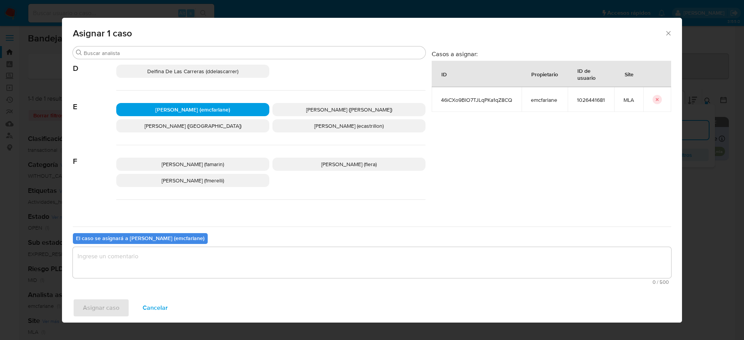
click at [151, 267] on textarea "assign-modal" at bounding box center [372, 262] width 599 height 31
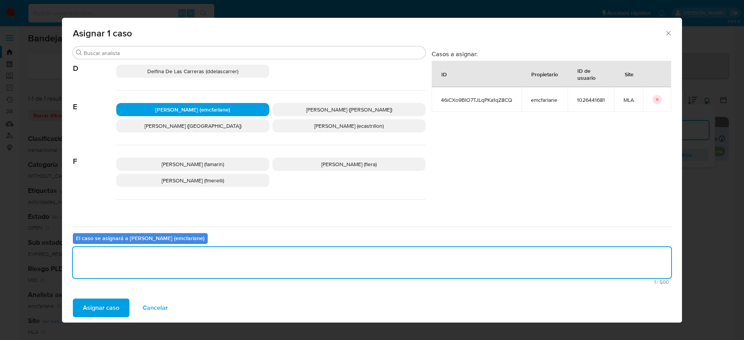
click at [95, 313] on span "Asignar caso" at bounding box center [101, 308] width 36 height 17
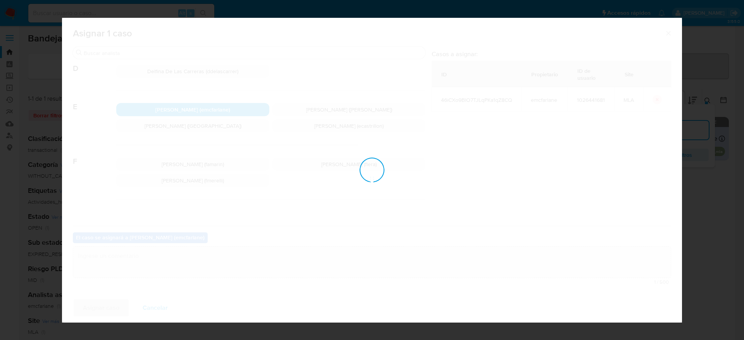
checkbox input "false"
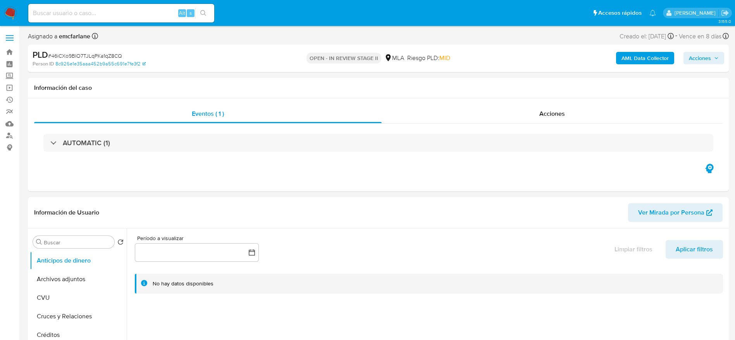
select select "10"
drag, startPoint x: 707, startPoint y: 61, endPoint x: 524, endPoint y: 60, distance: 183.8
click at [706, 61] on span "Acciones" at bounding box center [700, 58] width 22 height 12
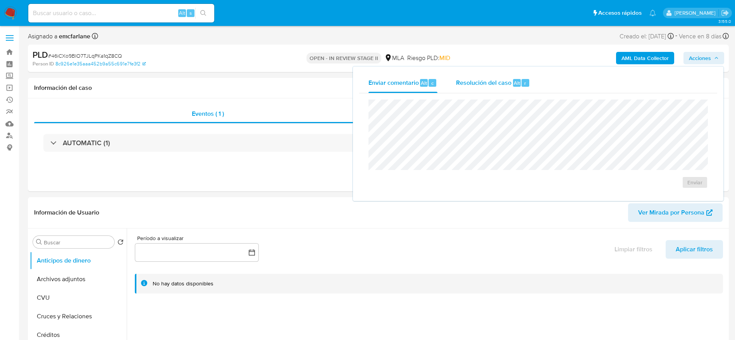
click at [491, 83] on span "Resolución del caso" at bounding box center [483, 82] width 55 height 9
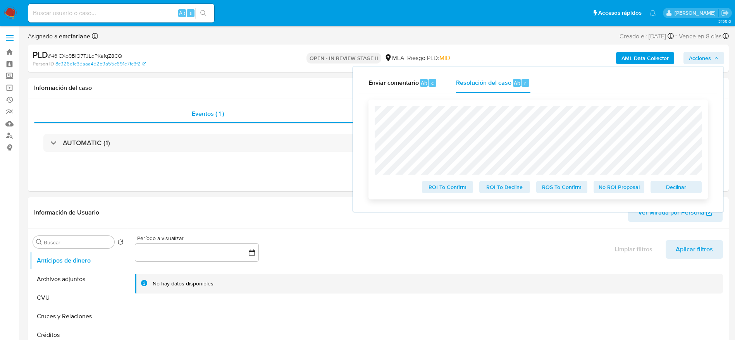
click at [675, 188] on span "Declinar" at bounding box center [676, 187] width 40 height 11
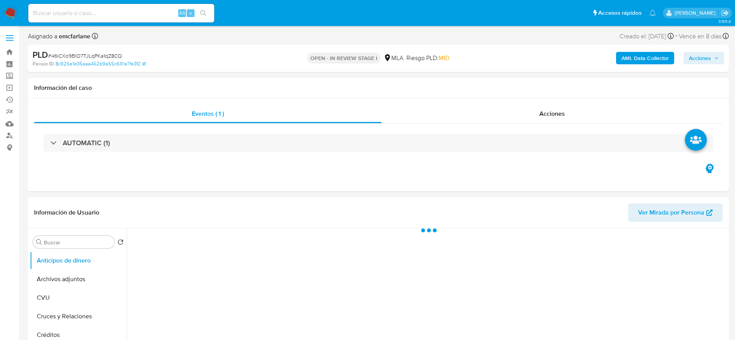
select select "10"
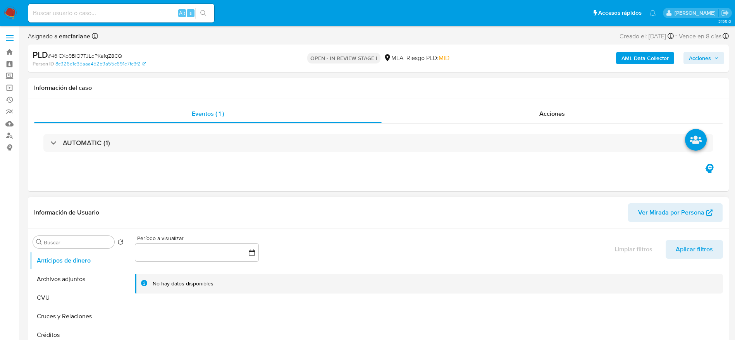
click at [71, 281] on button "Archivos adjuntos" at bounding box center [78, 279] width 97 height 19
select select "10"
click at [50, 277] on button "Archivos adjuntos" at bounding box center [75, 279] width 91 height 19
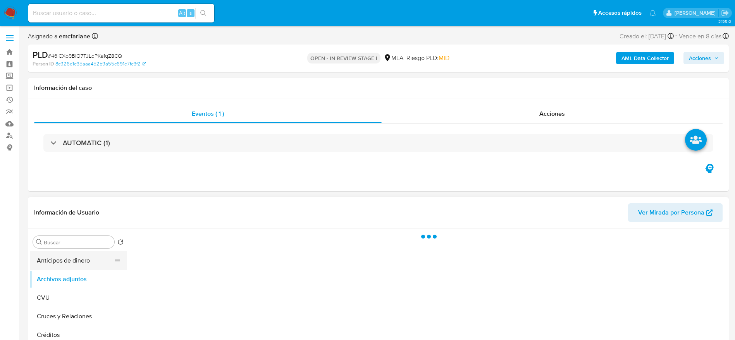
click at [62, 259] on button "Anticipos de dinero" at bounding box center [75, 261] width 91 height 19
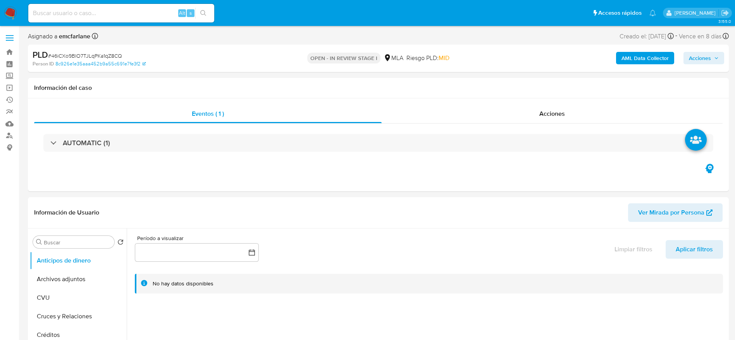
click at [647, 56] on b "AML Data Collector" at bounding box center [645, 58] width 47 height 12
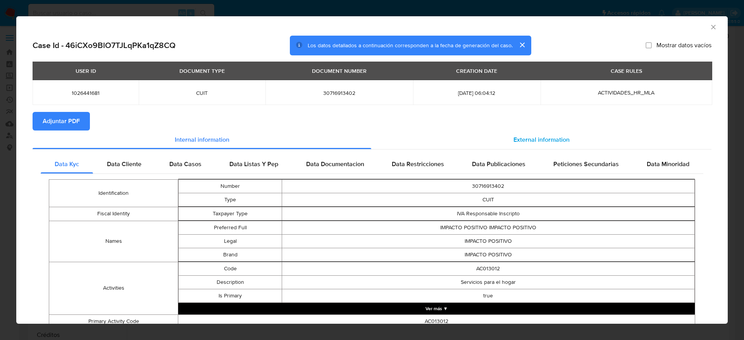
click at [514, 136] on span "External information" at bounding box center [542, 139] width 56 height 9
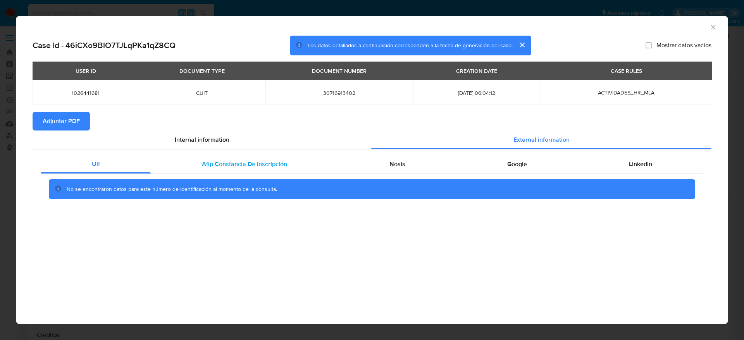
click at [245, 167] on span "Afip Constancia De Inscripción" at bounding box center [244, 164] width 85 height 9
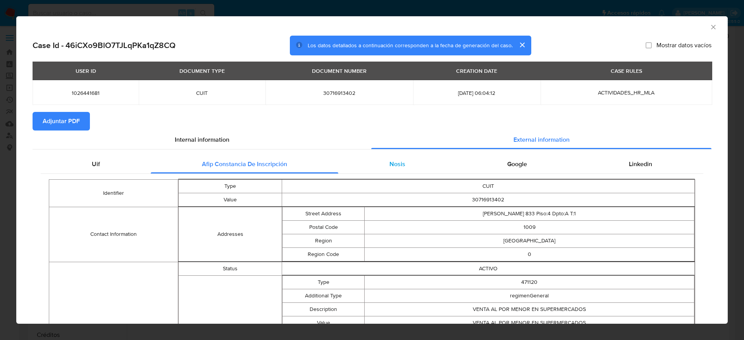
click at [418, 162] on div "Nosis" at bounding box center [397, 164] width 118 height 19
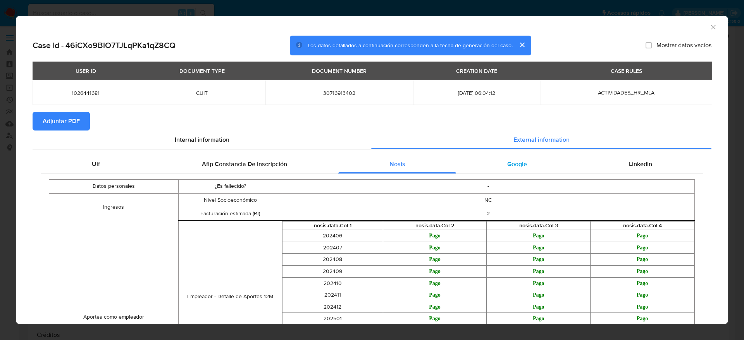
drag, startPoint x: 490, startPoint y: 166, endPoint x: 499, endPoint y: 167, distance: 9.1
click at [490, 166] on div "Google" at bounding box center [517, 164] width 122 height 19
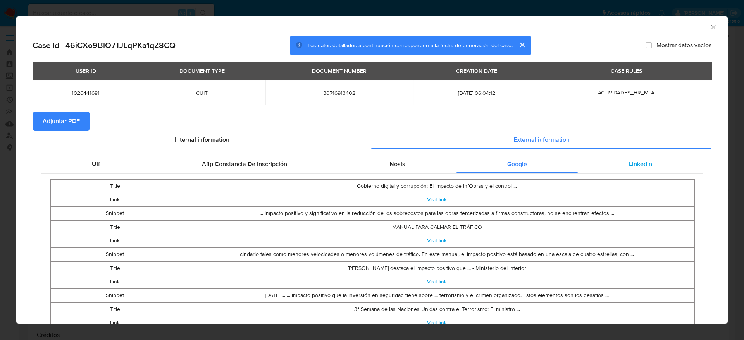
click at [631, 166] on span "Linkedin" at bounding box center [640, 164] width 23 height 9
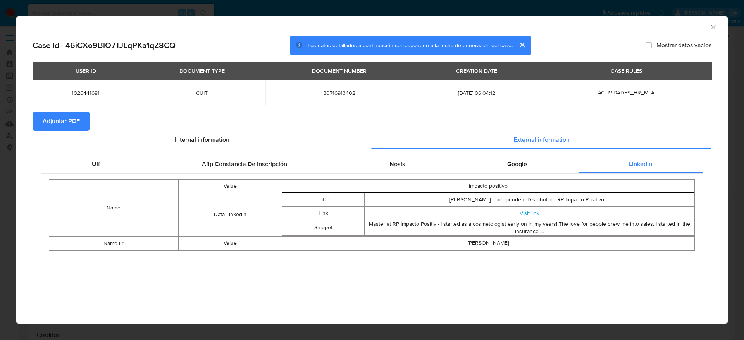
click at [715, 24] on icon "Cerrar ventana" at bounding box center [714, 27] width 8 height 8
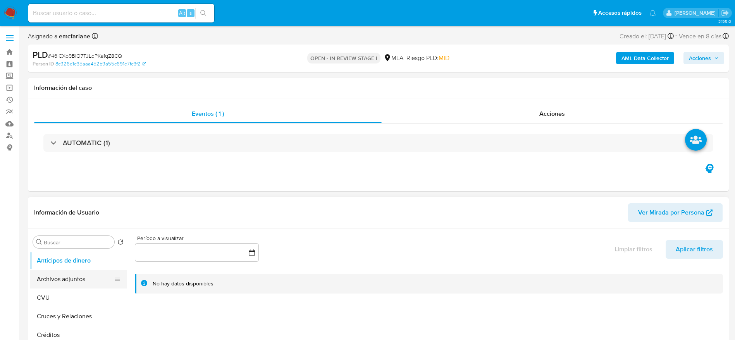
click at [63, 285] on button "Archivos adjuntos" at bounding box center [75, 279] width 91 height 19
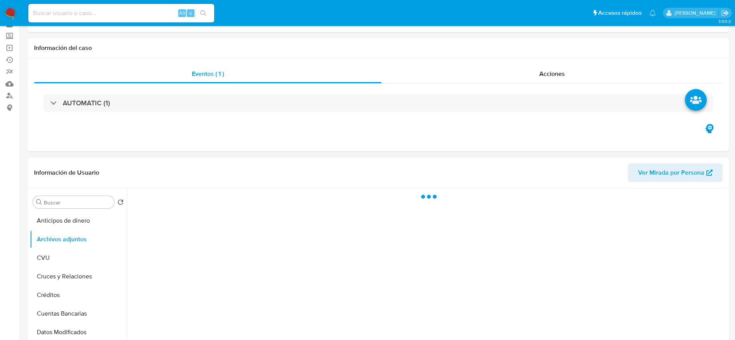
scroll to position [58, 0]
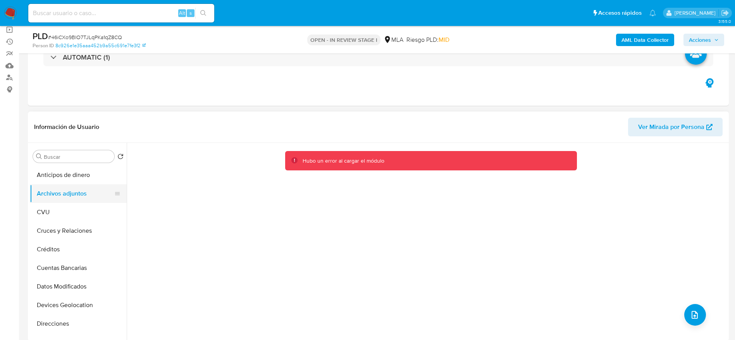
click at [43, 201] on button "Archivos adjuntos" at bounding box center [75, 194] width 91 height 19
click at [62, 205] on button "CVU" at bounding box center [75, 212] width 91 height 19
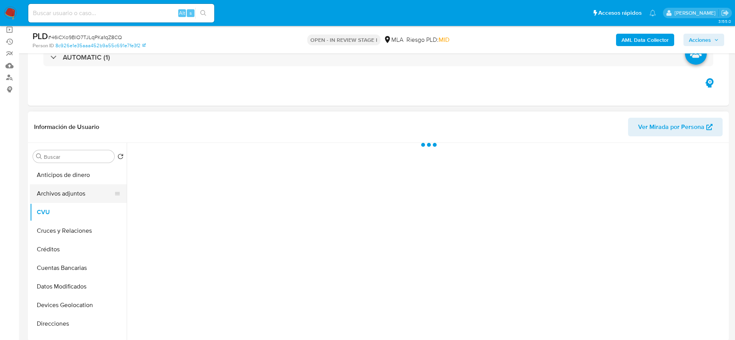
click at [65, 192] on button "Archivos adjuntos" at bounding box center [75, 194] width 91 height 19
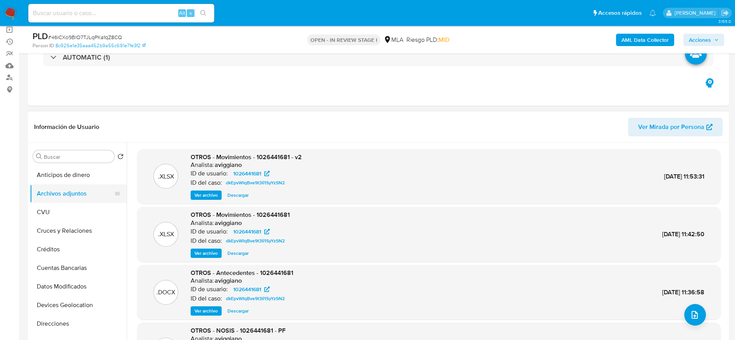
drag, startPoint x: 67, startPoint y: 214, endPoint x: 73, endPoint y: 196, distance: 18.5
click at [67, 213] on button "CVU" at bounding box center [78, 212] width 97 height 19
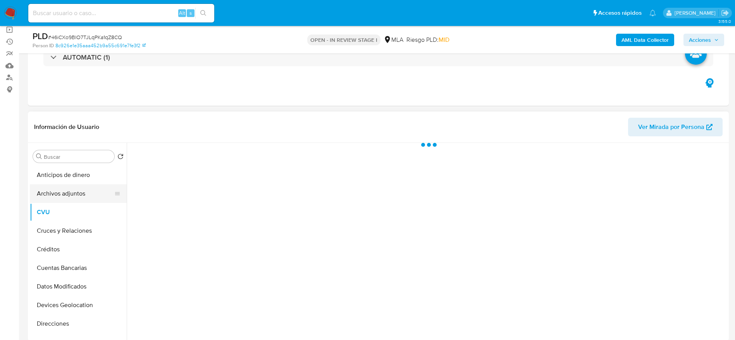
click at [73, 195] on button "Archivos adjuntos" at bounding box center [75, 194] width 91 height 19
